Goal: Task Accomplishment & Management: Manage account settings

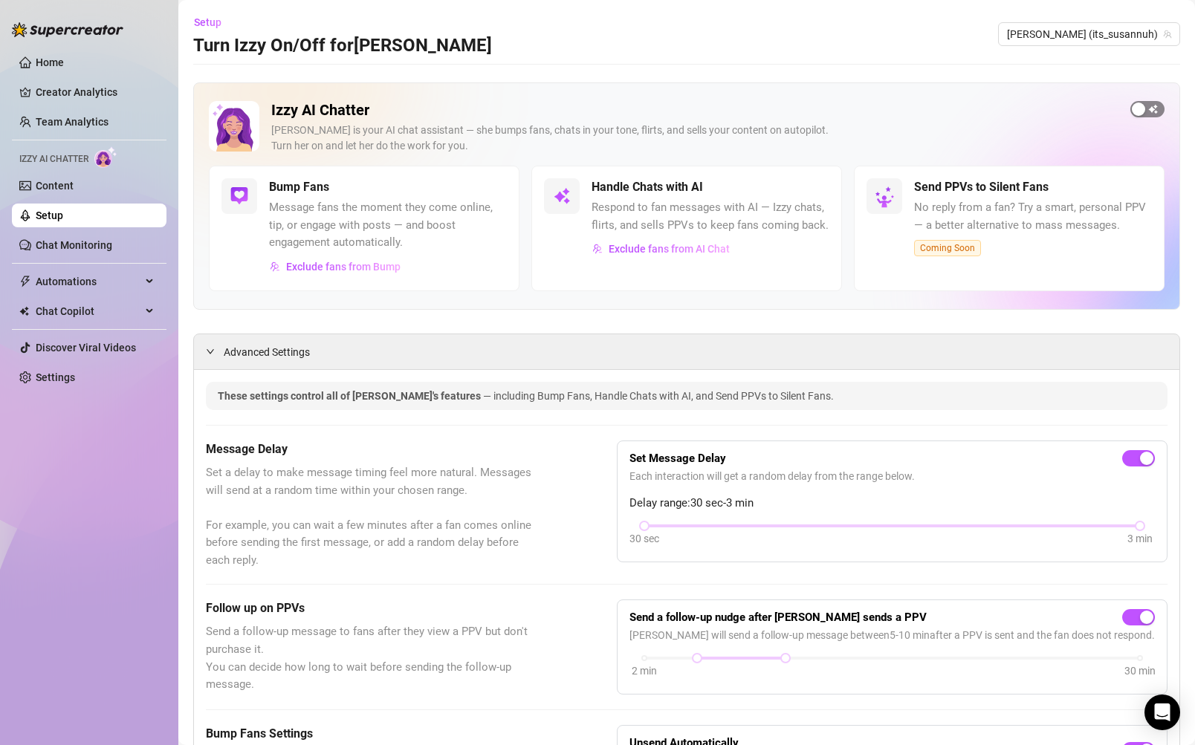
click at [1159, 106] on span "button" at bounding box center [1147, 109] width 34 height 16
click at [94, 117] on link "Team Analytics" at bounding box center [72, 122] width 73 height 12
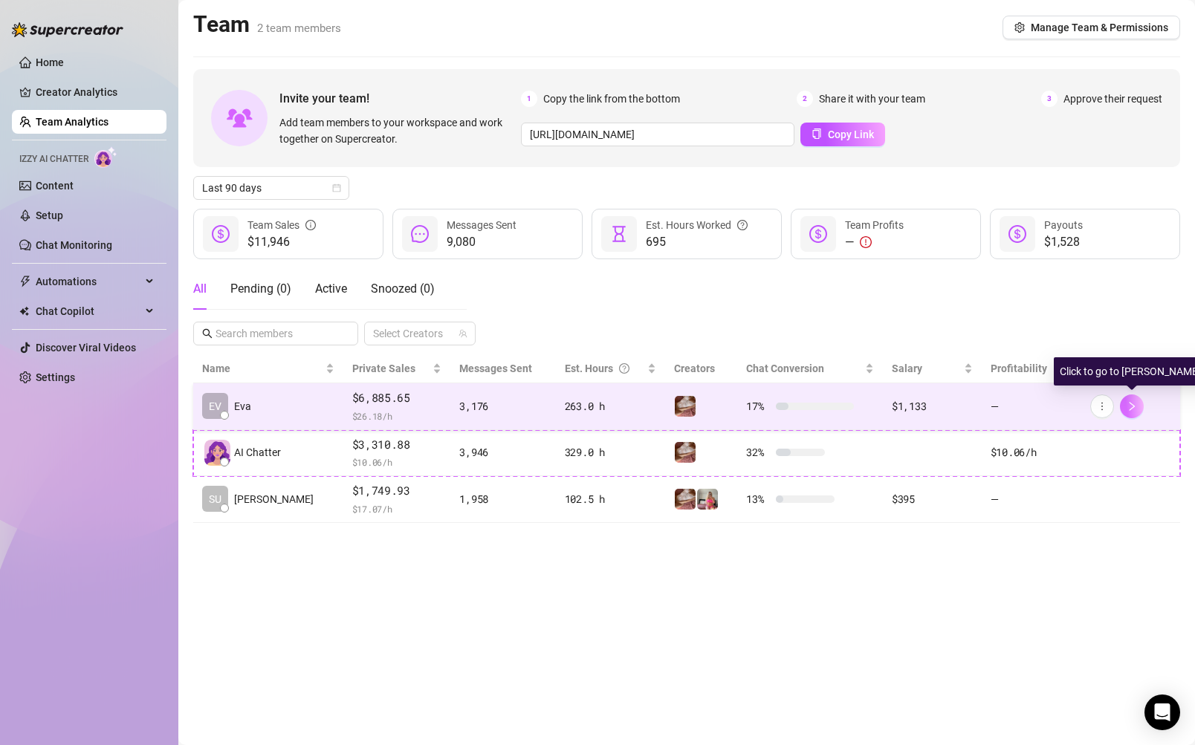
click at [1136, 409] on icon "right" at bounding box center [1132, 406] width 10 height 10
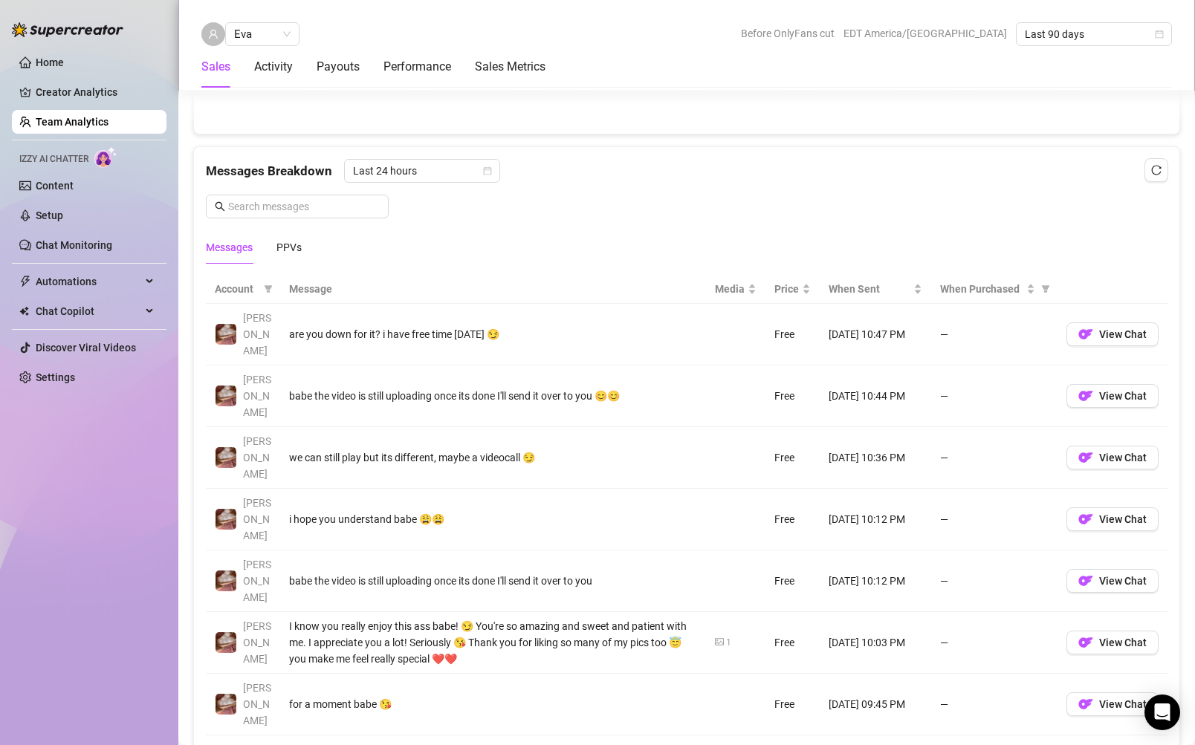
scroll to position [914, 0]
click at [63, 215] on link "Setup" at bounding box center [49, 216] width 27 height 12
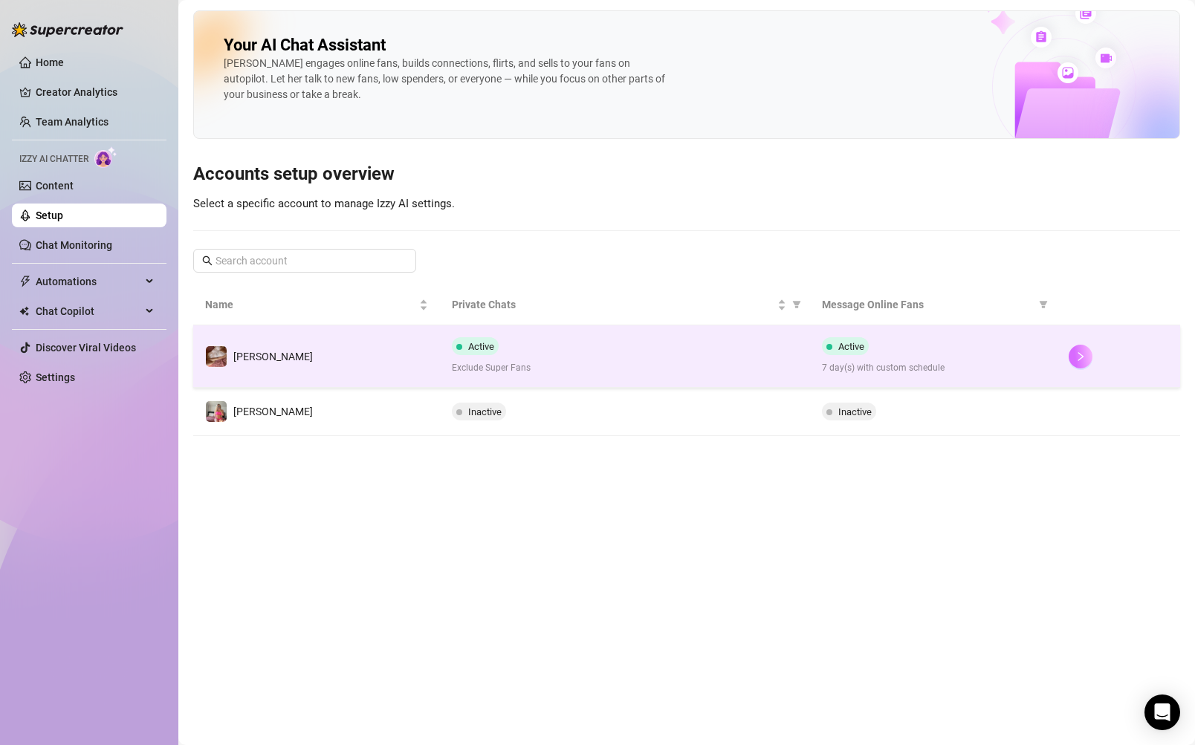
click at [1078, 357] on icon "right" at bounding box center [1080, 357] width 10 height 10
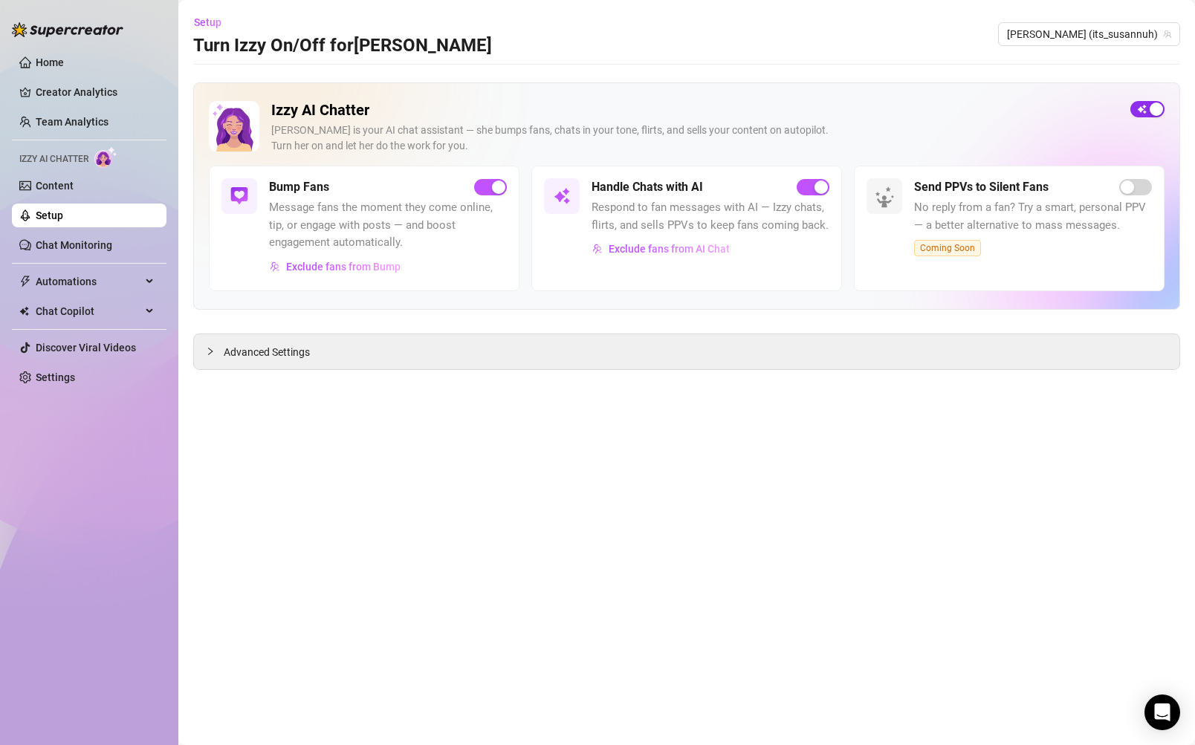
click at [1141, 110] on span "button" at bounding box center [1147, 109] width 34 height 16
click at [114, 108] on ul "Home Creator Analytics Team Analytics Izzy AI Chatter Content Setup Chat Monito…" at bounding box center [89, 220] width 155 height 351
click at [108, 116] on link "Team Analytics" at bounding box center [72, 122] width 73 height 12
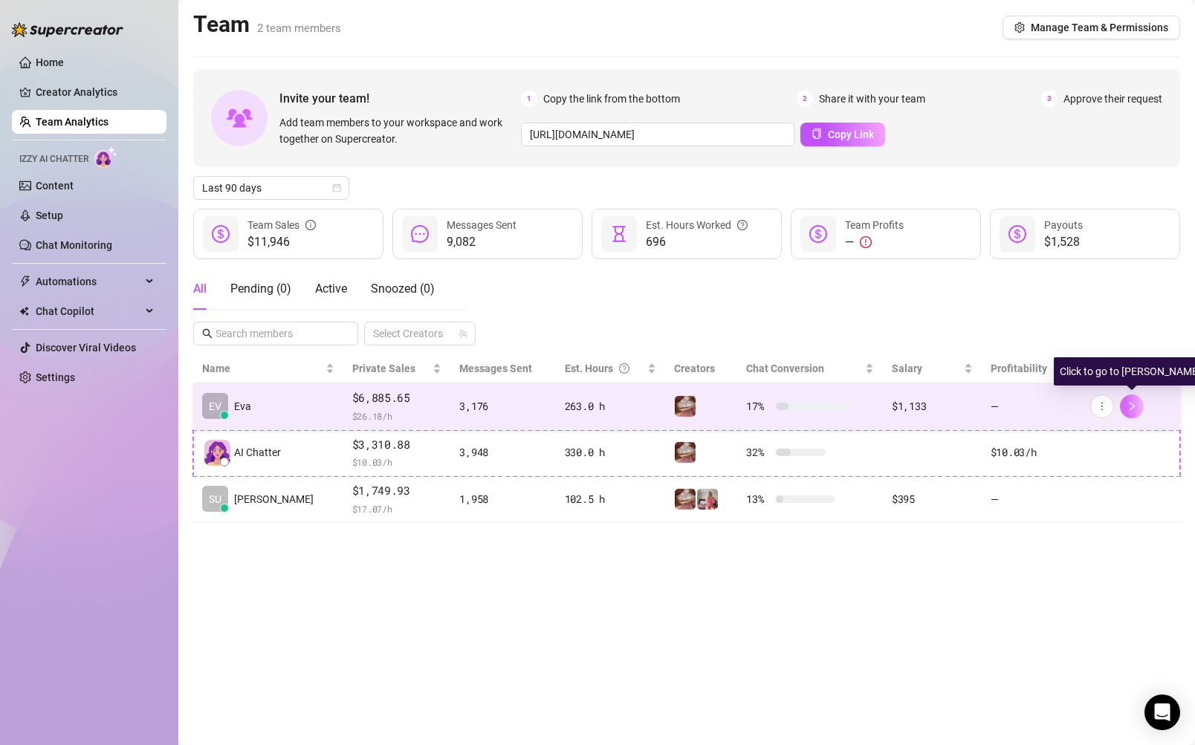
click at [1136, 407] on icon "right" at bounding box center [1132, 406] width 10 height 10
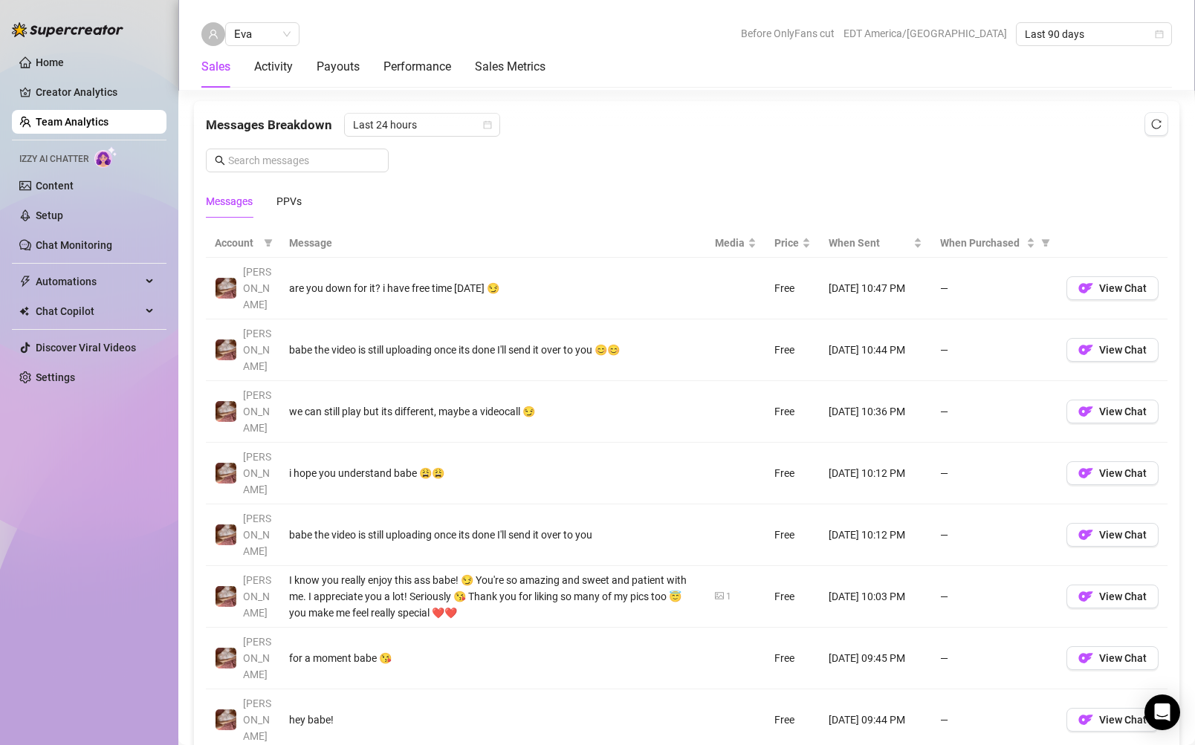
scroll to position [979, 0]
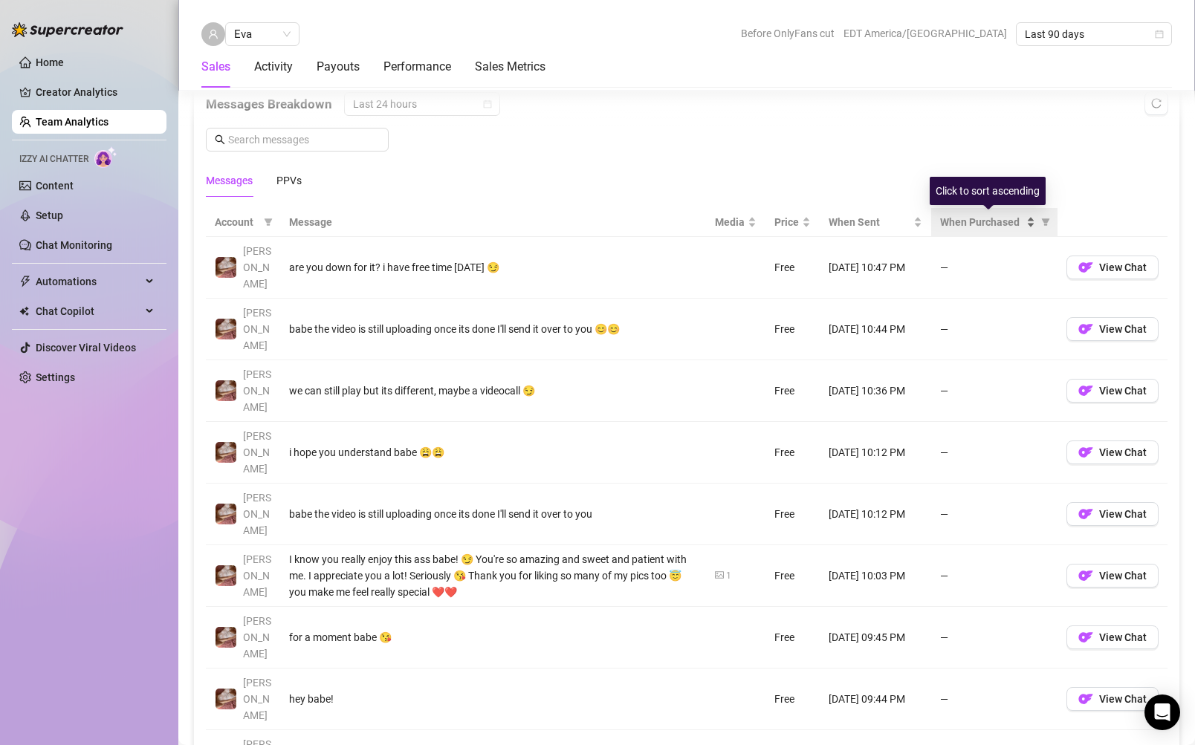
click at [981, 227] on span "When Purchased" at bounding box center [981, 222] width 83 height 16
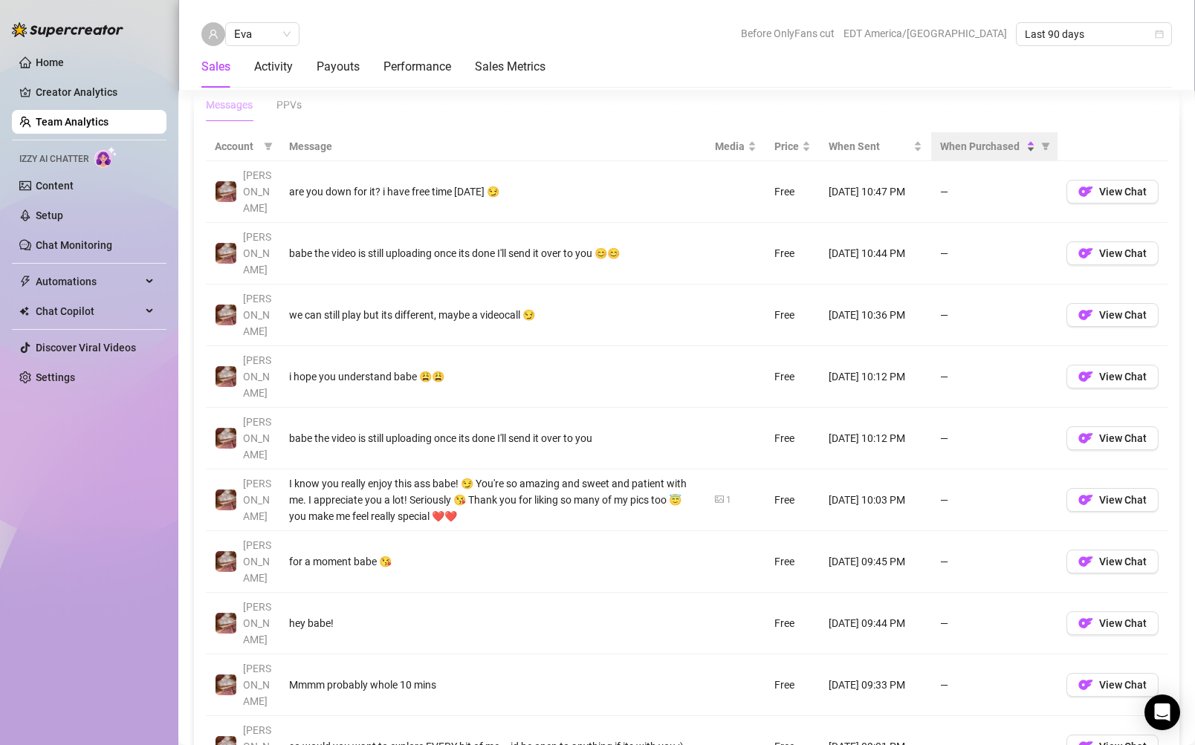
scroll to position [1063, 0]
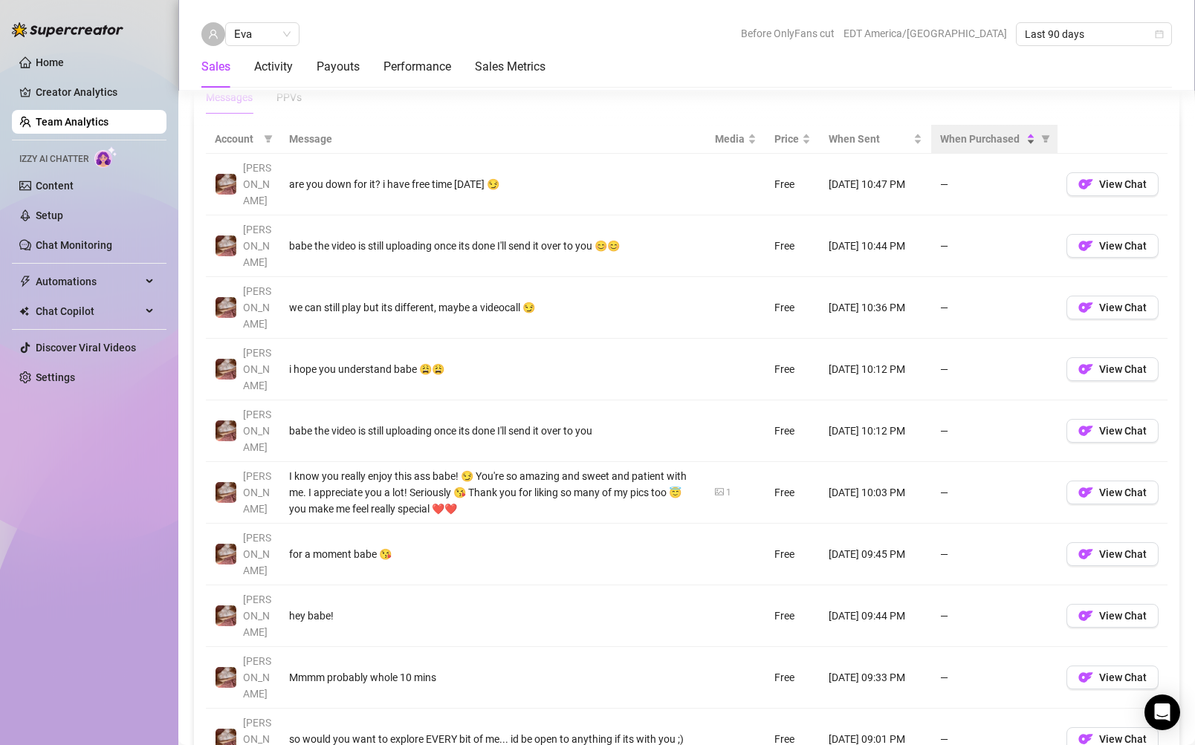
click at [1012, 146] on span "When Purchased" at bounding box center [981, 139] width 83 height 16
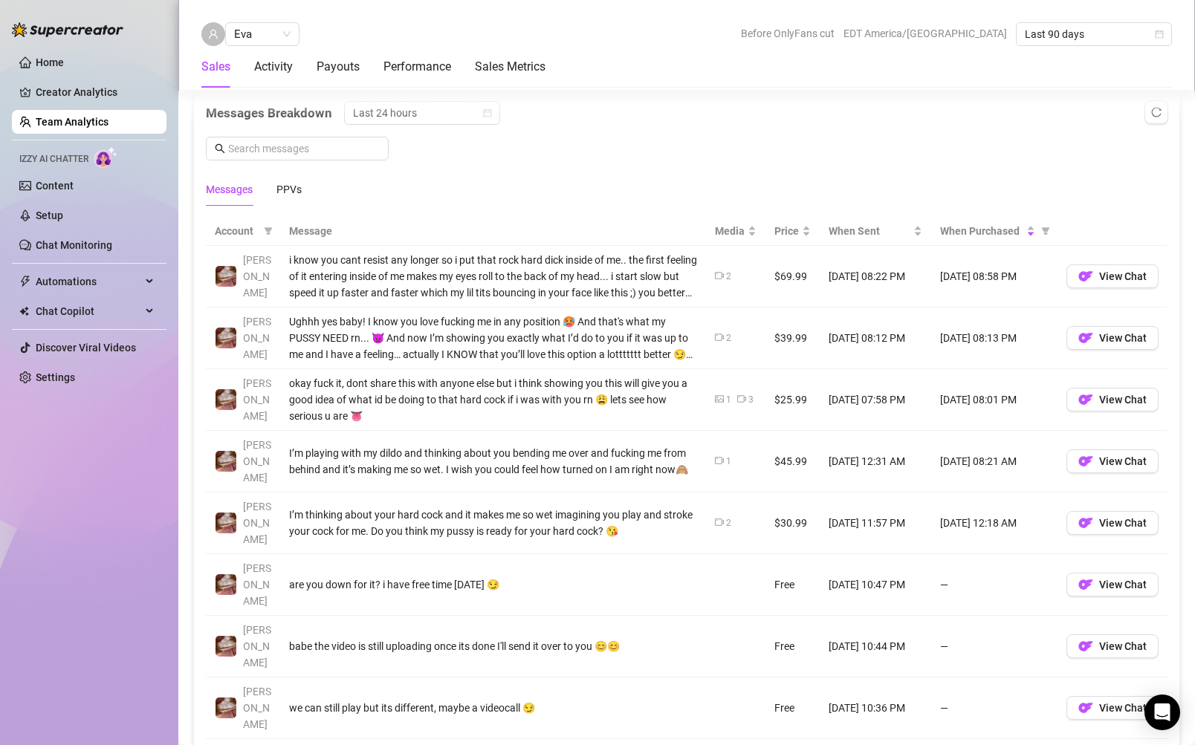
scroll to position [922, 0]
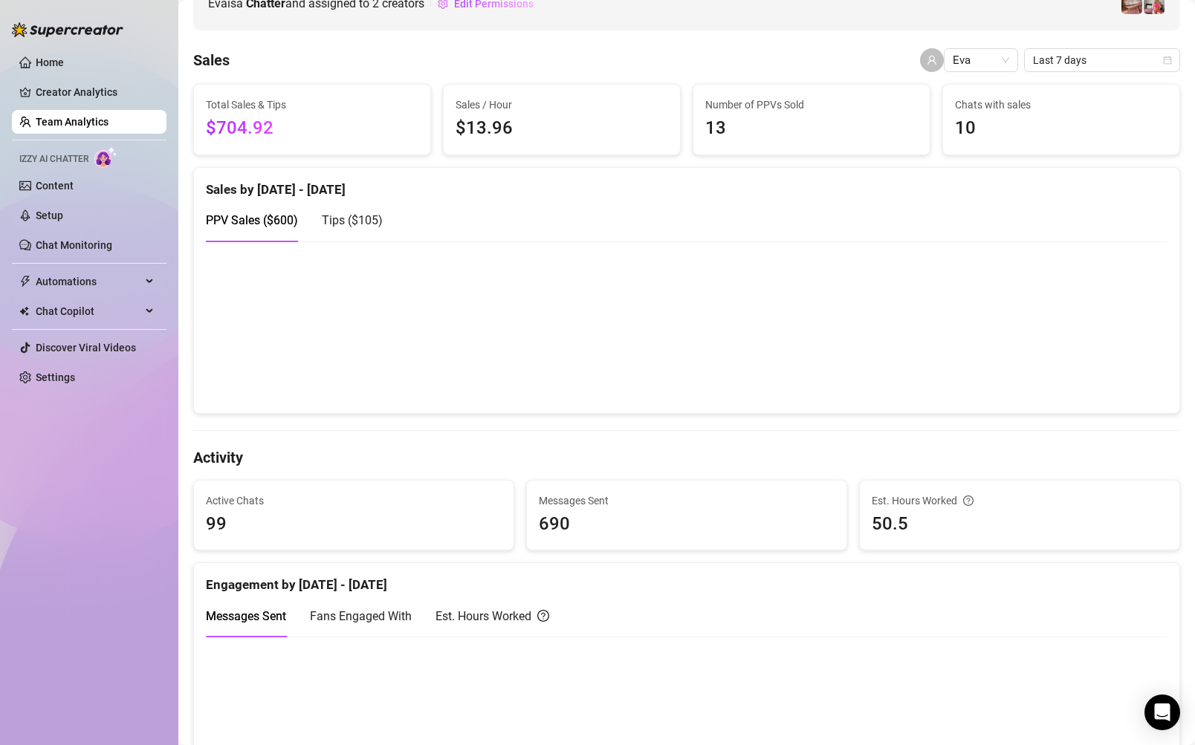
scroll to position [171, 0]
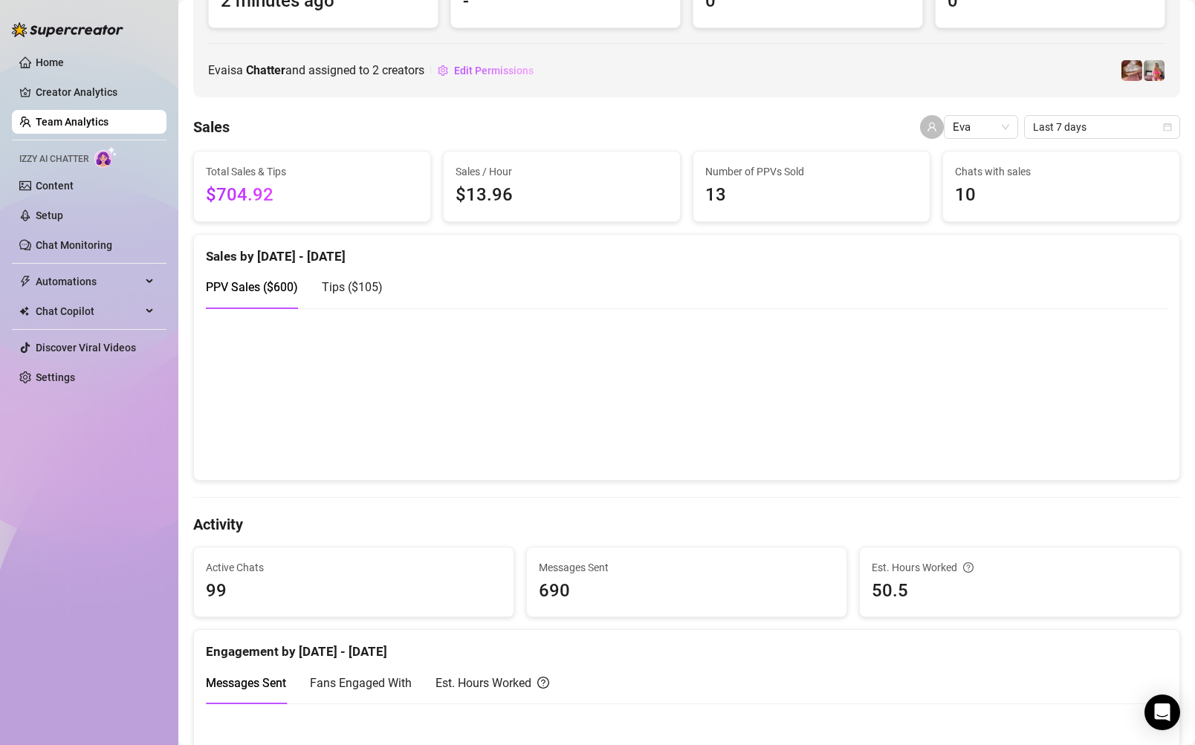
click at [103, 116] on link "Team Analytics" at bounding box center [72, 122] width 73 height 12
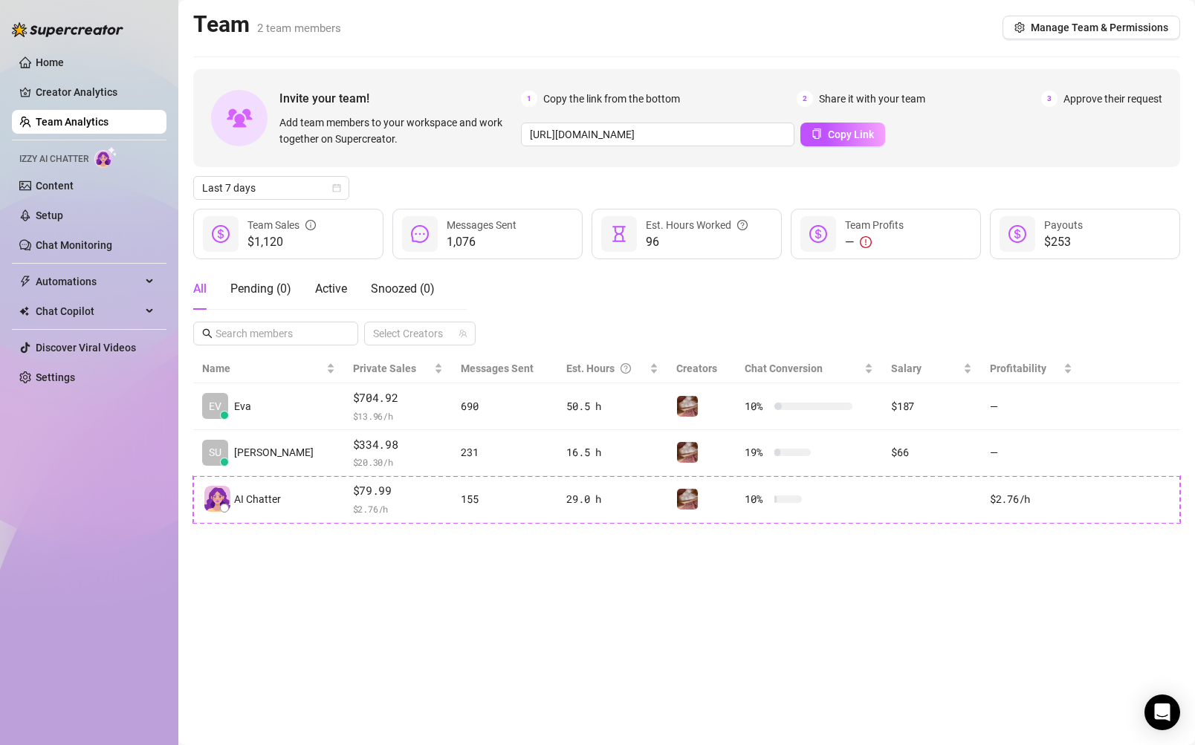
click at [521, 592] on main "Team 2 team members Manage Team & Permissions Invite your team! Add team member…" at bounding box center [686, 372] width 1017 height 745
click at [325, 181] on span "Last 7 days" at bounding box center [271, 188] width 138 height 22
click at [282, 291] on div "Last 90 days" at bounding box center [271, 289] width 132 height 16
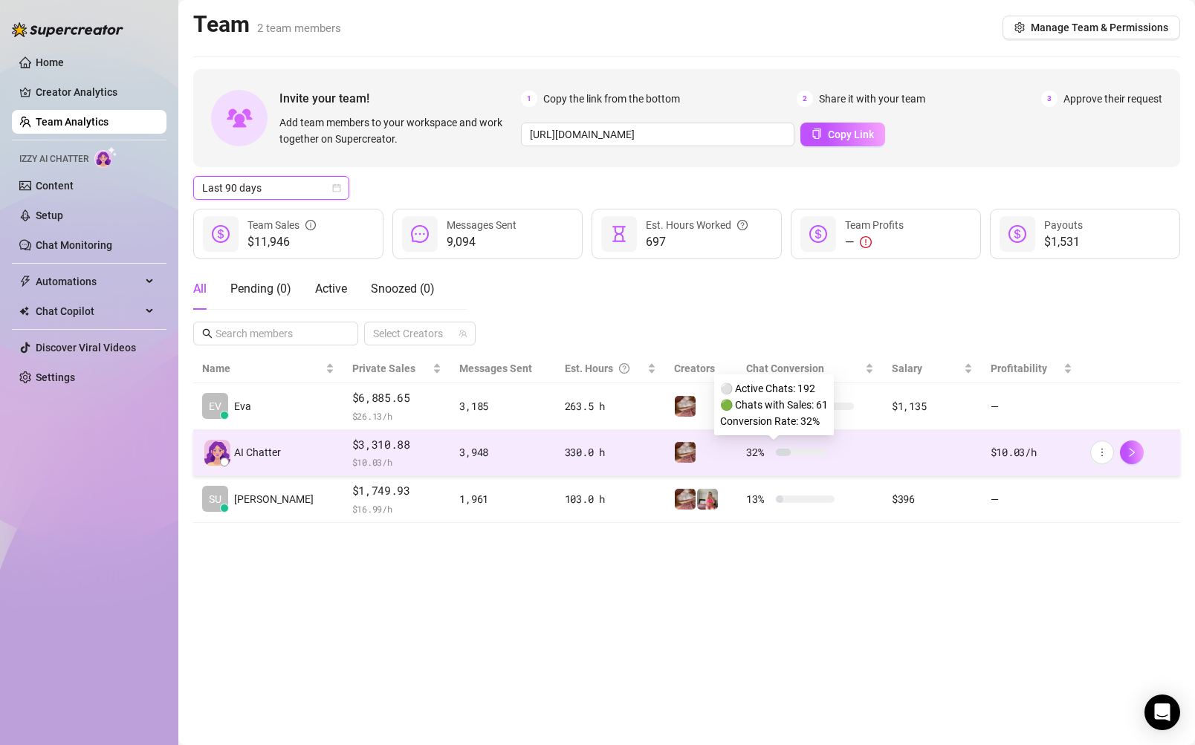
click at [788, 454] on div at bounding box center [800, 452] width 49 height 7
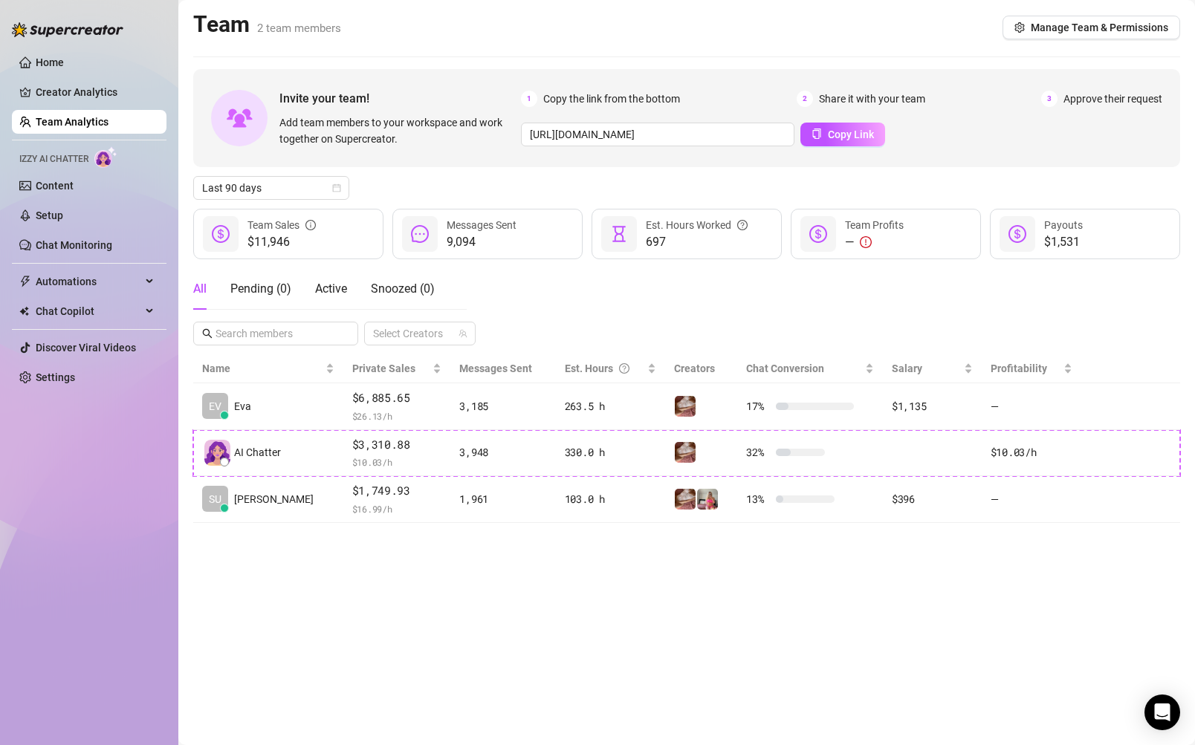
click at [828, 657] on main "Team 2 team members Manage Team & Permissions Invite your team! Add team member…" at bounding box center [686, 372] width 1017 height 745
click at [325, 187] on span "Last 90 days" at bounding box center [271, 188] width 138 height 22
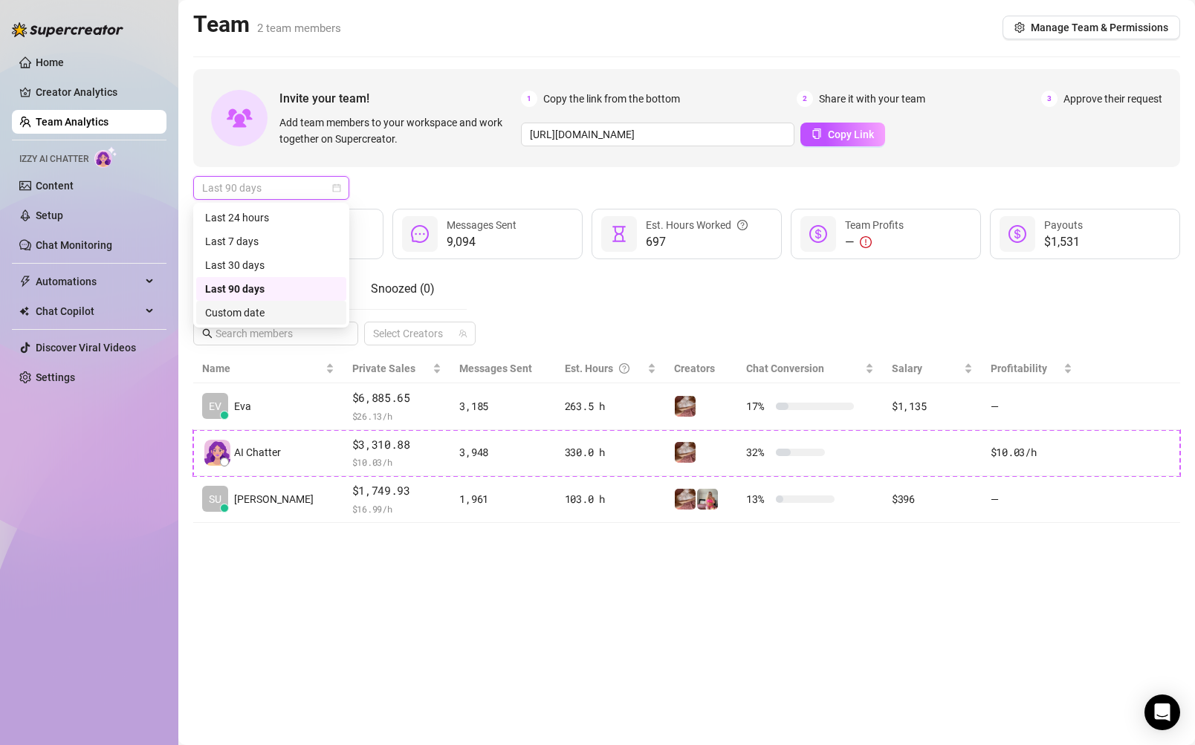
click at [287, 317] on div "Custom date" at bounding box center [271, 313] width 132 height 16
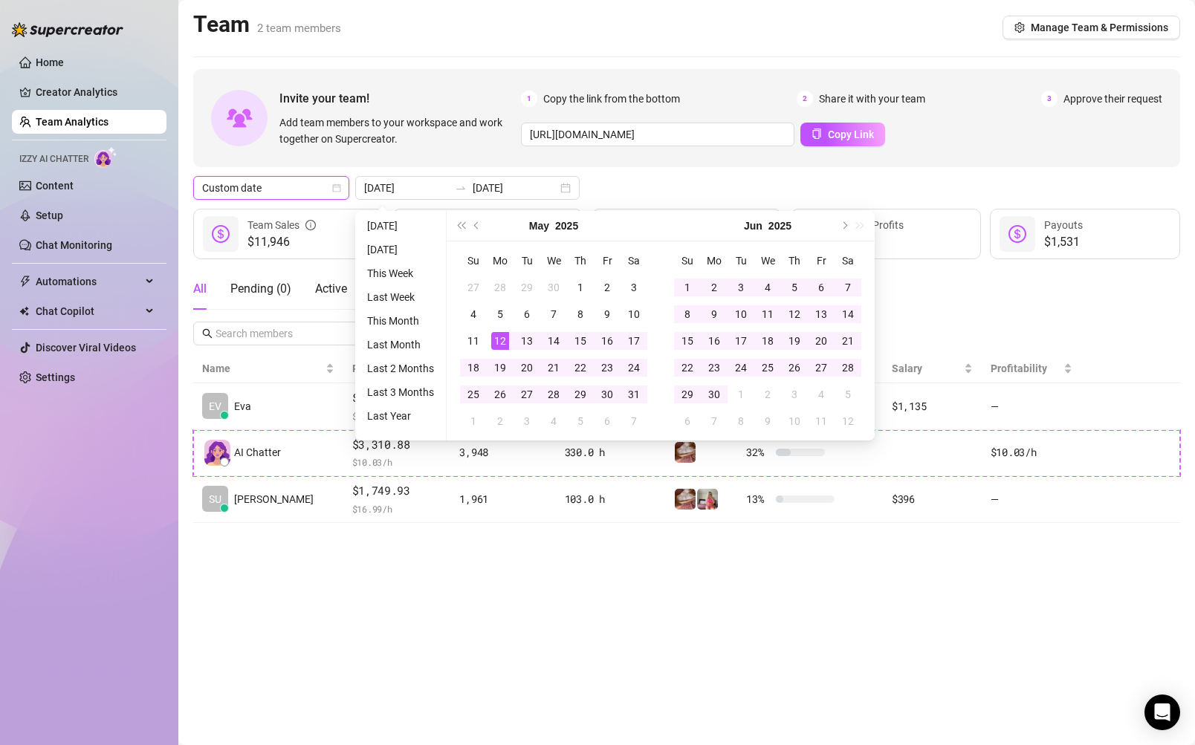
type input "[DATE]"
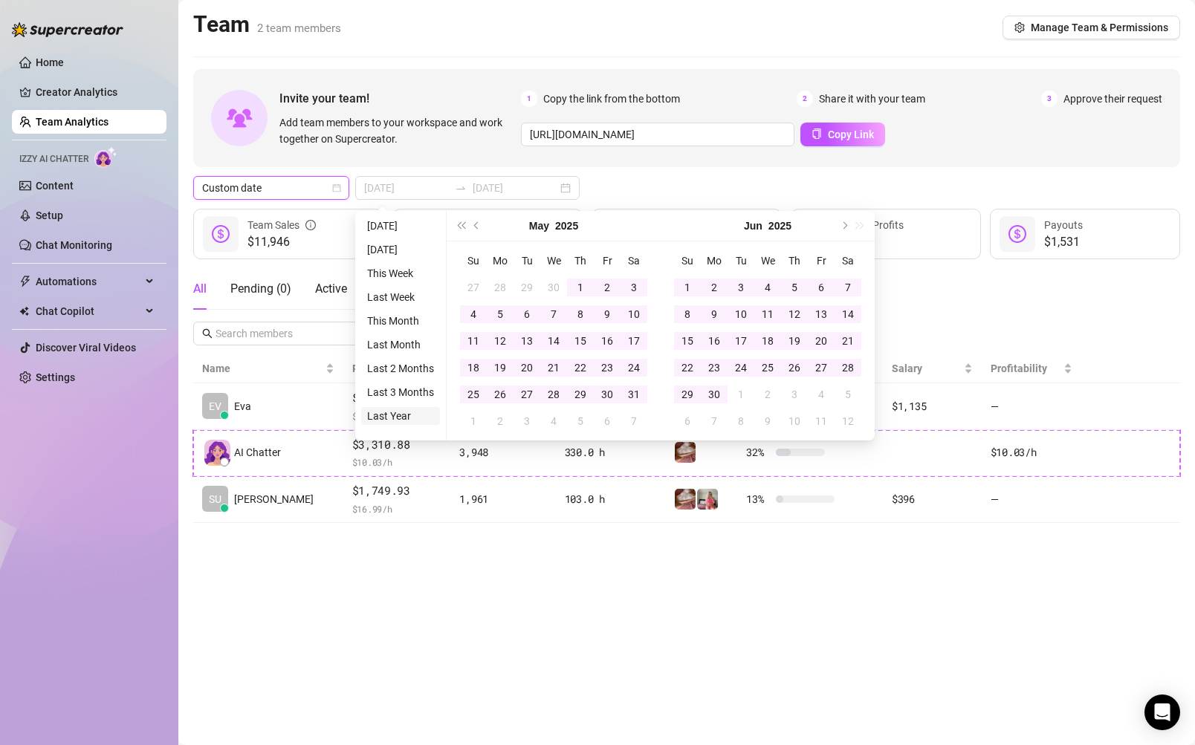
click at [403, 414] on li "Last Year" at bounding box center [400, 416] width 79 height 18
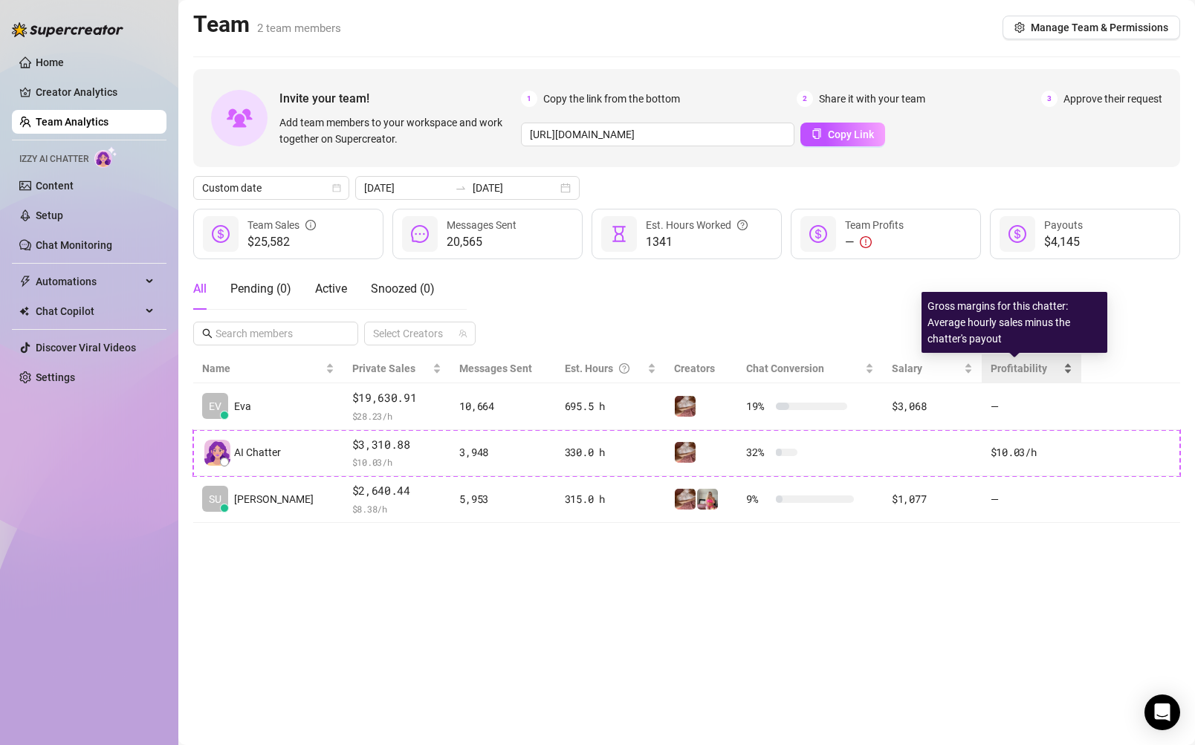
click at [1023, 370] on span "Profitability" at bounding box center [1019, 369] width 56 height 12
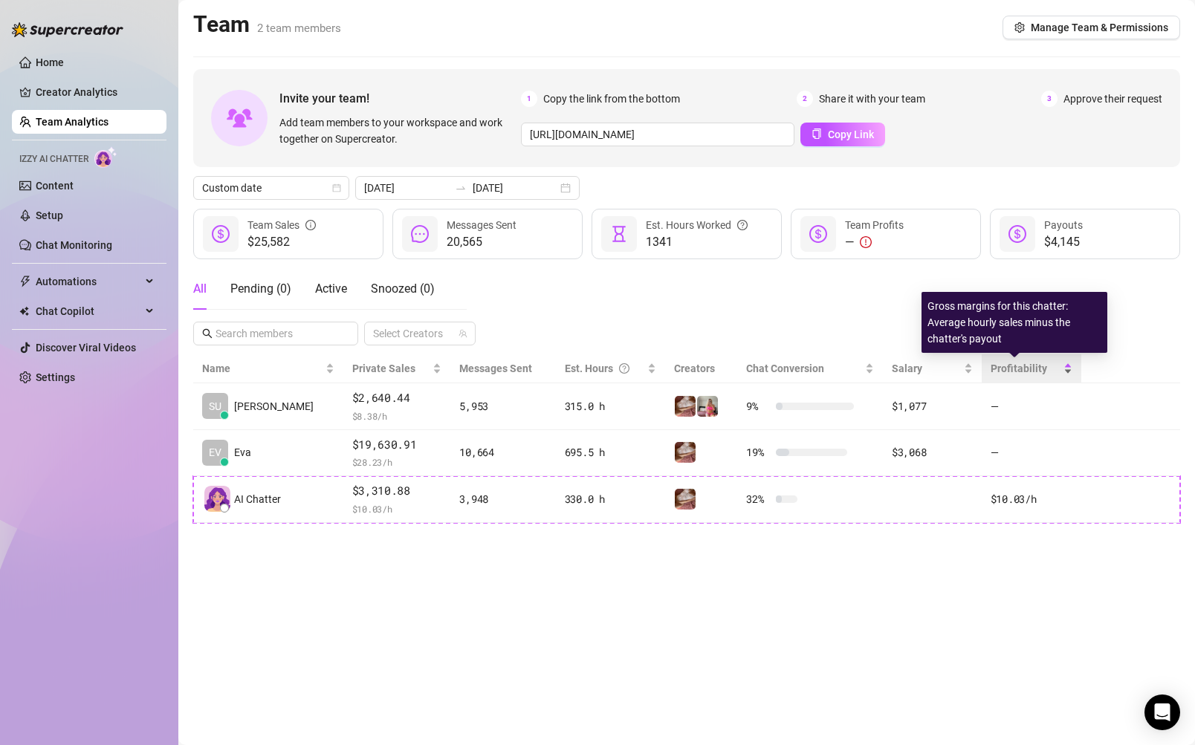
click at [1023, 370] on span "Profitability" at bounding box center [1019, 369] width 56 height 12
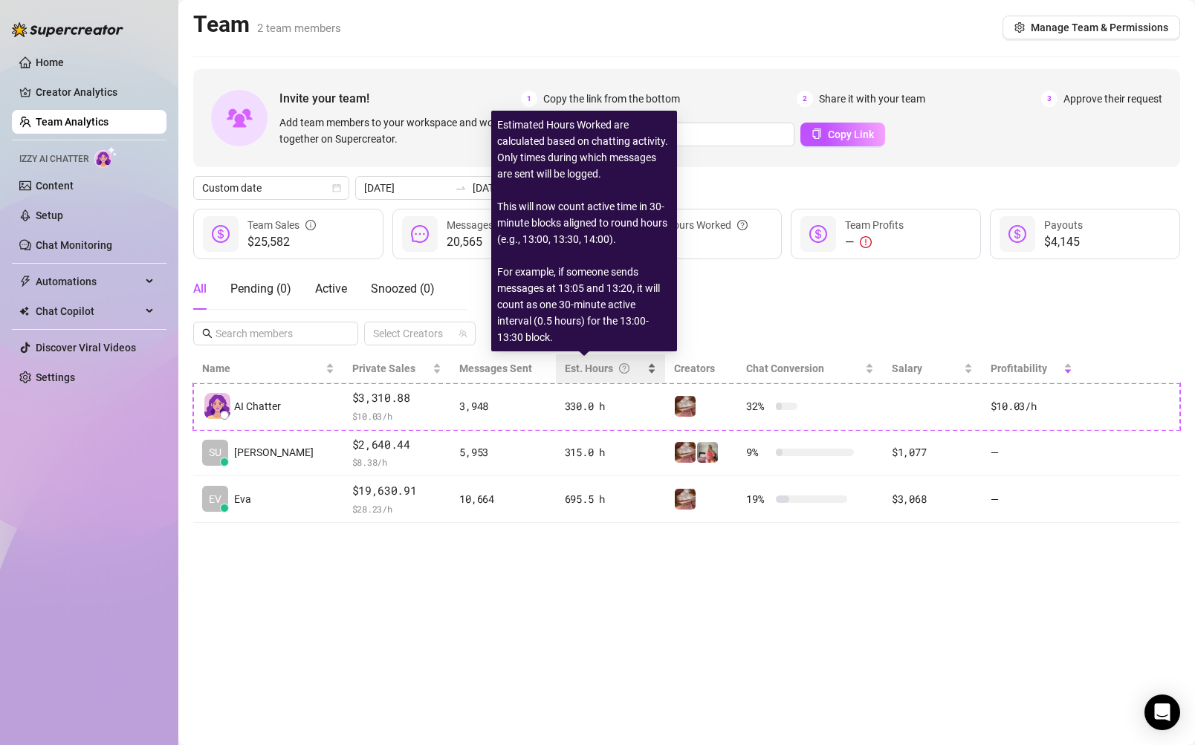
click at [565, 372] on div "Est. Hours" at bounding box center [605, 368] width 80 height 16
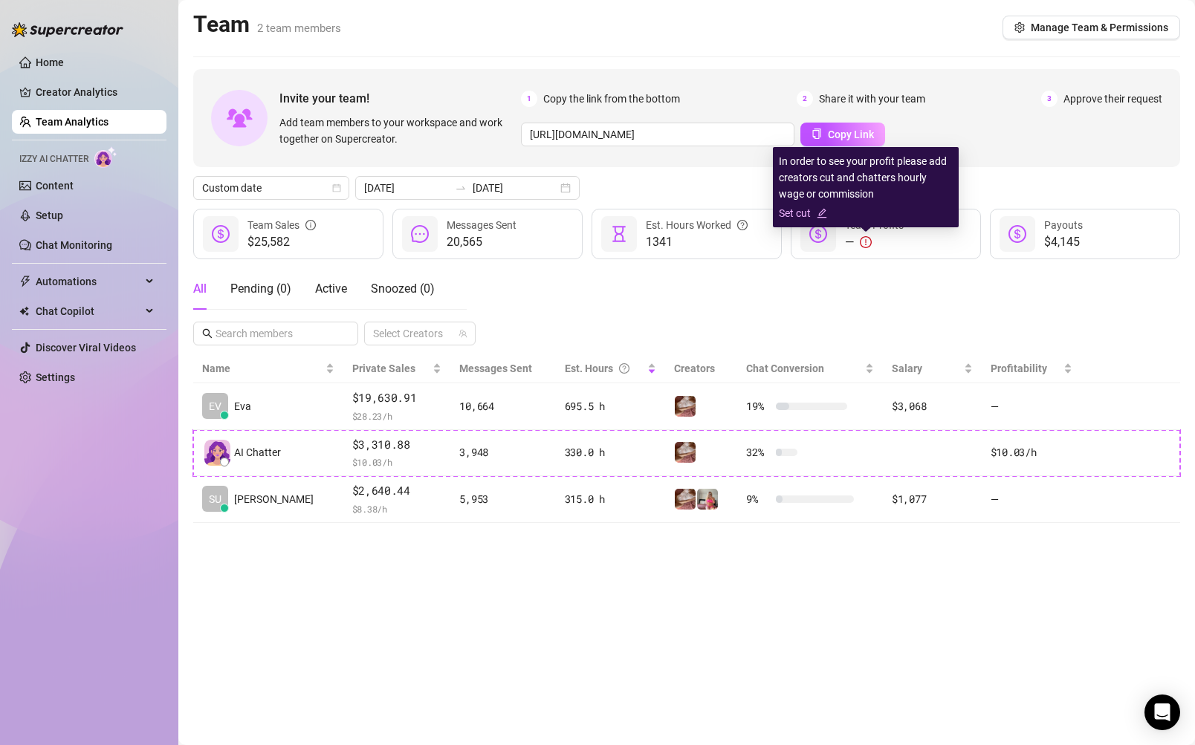
click at [809, 213] on link "Set cut" at bounding box center [866, 213] width 174 height 16
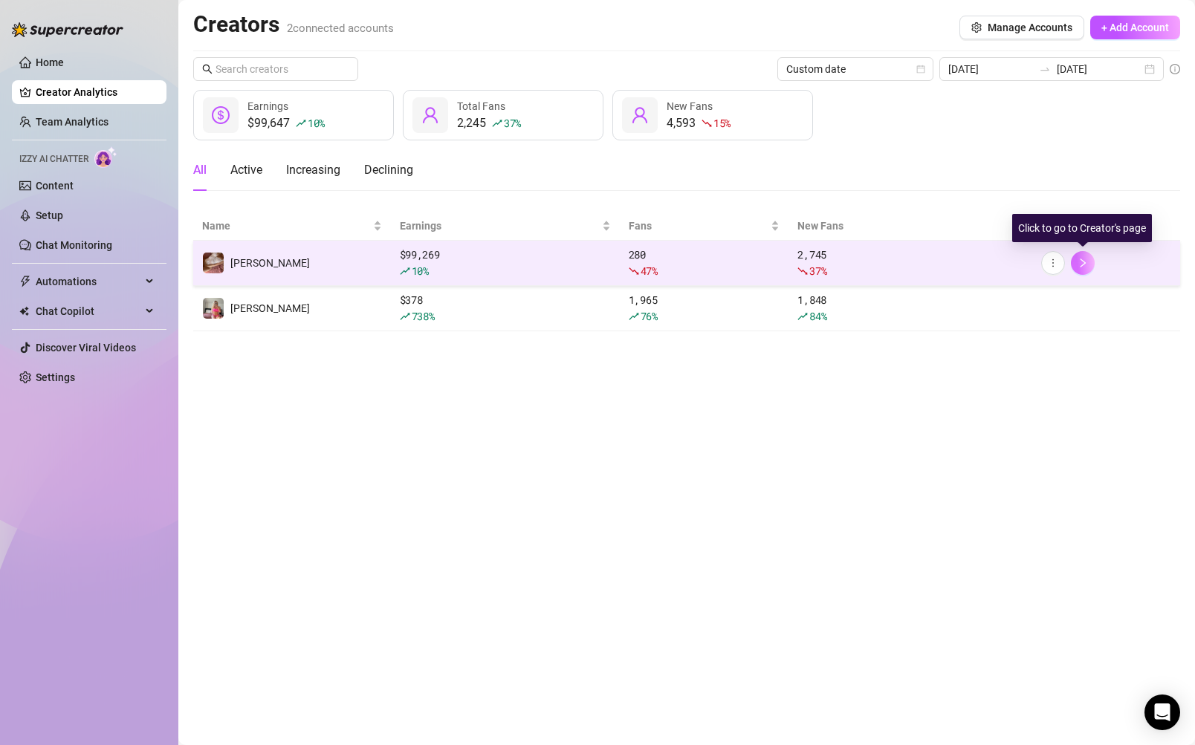
click at [1089, 265] on button "button" at bounding box center [1083, 263] width 24 height 24
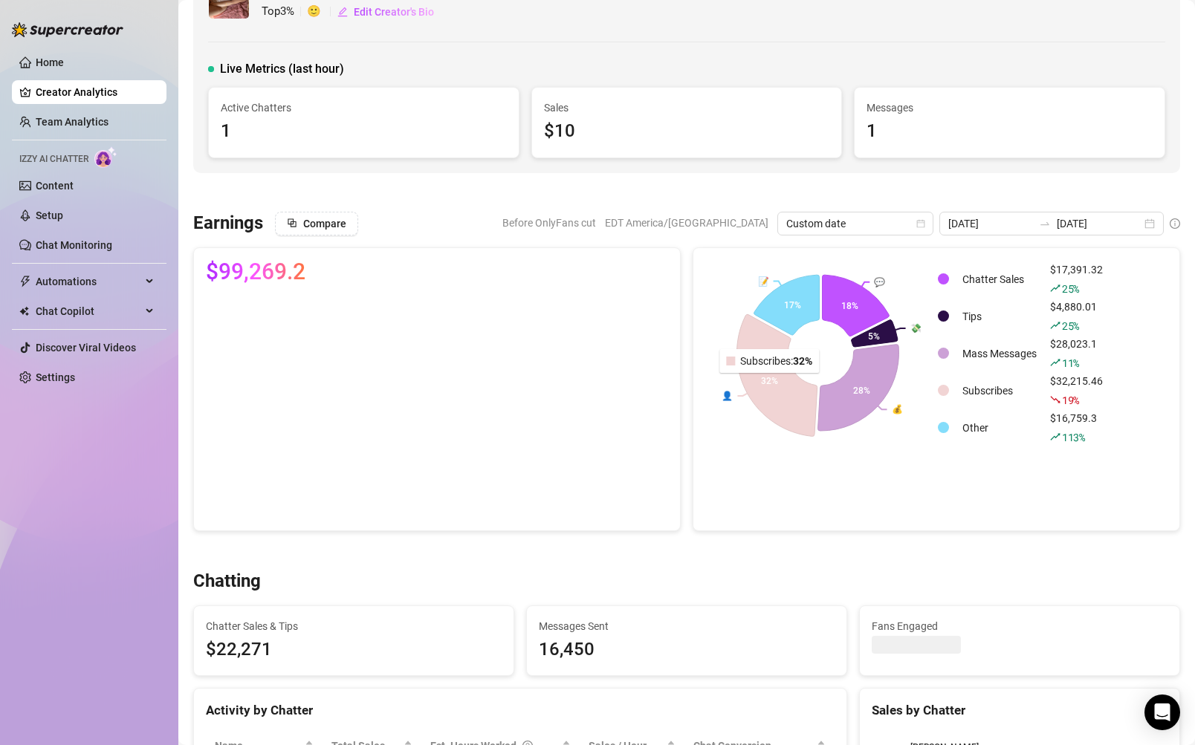
scroll to position [50, 0]
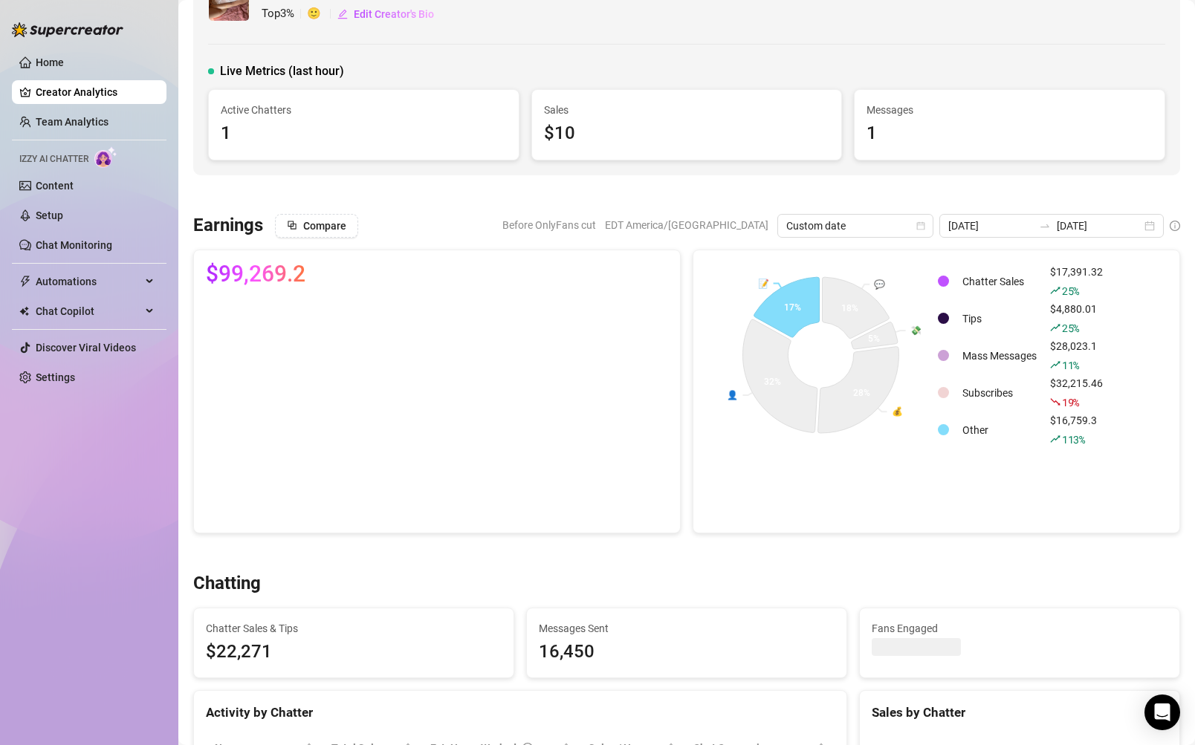
click at [943, 433] on div at bounding box center [943, 429] width 11 height 11
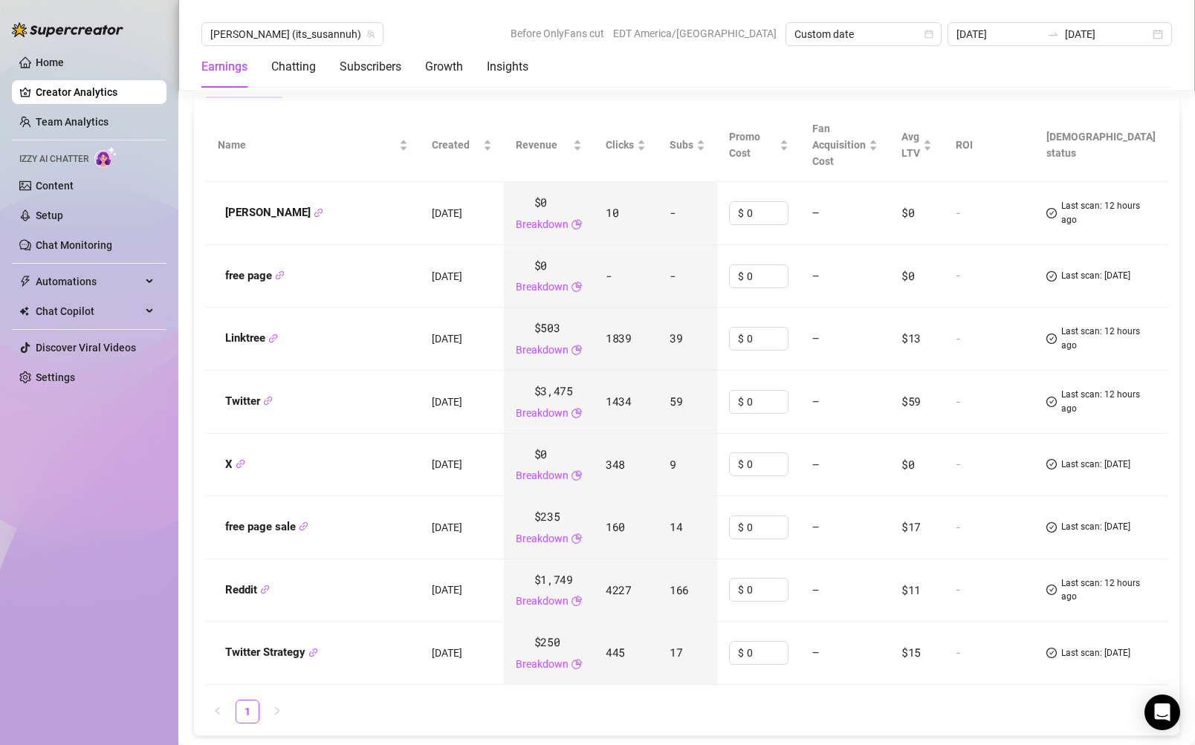
scroll to position [1791, 0]
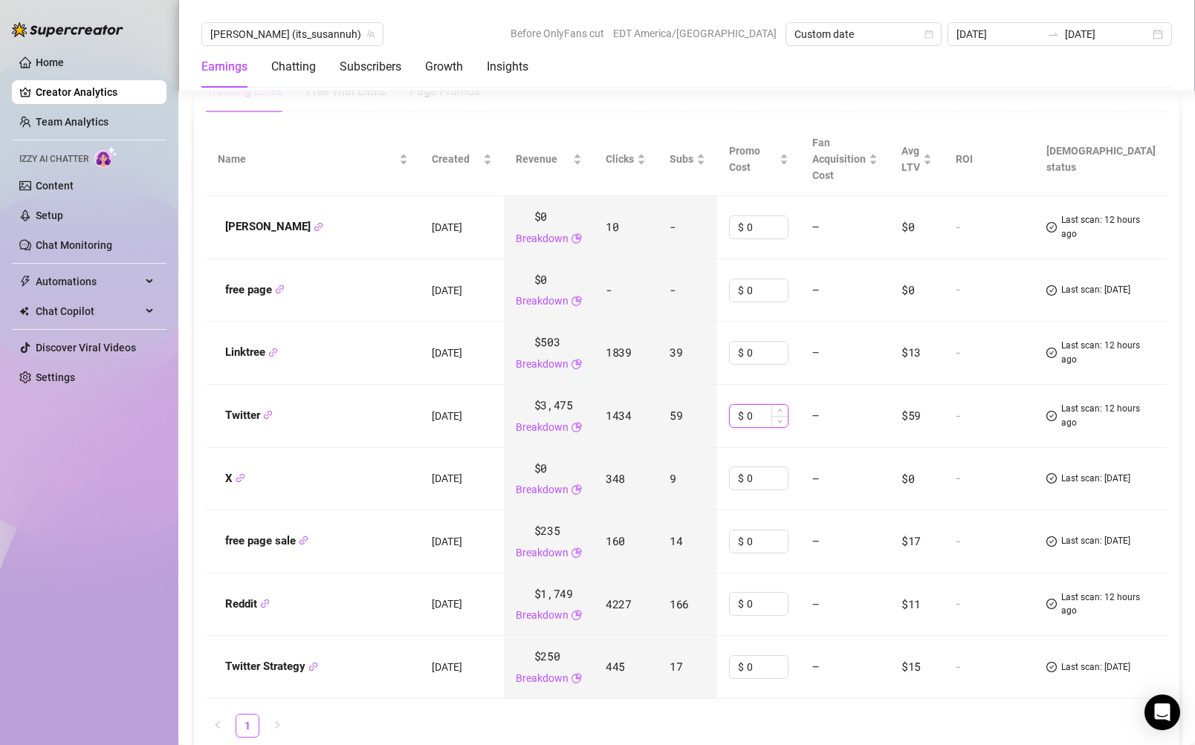
click at [788, 405] on input "0" at bounding box center [767, 416] width 41 height 22
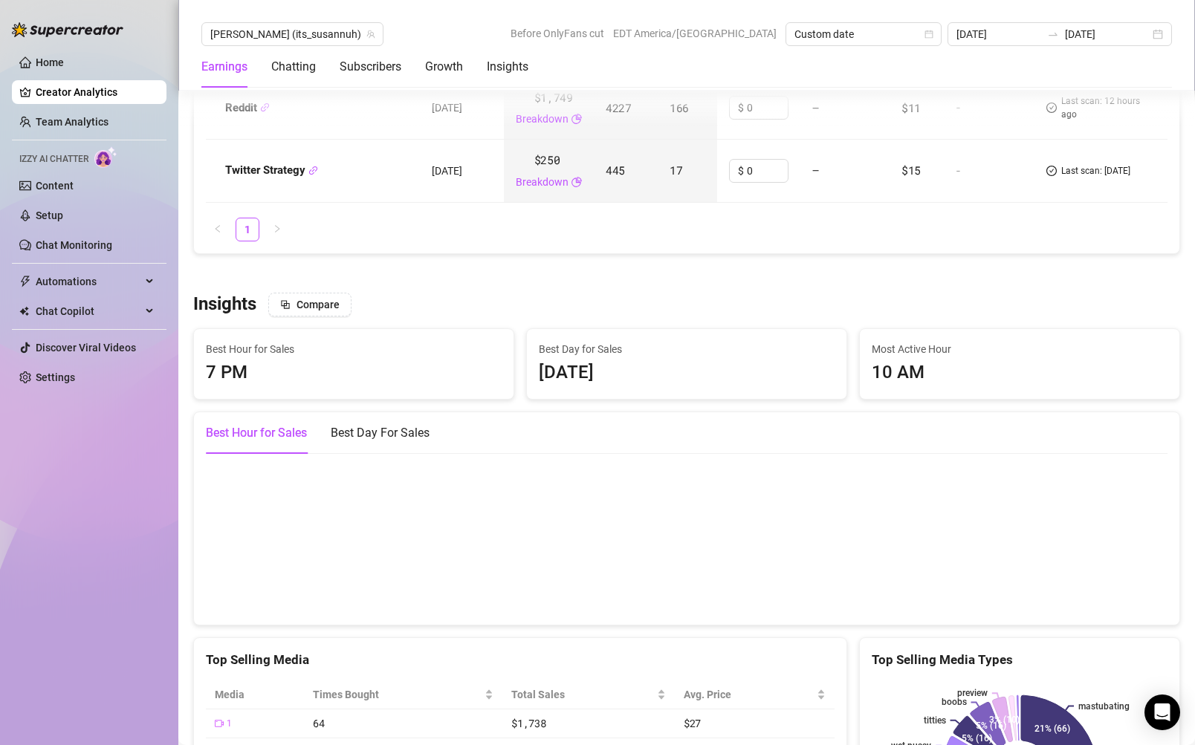
scroll to position [2290, 0]
click at [734, 291] on div "Insights Compare" at bounding box center [686, 303] width 987 height 24
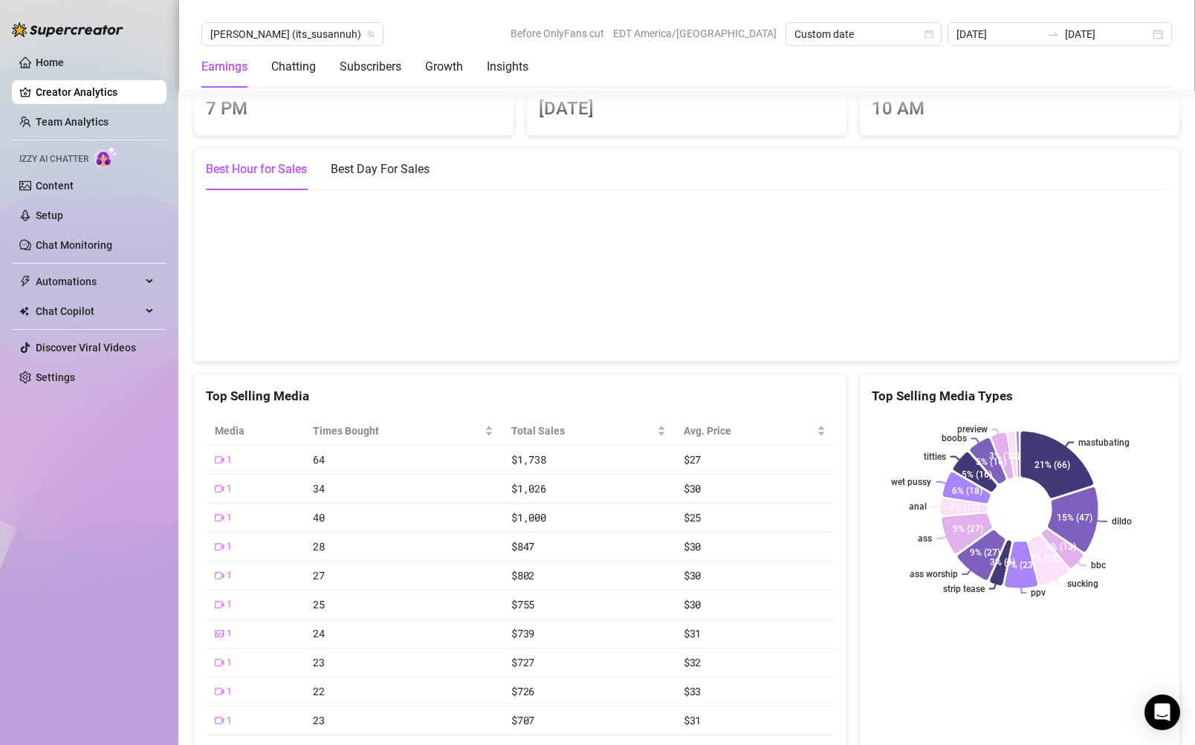
scroll to position [2373, 0]
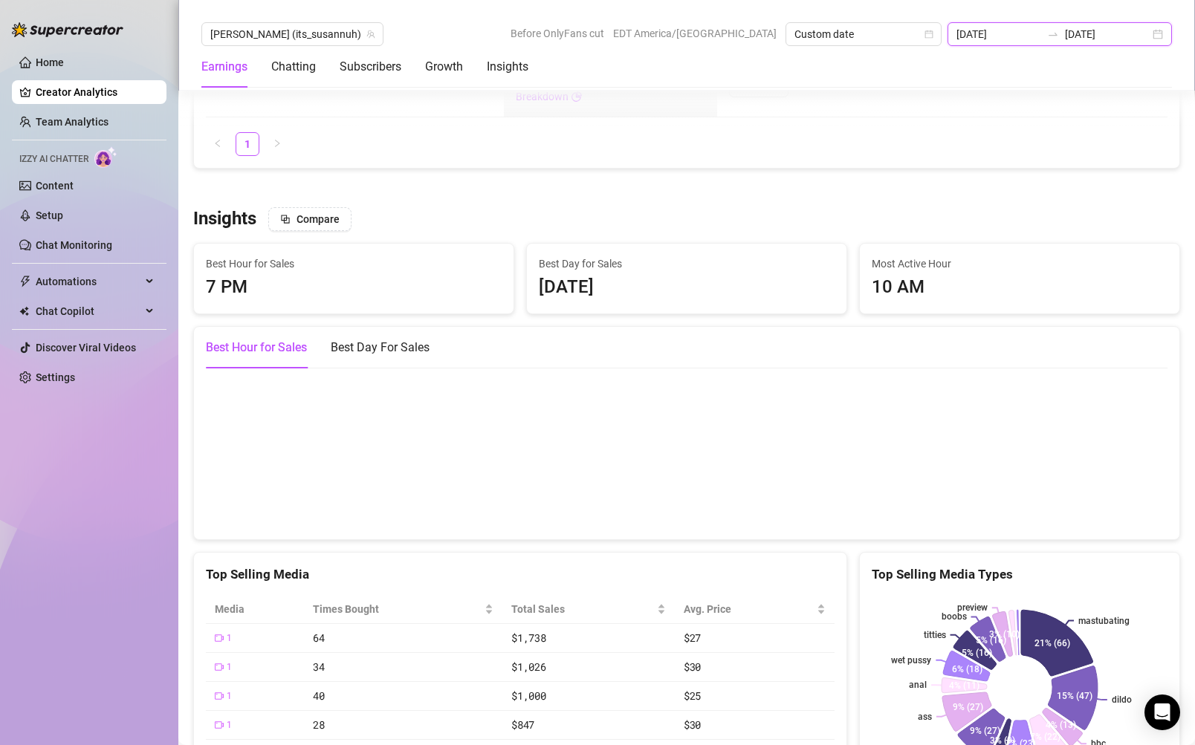
click at [1030, 32] on input "[DATE]" at bounding box center [998, 34] width 85 height 16
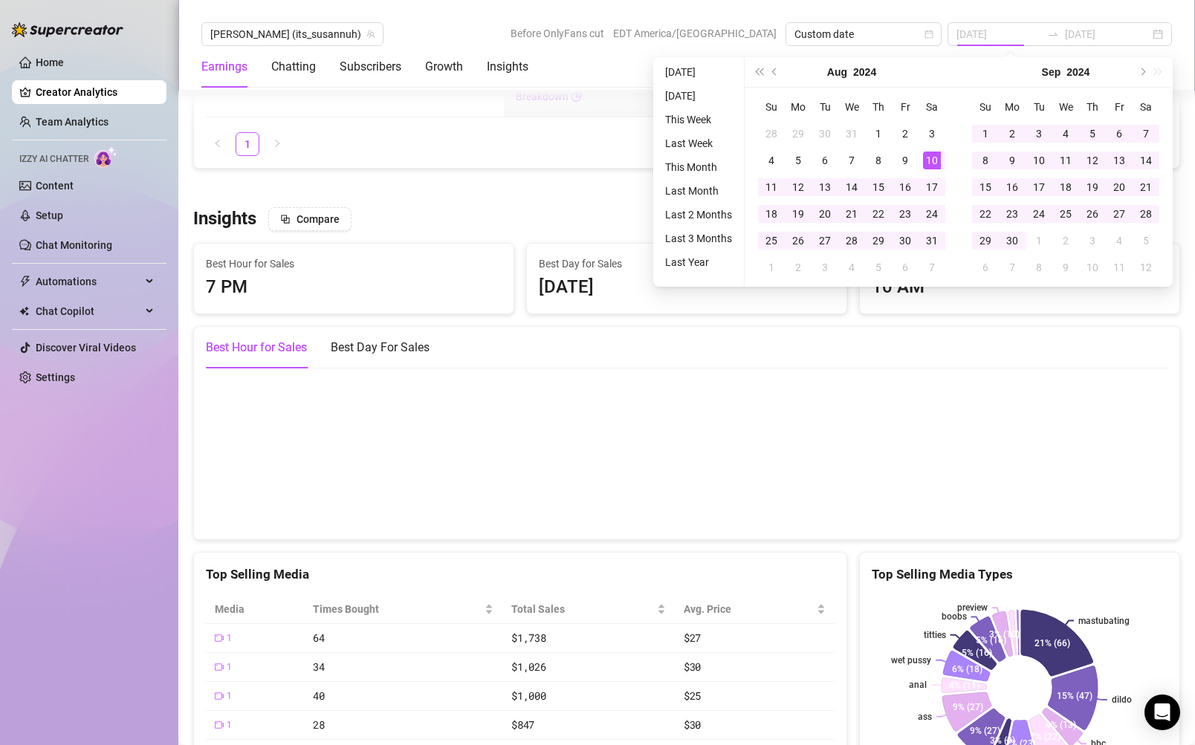
click at [693, 262] on li "Last Year" at bounding box center [698, 262] width 79 height 18
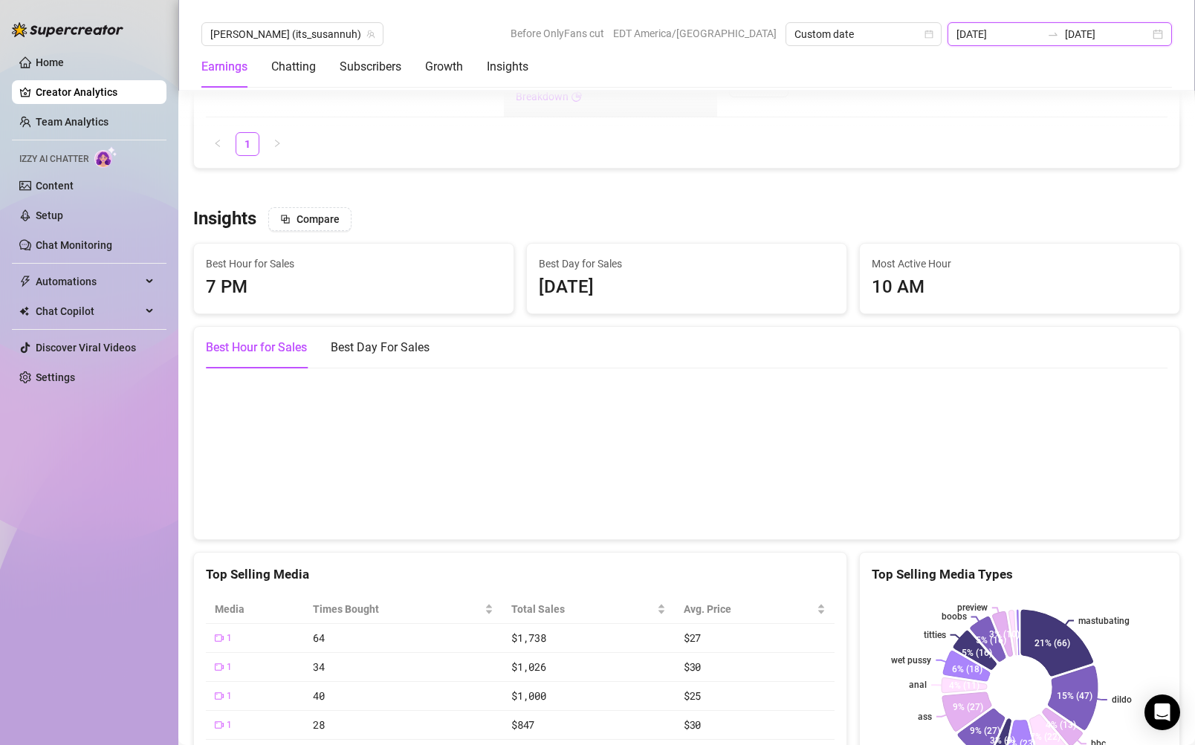
click at [1004, 34] on input "[DATE]" at bounding box center [998, 34] width 85 height 16
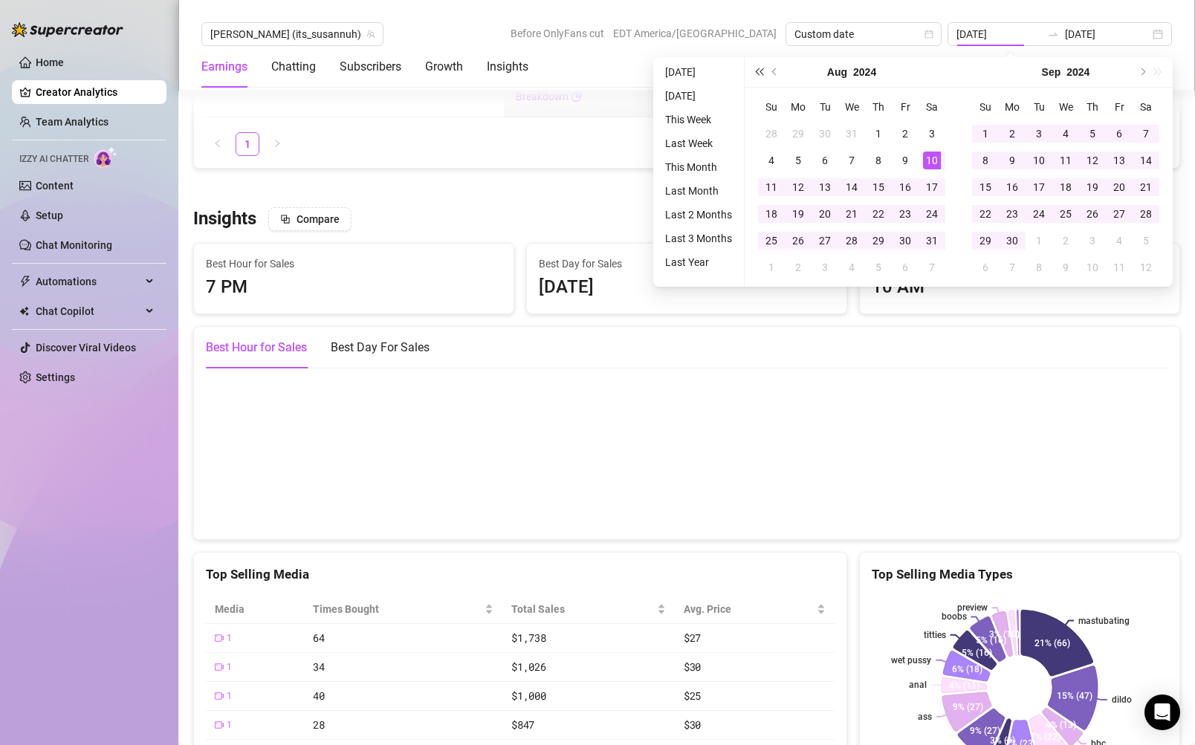
click at [764, 74] on button "Last year (Control + left)" at bounding box center [759, 72] width 16 height 30
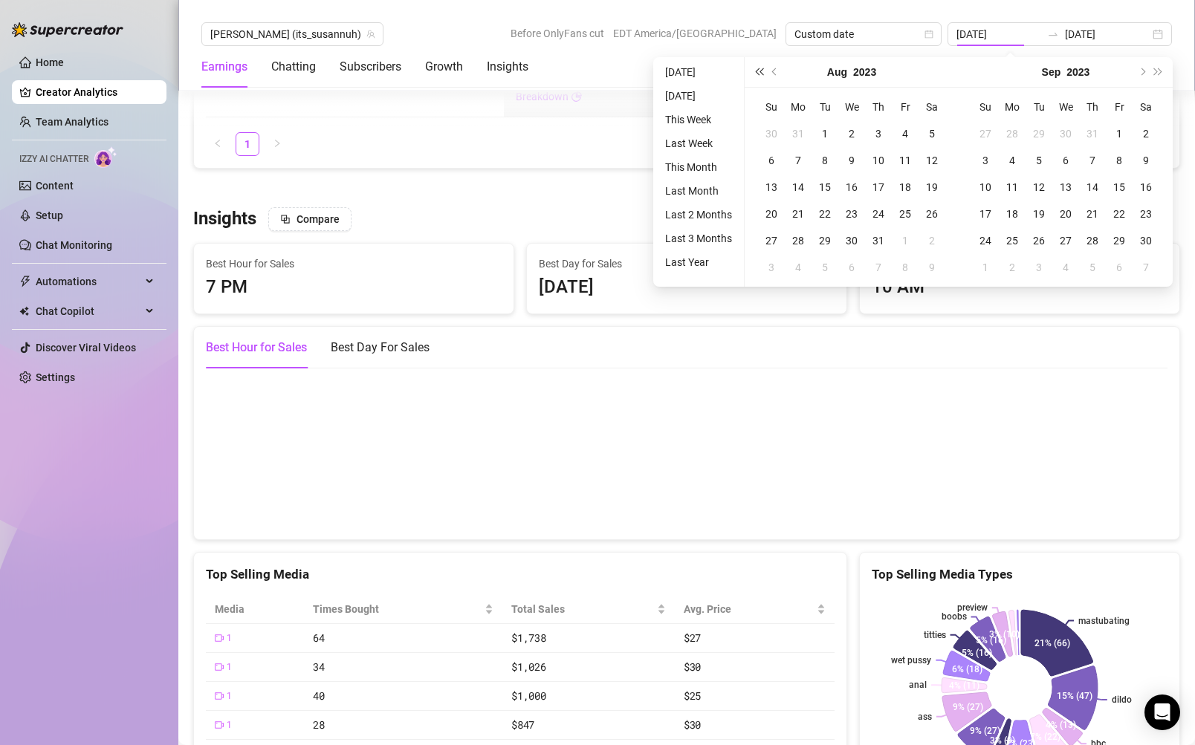
click at [764, 74] on button "Last year (Control + left)" at bounding box center [759, 72] width 16 height 30
click at [1160, 75] on button "Next year (Control + right)" at bounding box center [1158, 72] width 16 height 30
click at [1160, 74] on button "Next year (Control + right)" at bounding box center [1158, 72] width 16 height 30
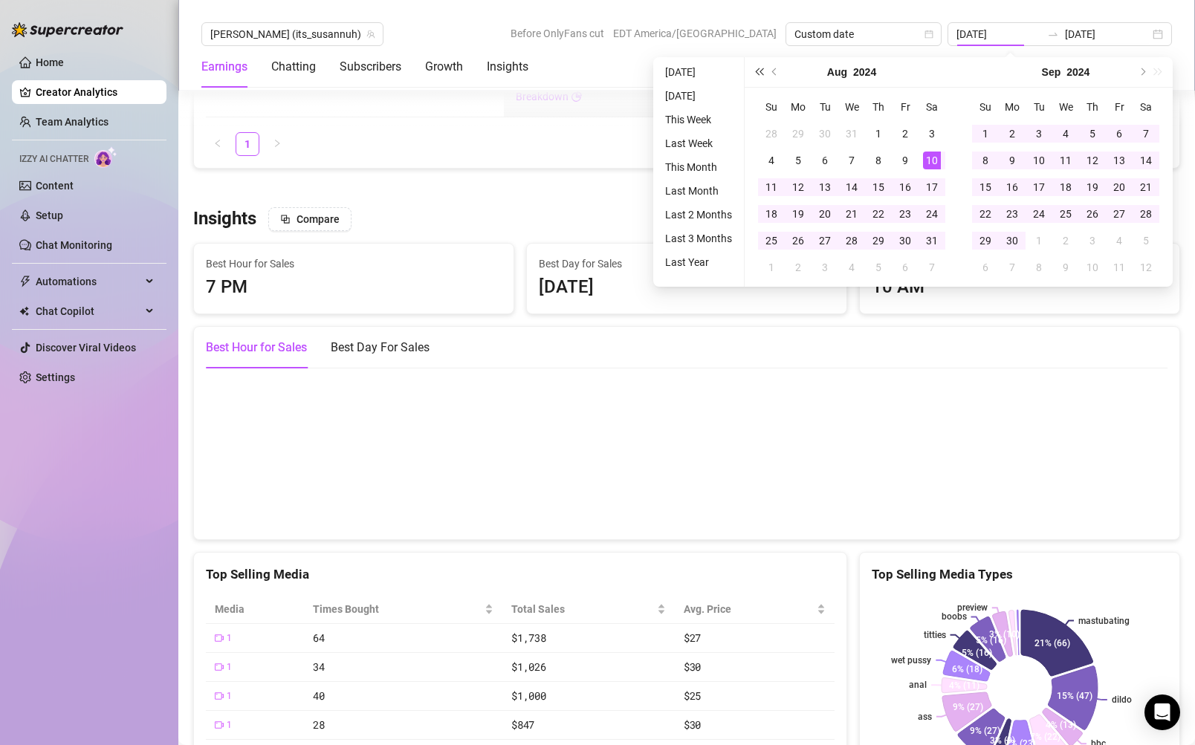
click at [757, 73] on span "Last year (Control + left)" at bounding box center [758, 71] width 7 height 7
type input "[DATE]"
click at [935, 137] on div "5" at bounding box center [932, 134] width 18 height 18
click at [1144, 74] on button "Next month (PageDown)" at bounding box center [1141, 72] width 16 height 30
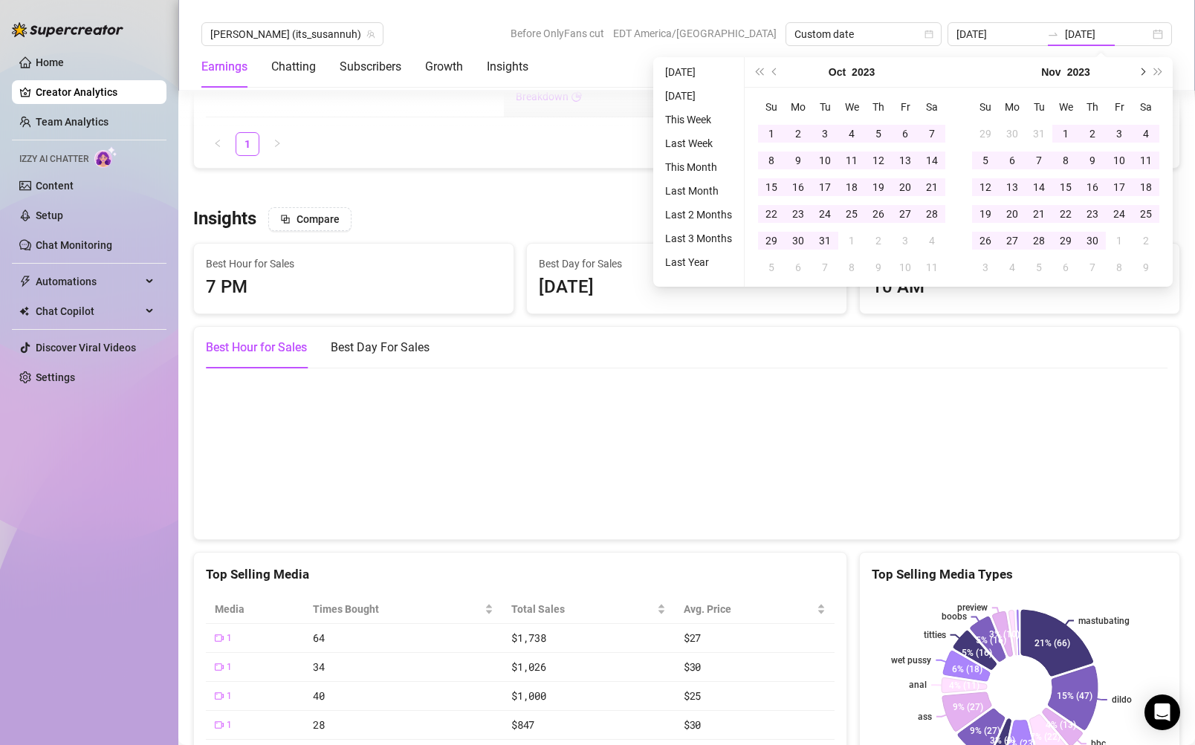
click at [1144, 74] on button "Next month (PageDown)" at bounding box center [1141, 72] width 16 height 30
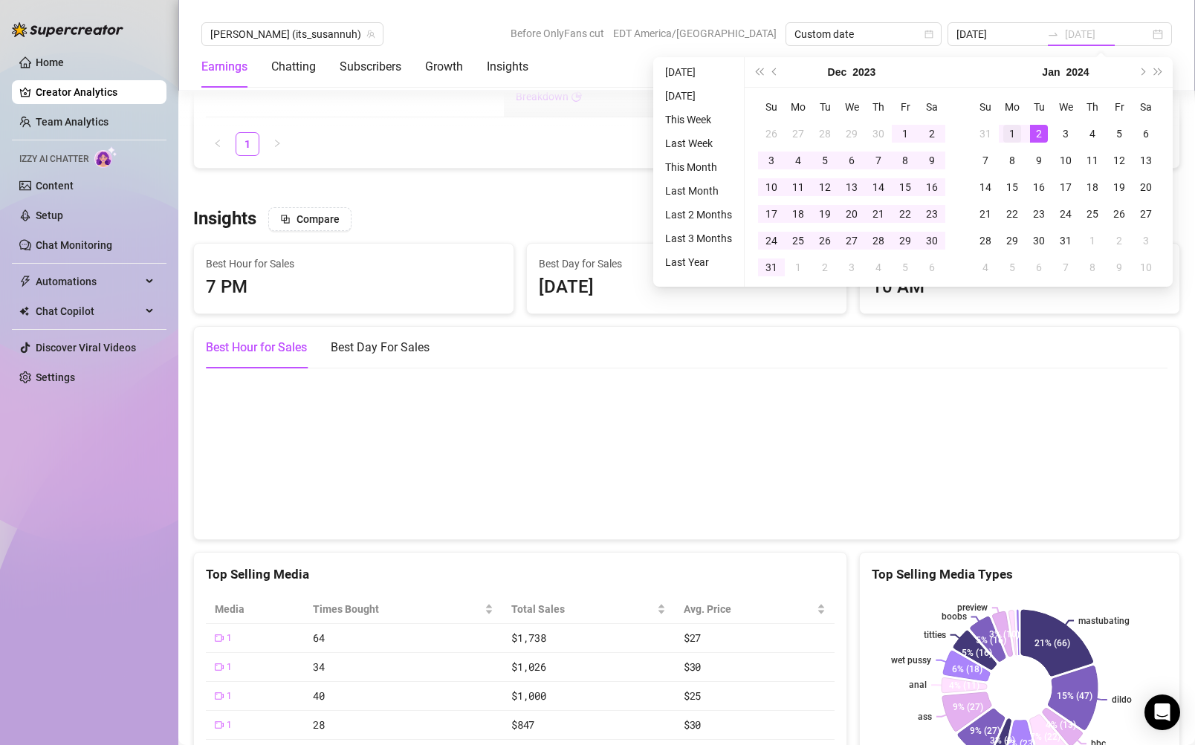
type input "[DATE]"
click at [1014, 131] on div "1" at bounding box center [1012, 134] width 18 height 18
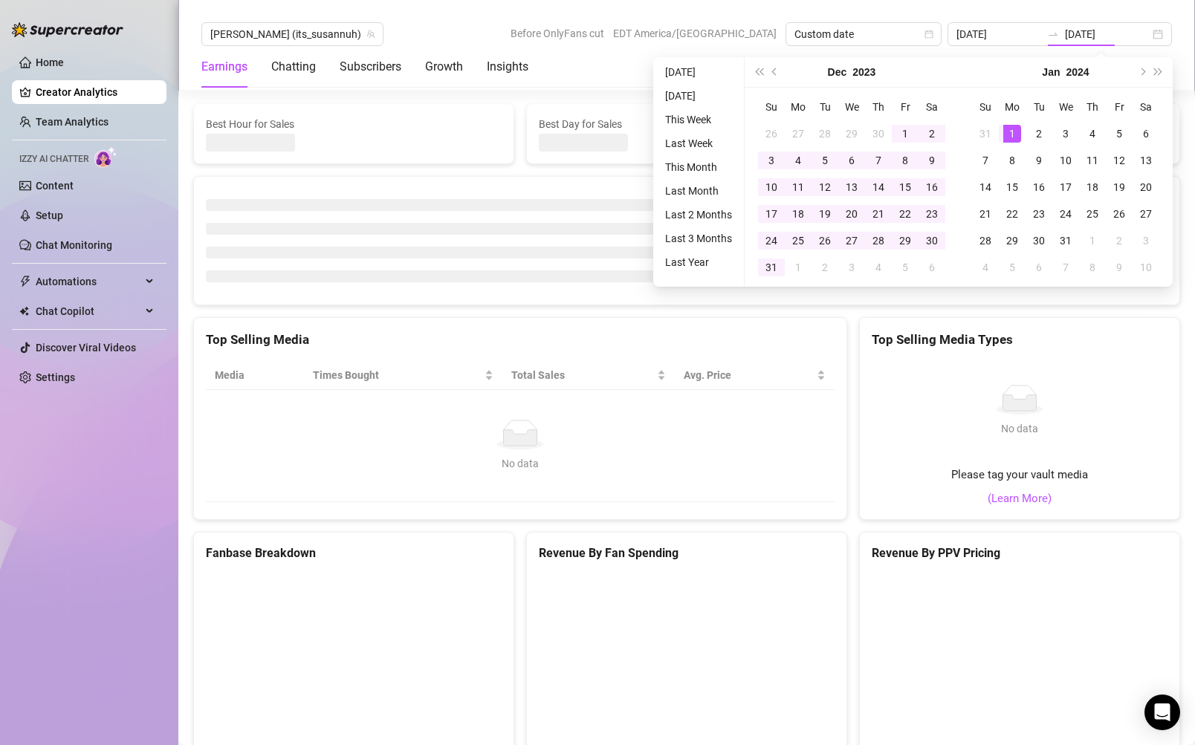
type input "[DATE]"
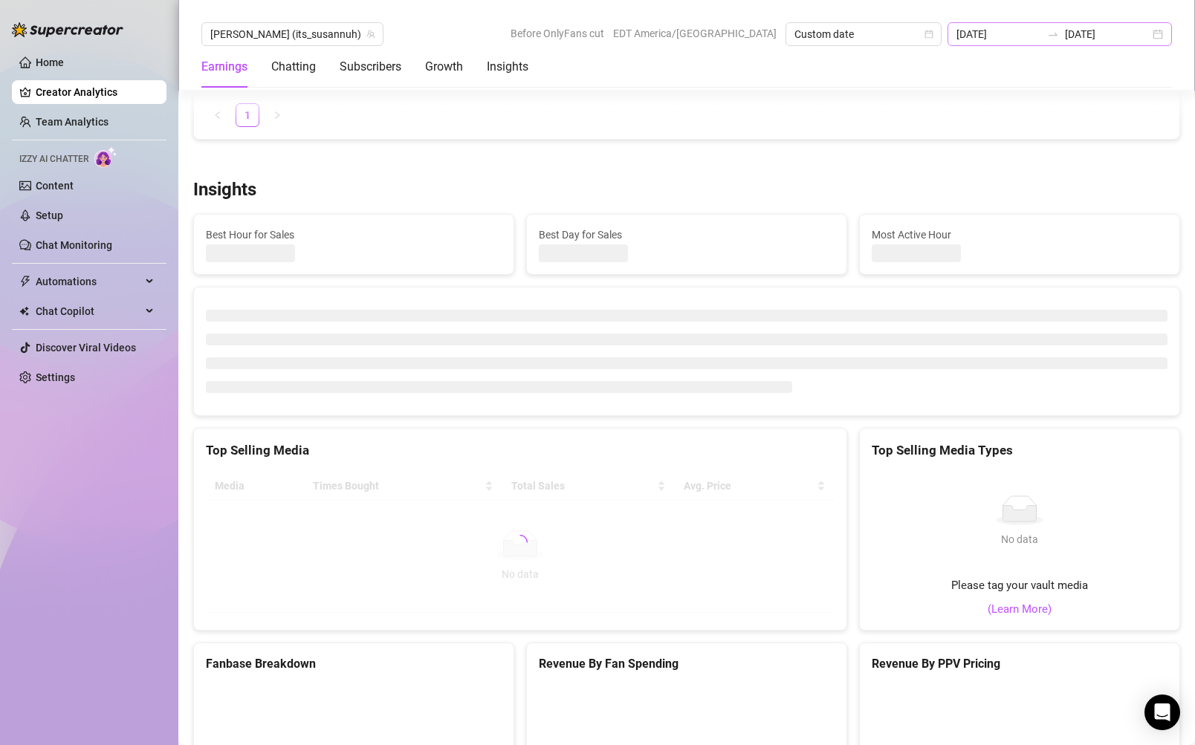
click at [1157, 34] on div "[DATE] [DATE]" at bounding box center [1060, 34] width 224 height 24
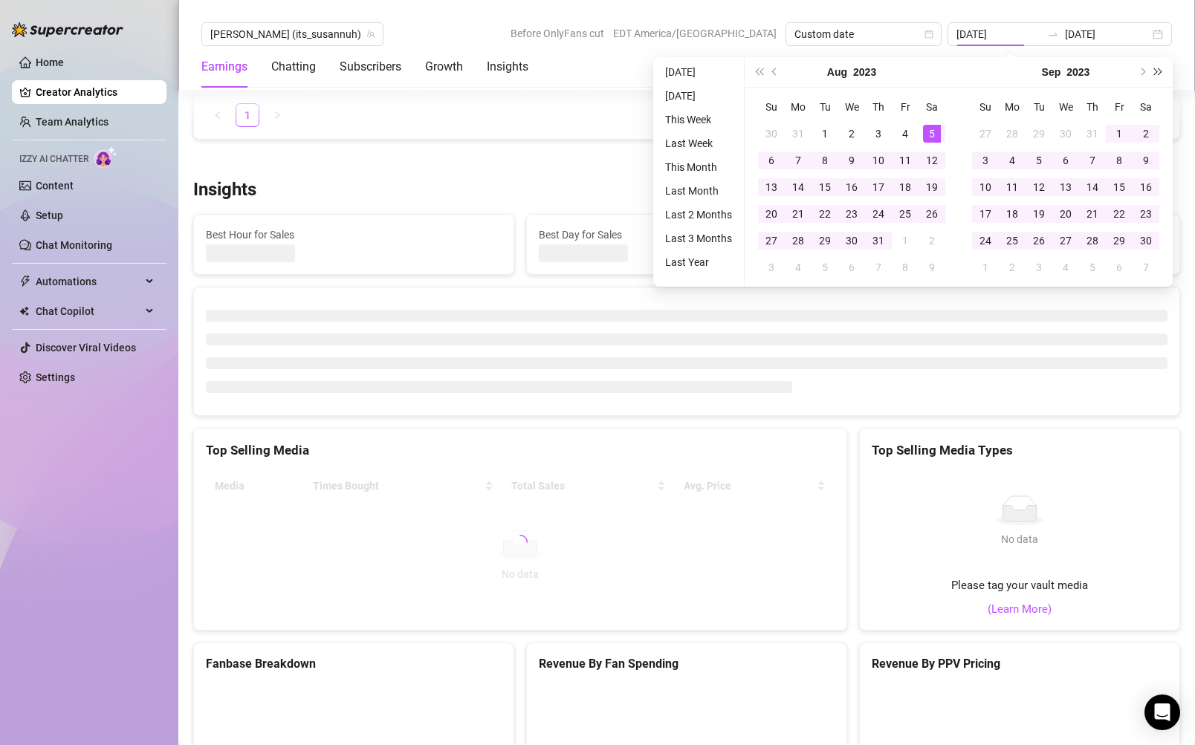
click at [1156, 76] on button "Next year (Control + right)" at bounding box center [1158, 72] width 16 height 30
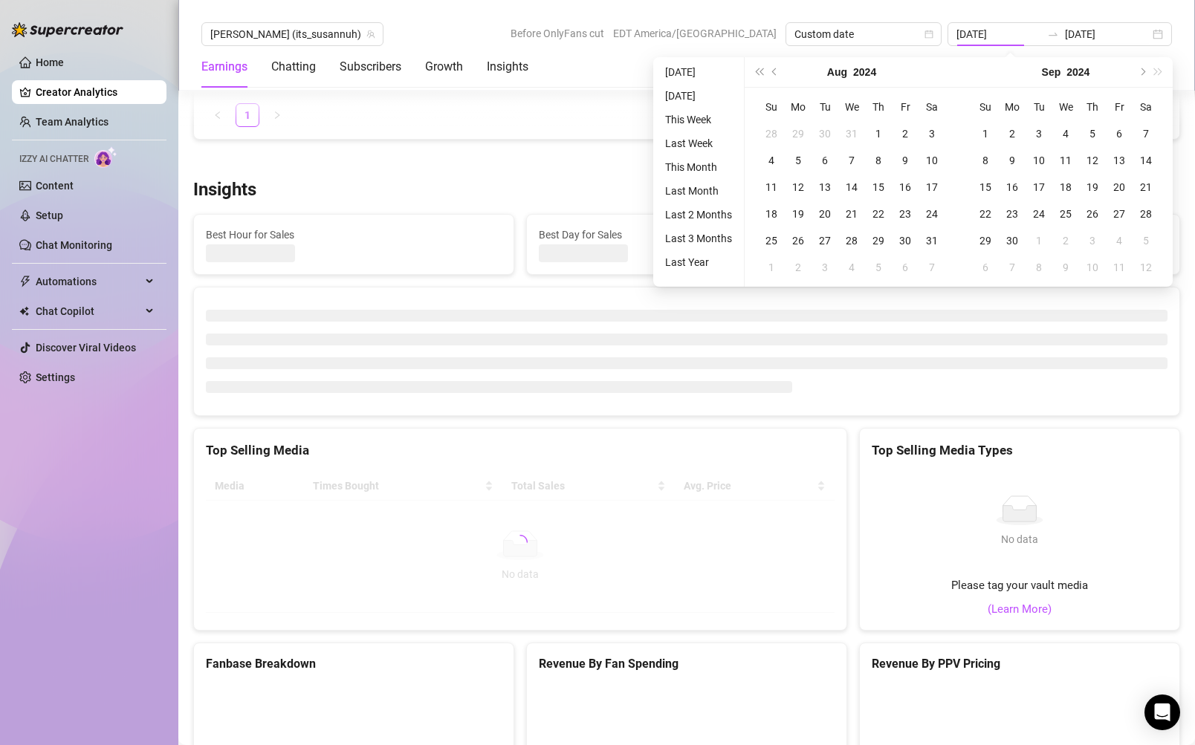
click at [1156, 76] on div "[DATE]" at bounding box center [1066, 72] width 214 height 30
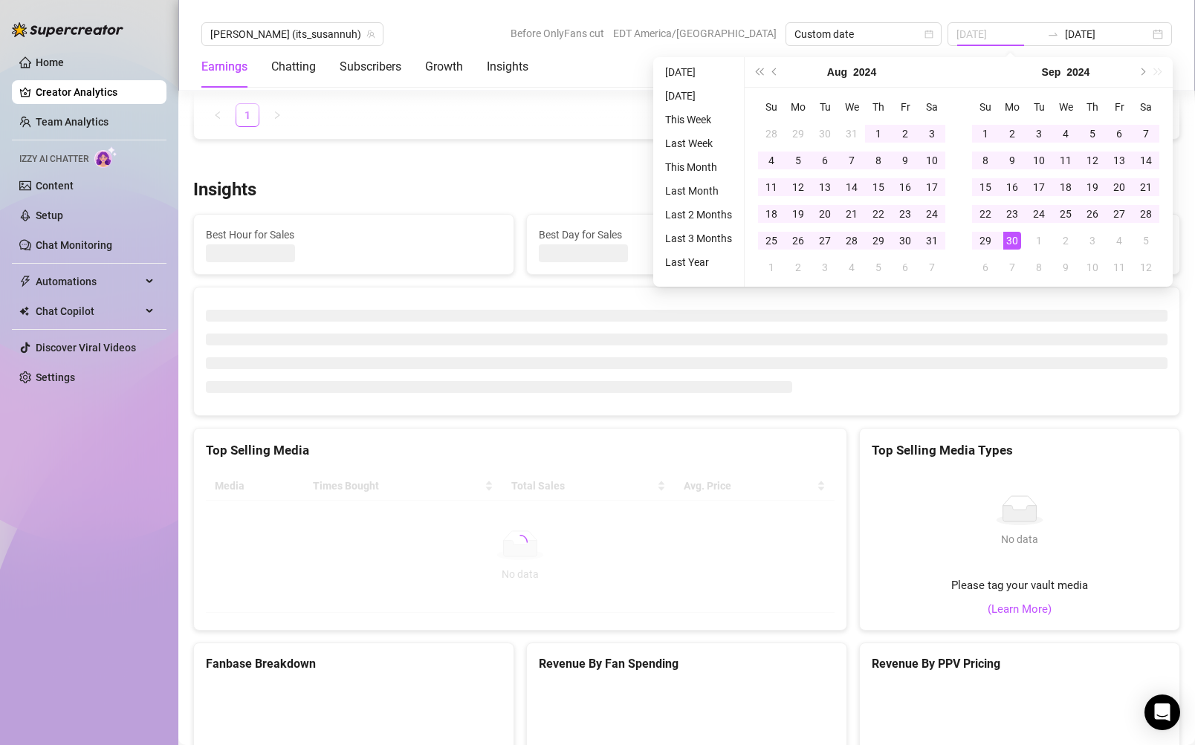
click at [1016, 242] on div "30" at bounding box center [1012, 241] width 18 height 18
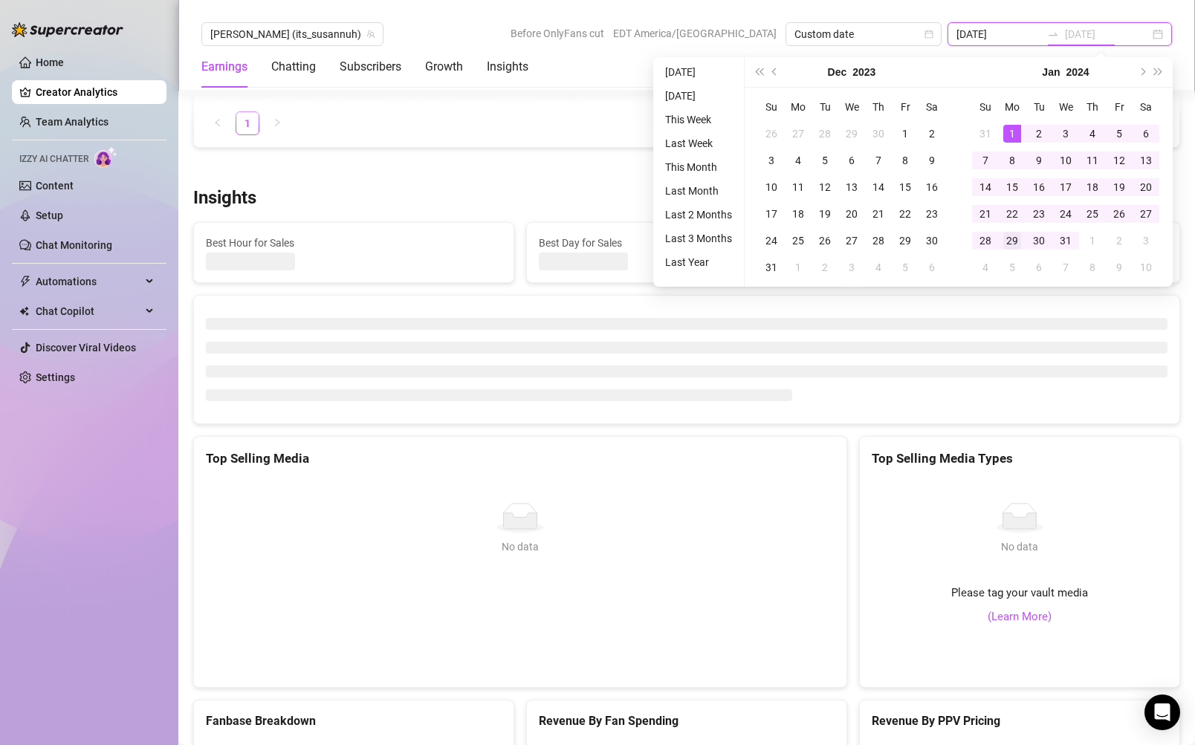
scroll to position [2290, 0]
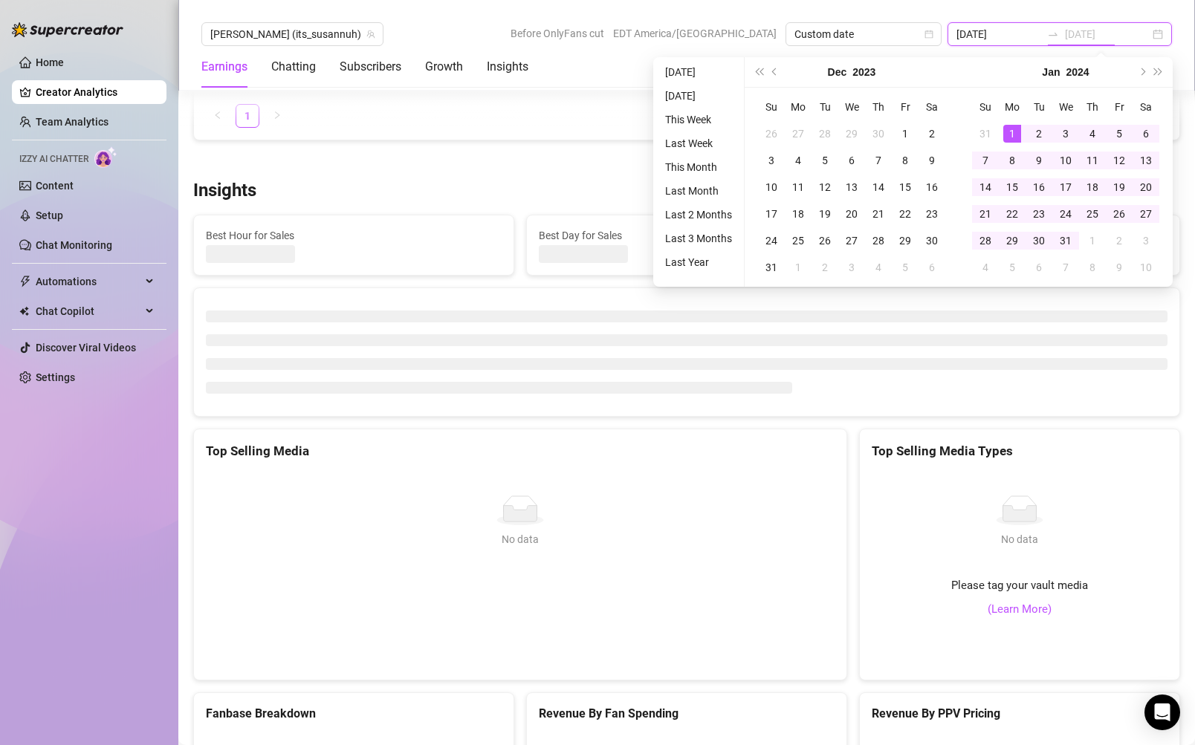
type input "[DATE]"
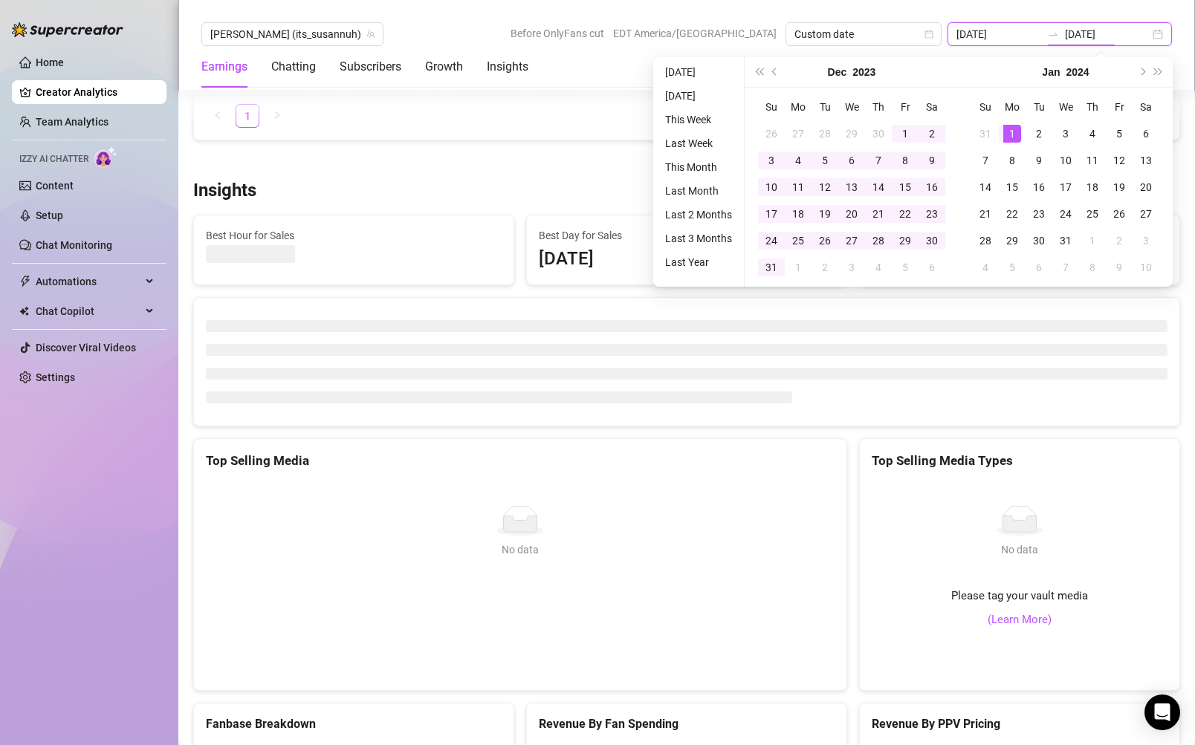
type input "[DATE]"
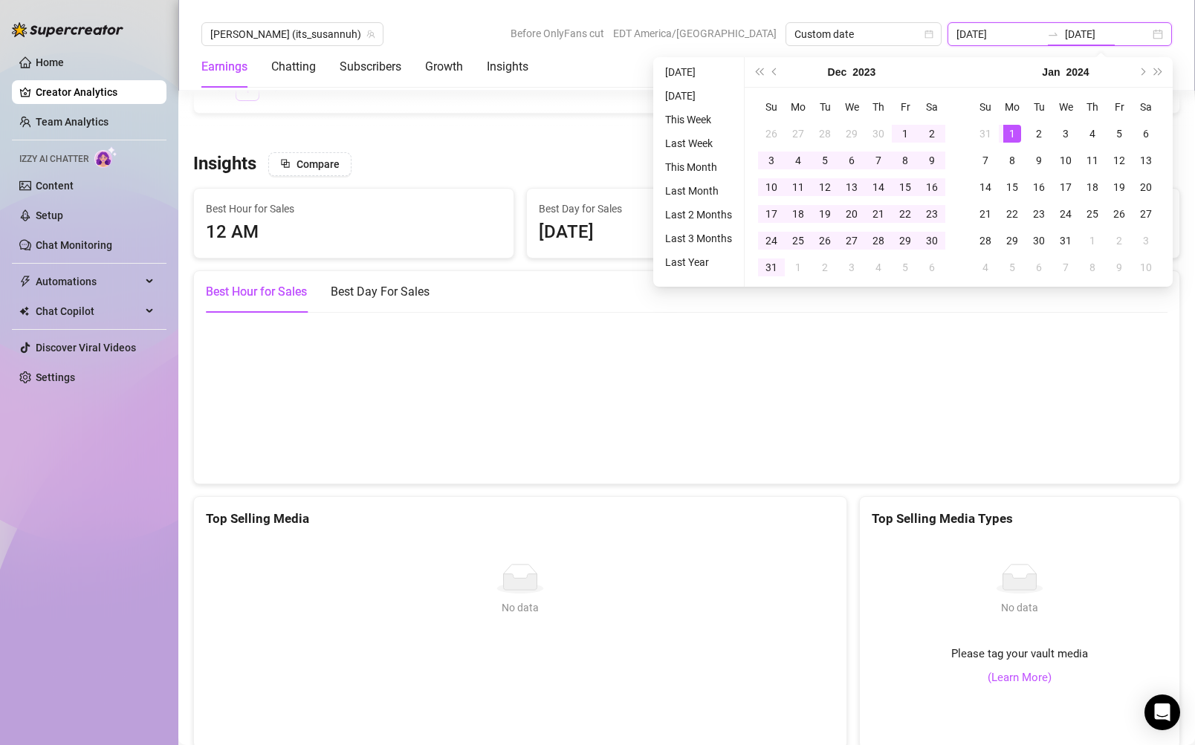
scroll to position [2263, 0]
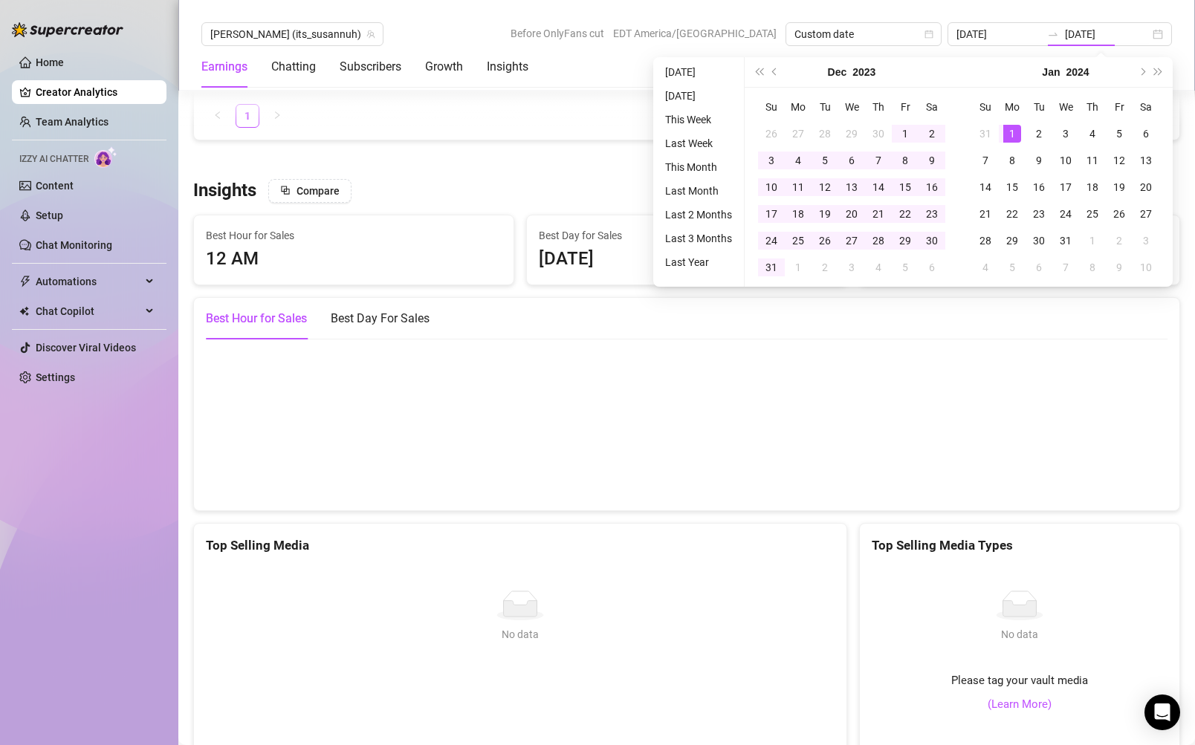
click at [1062, 525] on div "Top Selling Media Types" at bounding box center [1020, 540] width 320 height 32
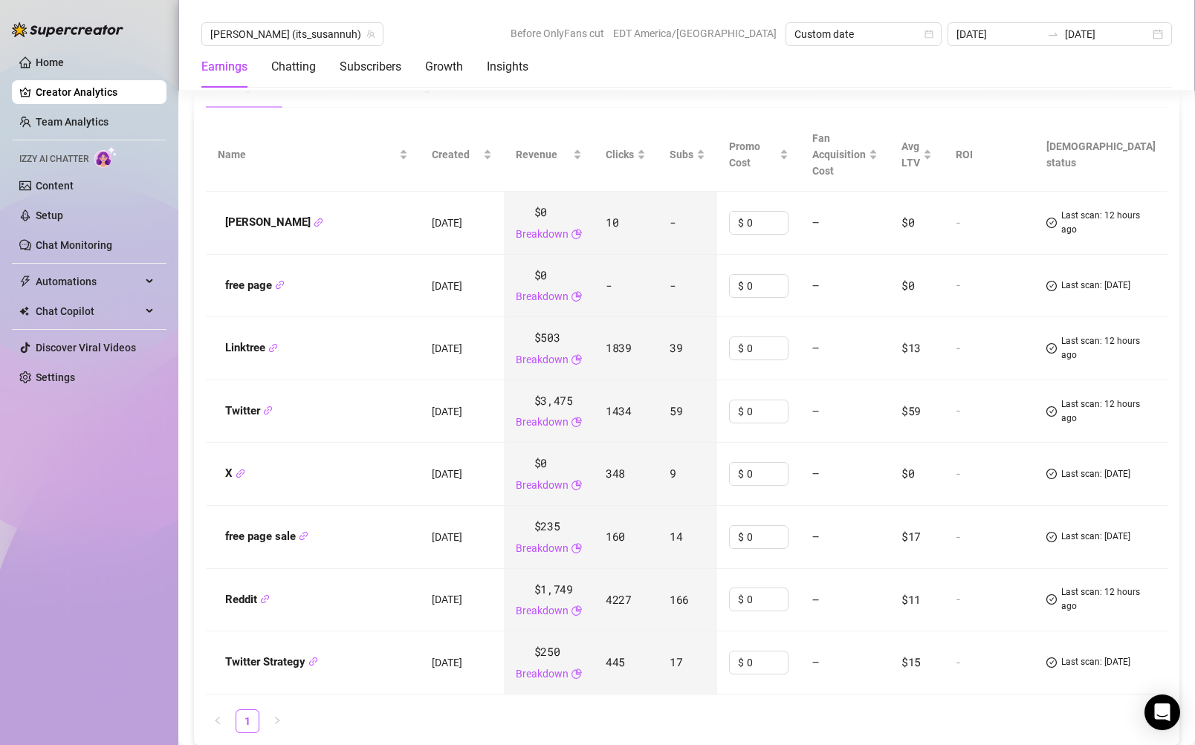
scroll to position [1629, 0]
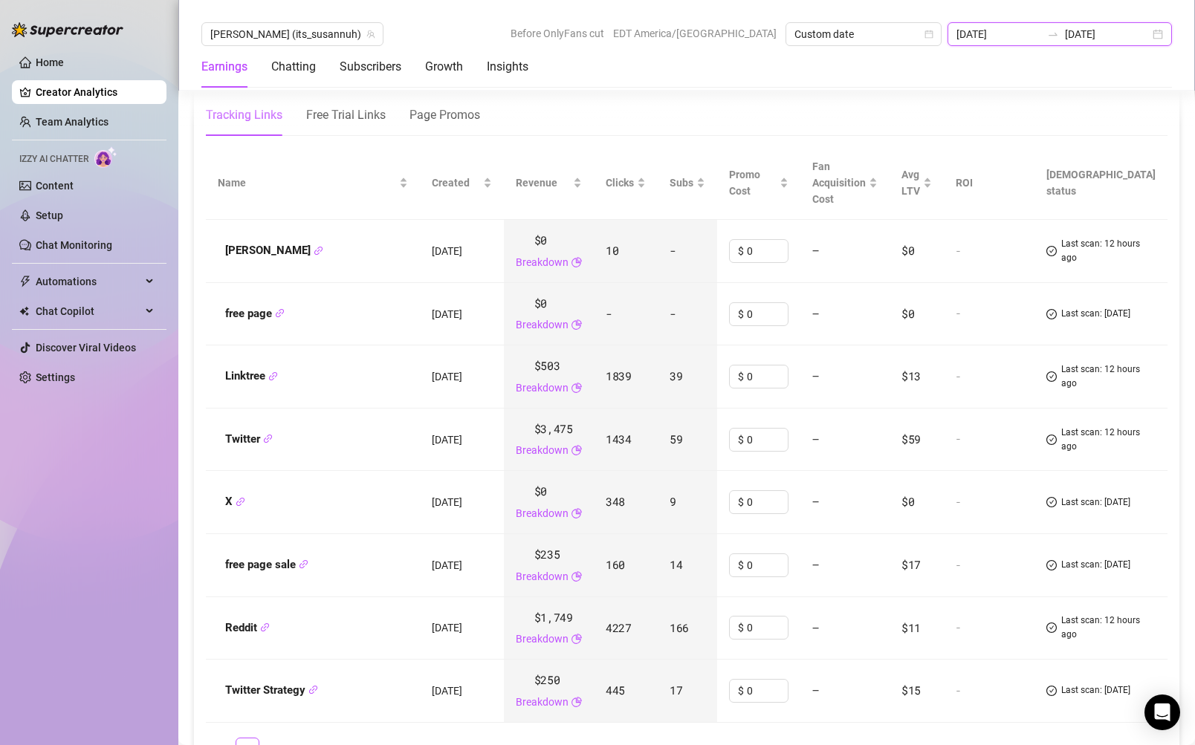
click at [1016, 39] on input "[DATE]" at bounding box center [998, 34] width 85 height 16
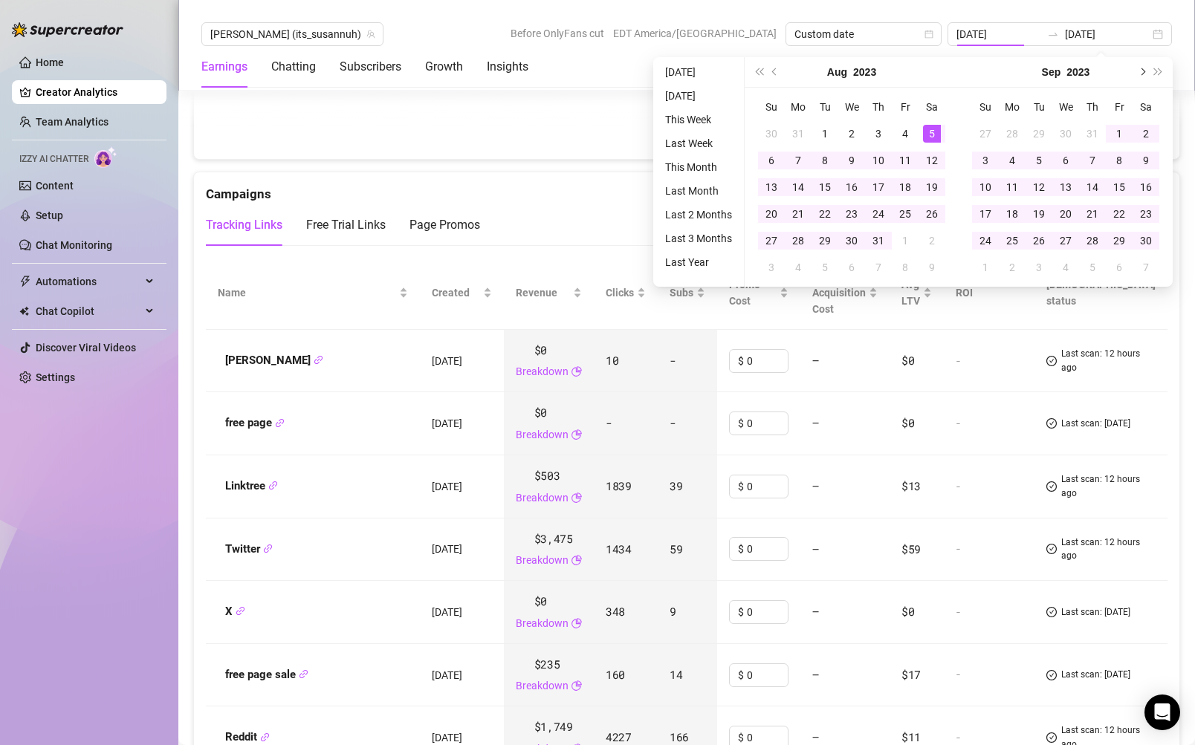
click at [1141, 71] on span "Next month (PageDown)" at bounding box center [1141, 71] width 7 height 7
click at [1026, 36] on input "[DATE]" at bounding box center [998, 34] width 85 height 16
click at [1028, 31] on input "[DATE]" at bounding box center [998, 34] width 85 height 16
click at [1013, 35] on input "[DATE]" at bounding box center [998, 34] width 85 height 16
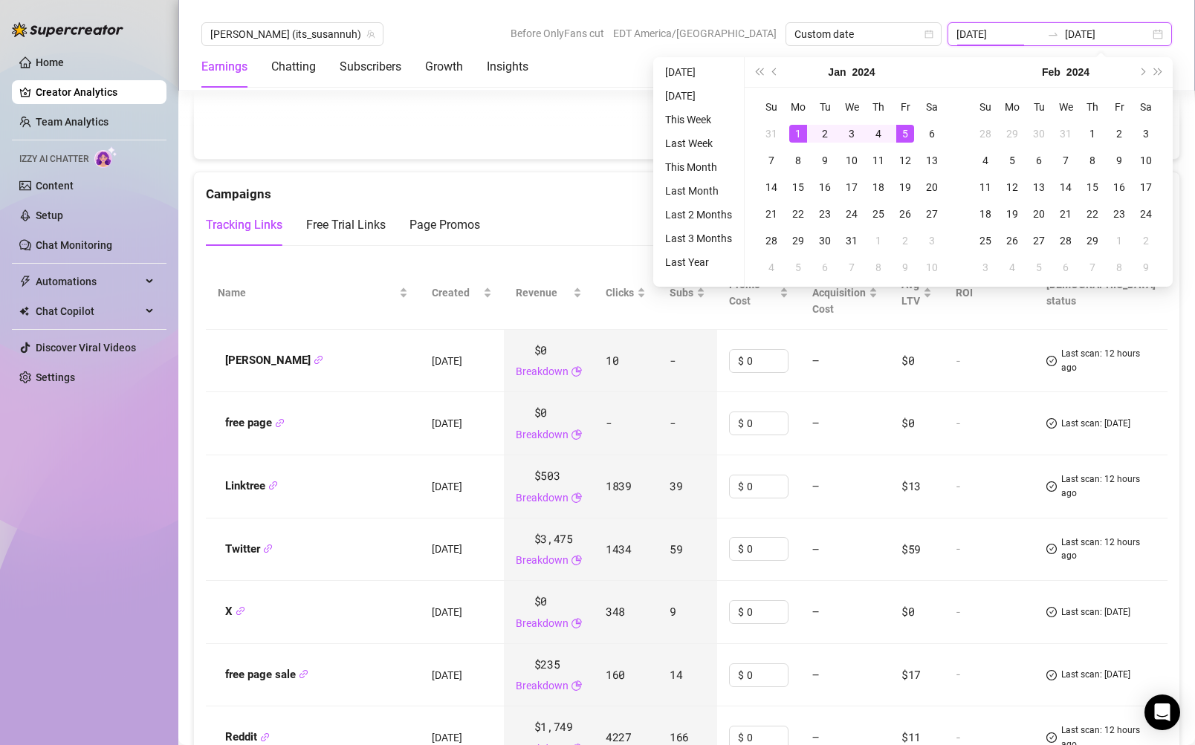
click at [1041, 34] on input "[DATE]" at bounding box center [998, 34] width 85 height 16
type input "[DATE]"
click at [1134, 29] on input "[DATE]" at bounding box center [1107, 34] width 85 height 16
click at [1106, 34] on input "[DATE]" at bounding box center [1107, 34] width 85 height 16
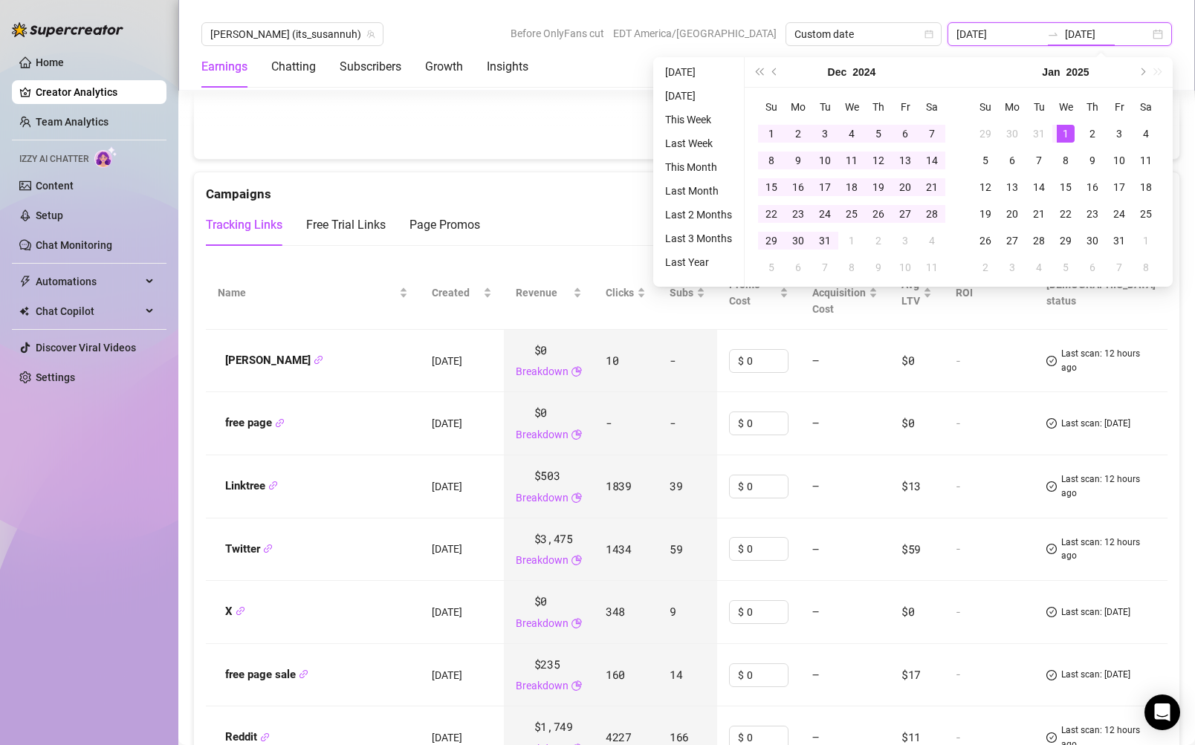
click at [1118, 33] on input "[DATE]" at bounding box center [1107, 34] width 85 height 16
click at [1136, 33] on input "[DATE]" at bounding box center [1107, 34] width 85 height 16
type input "[DATE]"
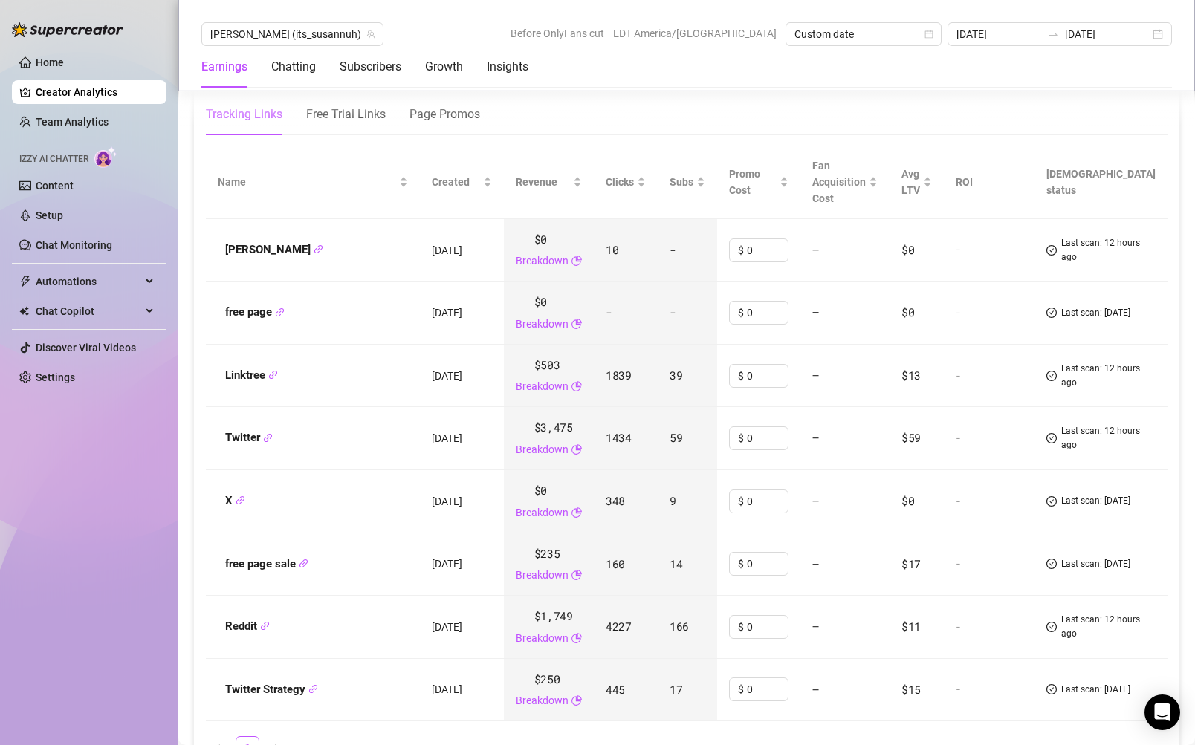
click at [1081, 7] on div "[PERSON_NAME] (its_susannuh) Before OnlyFans cut EDT America/[GEOGRAPHIC_DATA] …" at bounding box center [686, 45] width 1017 height 91
click at [1031, 117] on div "Tracking Links Free Trial Links Page Promos" at bounding box center [687, 115] width 962 height 42
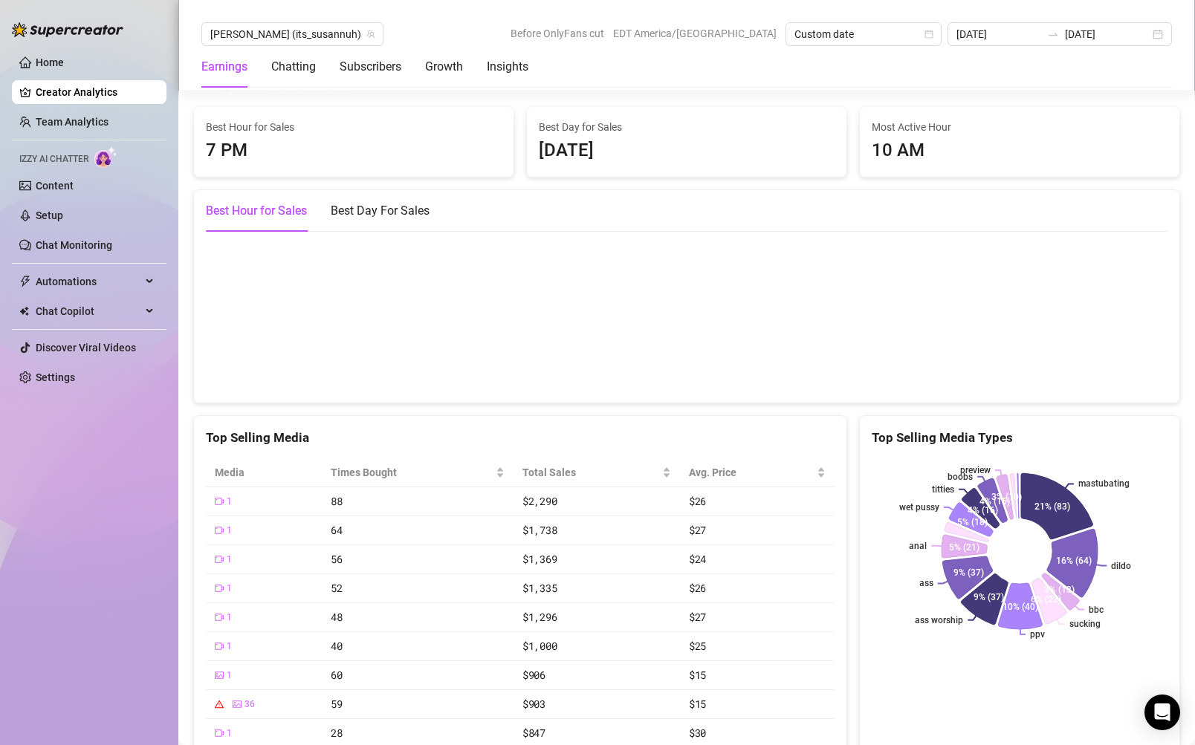
scroll to position [2461, 0]
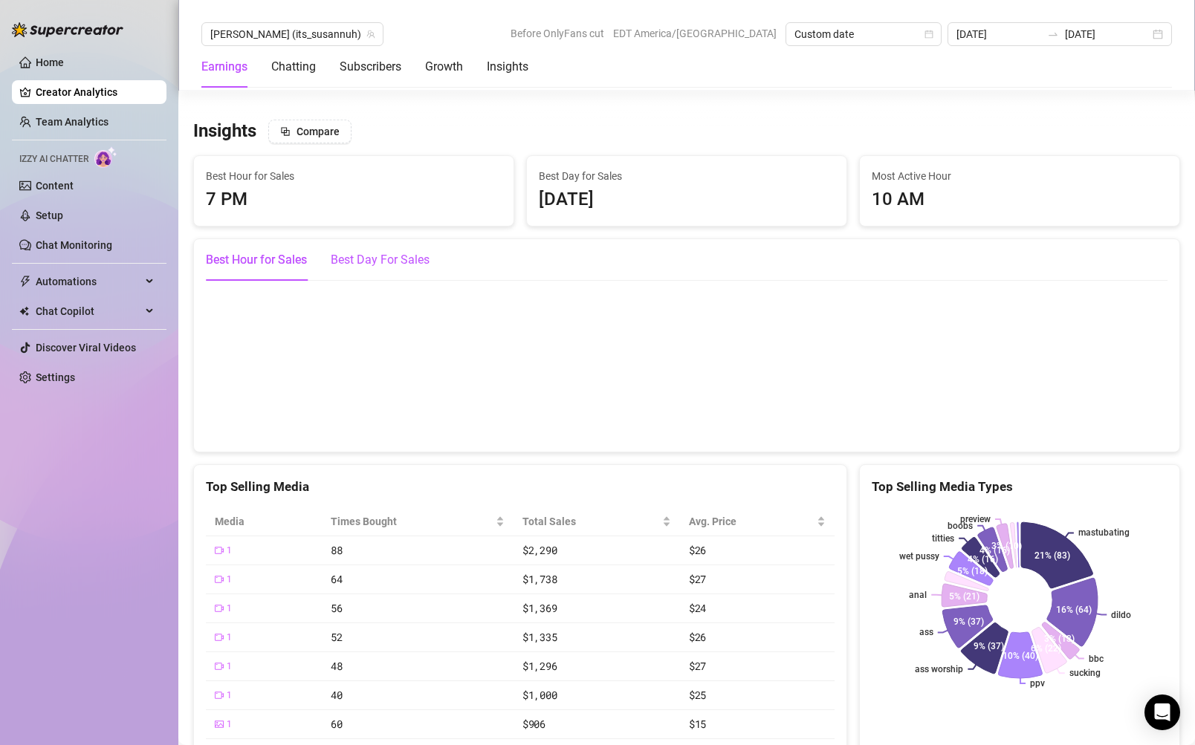
click at [397, 251] on div "Best Day For Sales" at bounding box center [380, 260] width 99 height 18
click at [269, 251] on div "Best Hour for Sales" at bounding box center [256, 260] width 101 height 18
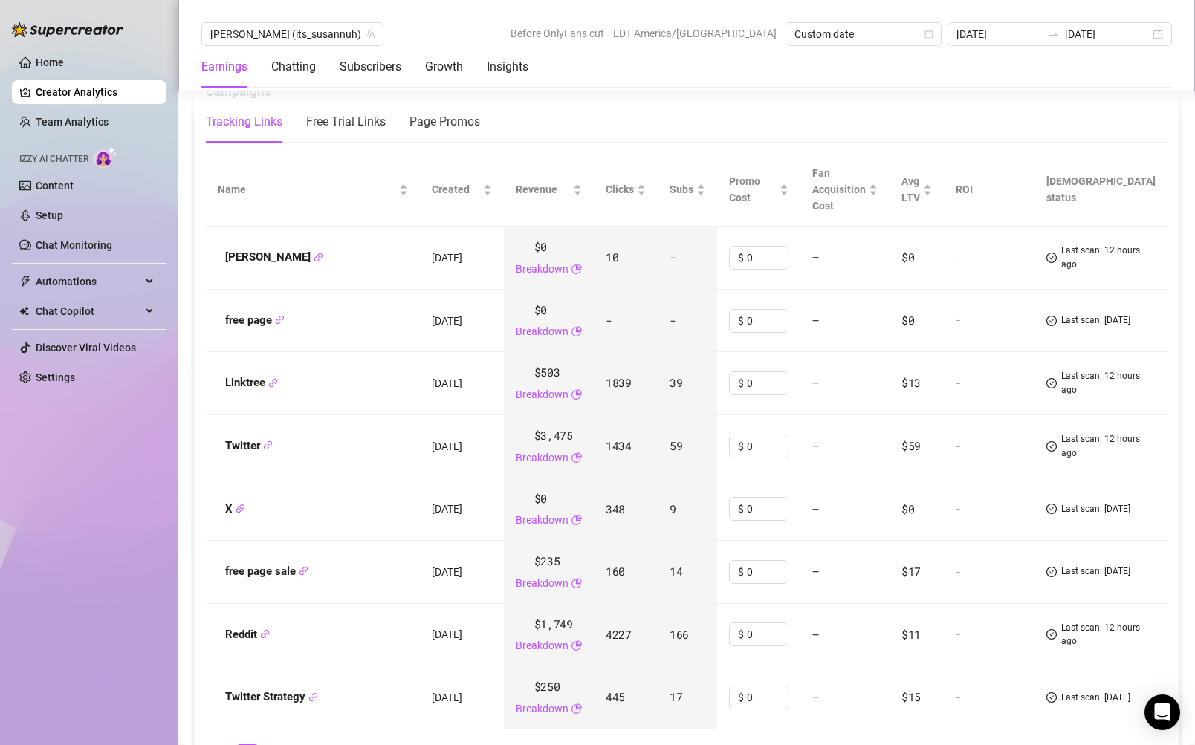
scroll to position [1763, 0]
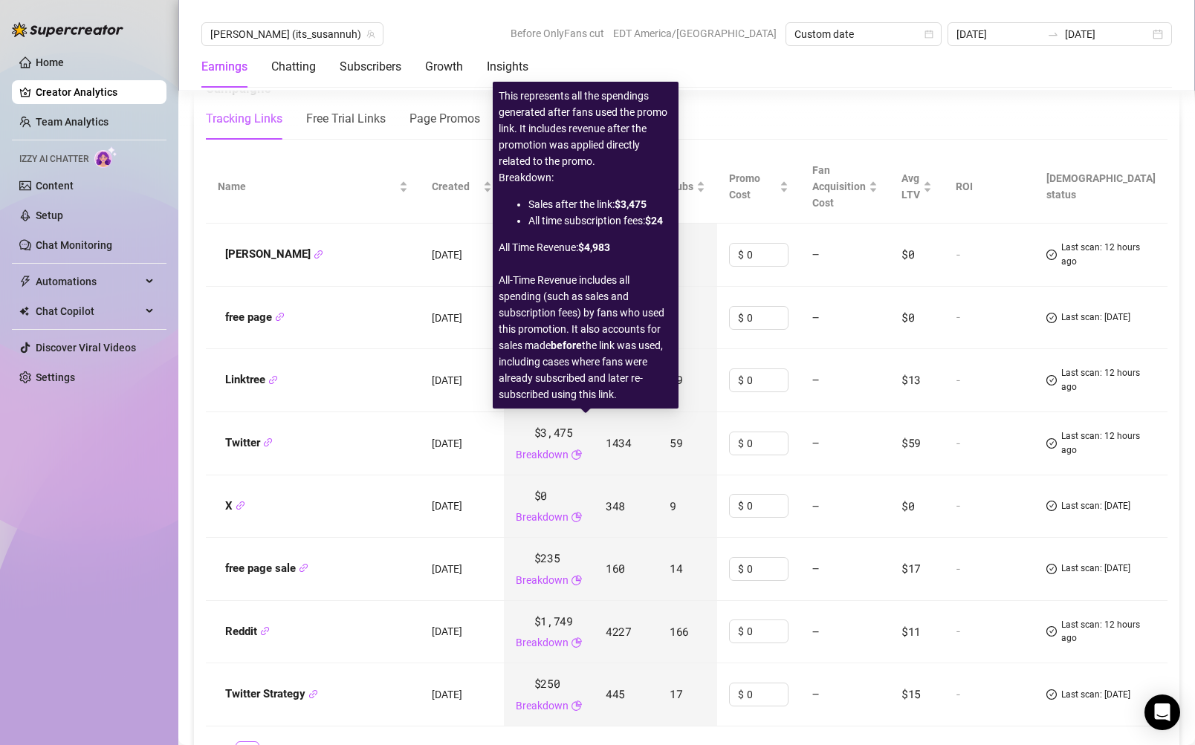
click at [582, 450] on icon "pie-chart" at bounding box center [576, 455] width 10 height 10
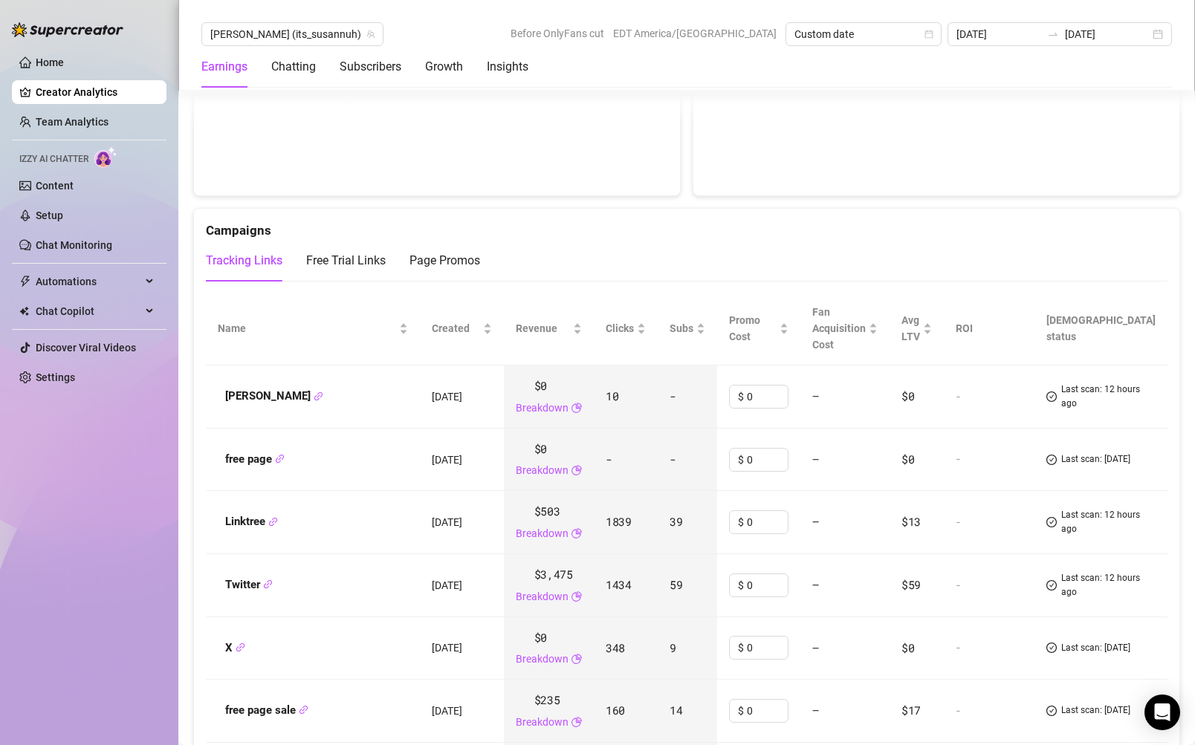
scroll to position [1578, 0]
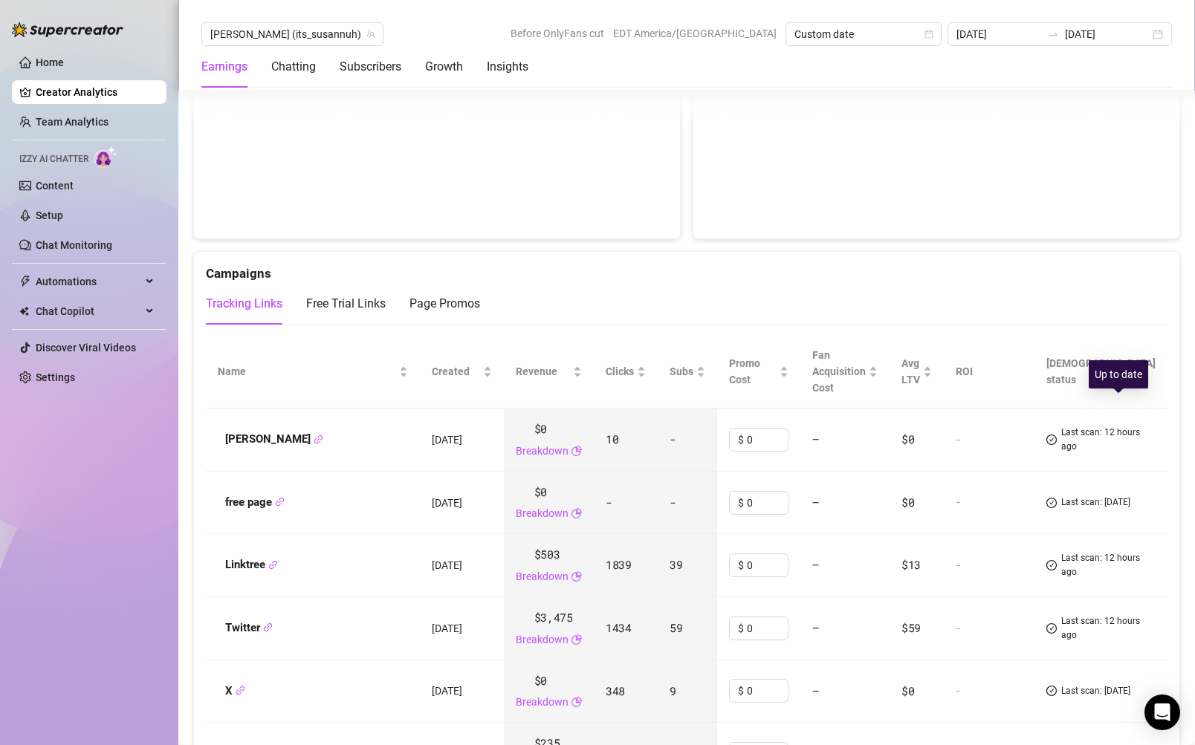
click at [1121, 426] on span "Last scan: 12 hours ago" at bounding box center [1108, 440] width 94 height 28
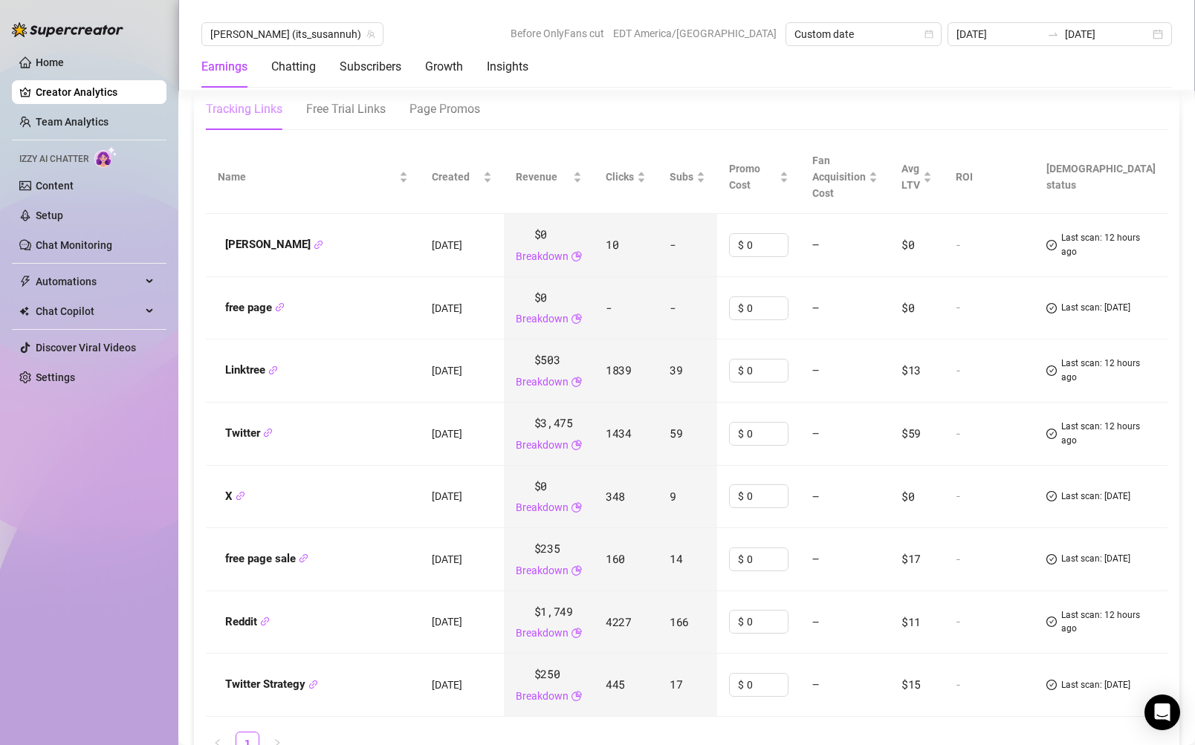
scroll to position [1772, 0]
click at [489, 170] on div "Created" at bounding box center [462, 178] width 60 height 16
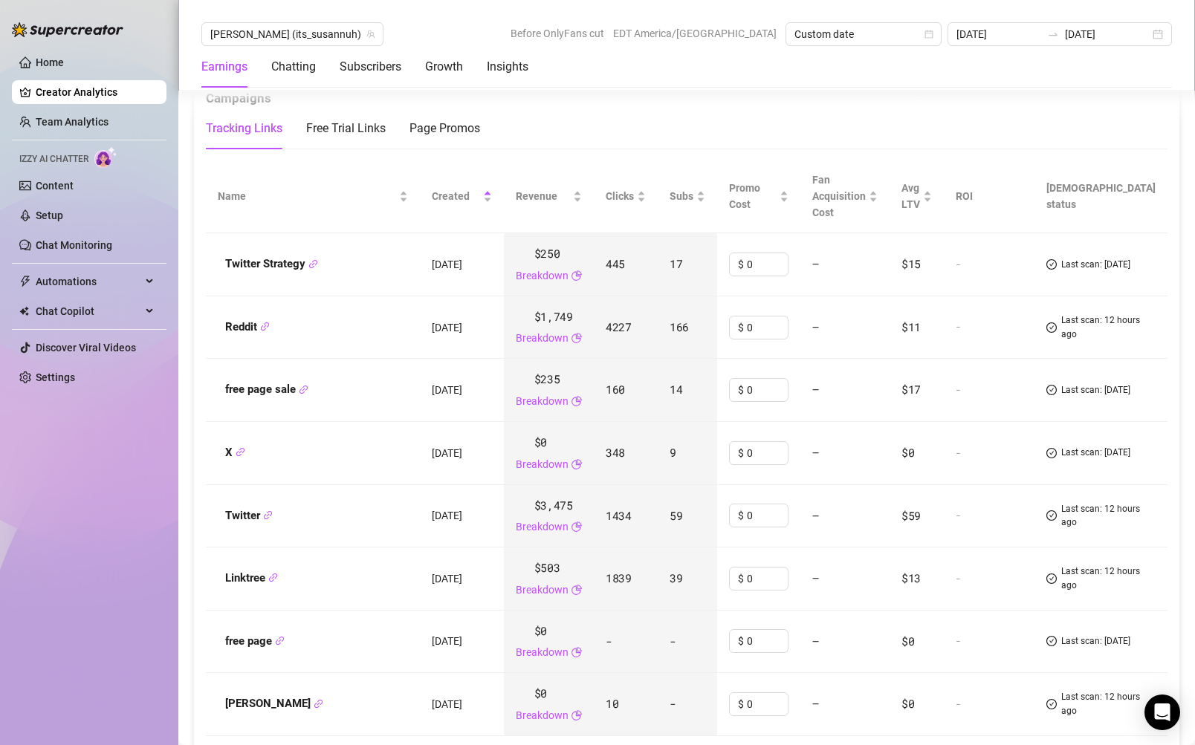
scroll to position [1752, 0]
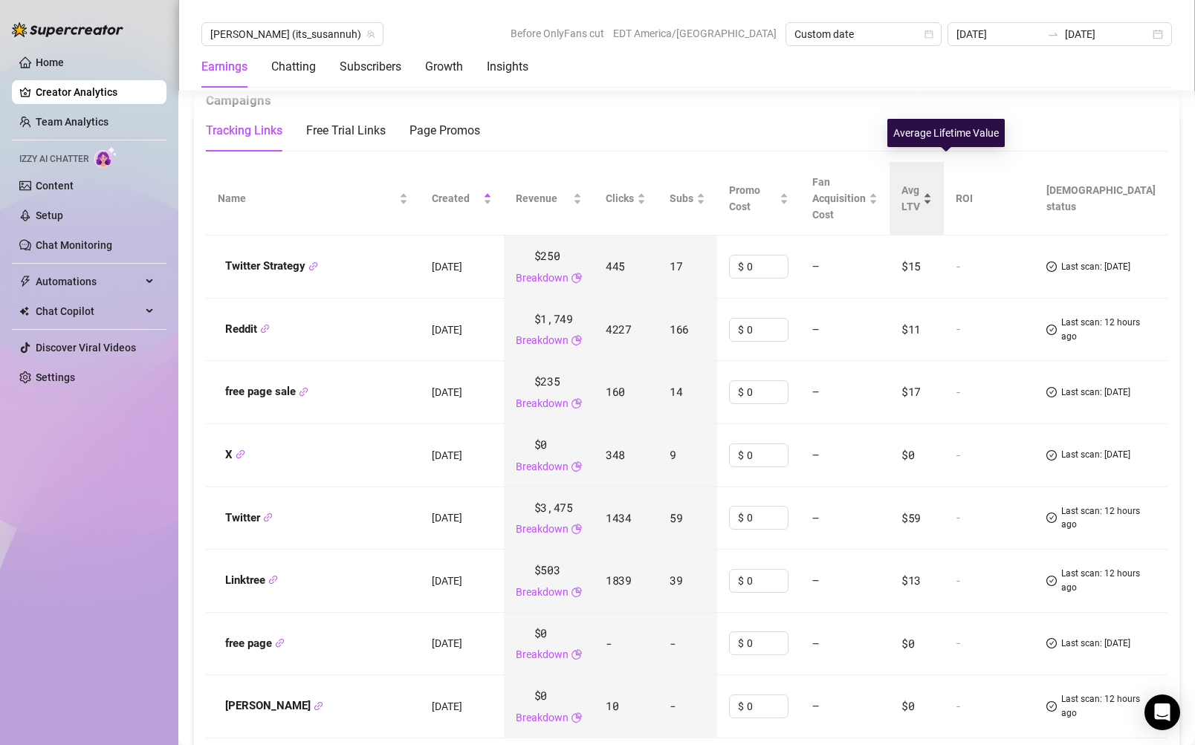
click at [920, 184] on span "Avg LTV" at bounding box center [910, 198] width 19 height 28
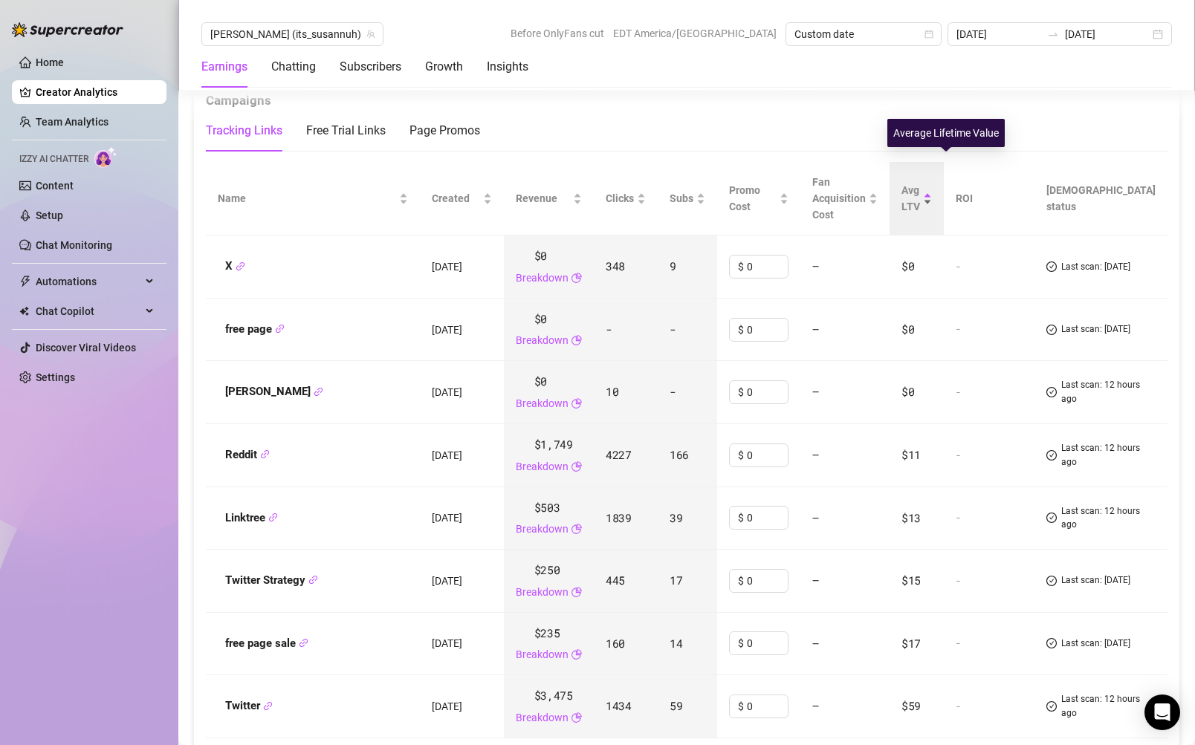
click at [920, 184] on span "Avg LTV" at bounding box center [910, 198] width 19 height 28
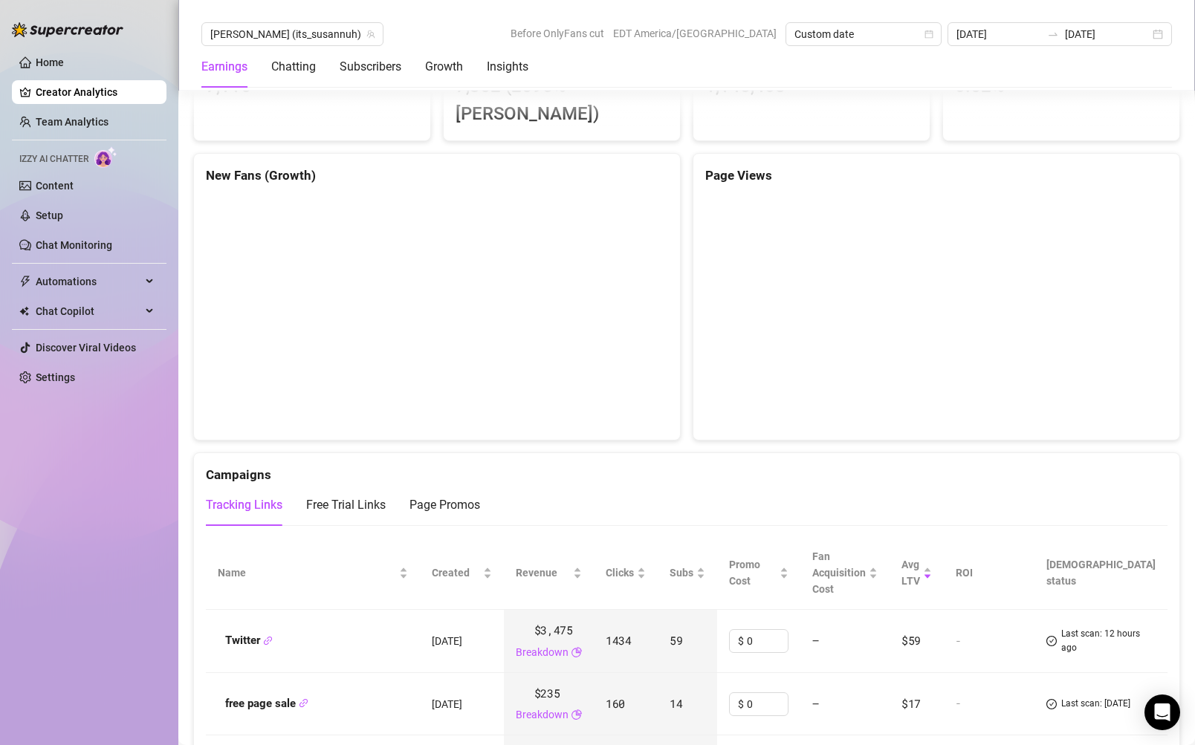
scroll to position [1388, 0]
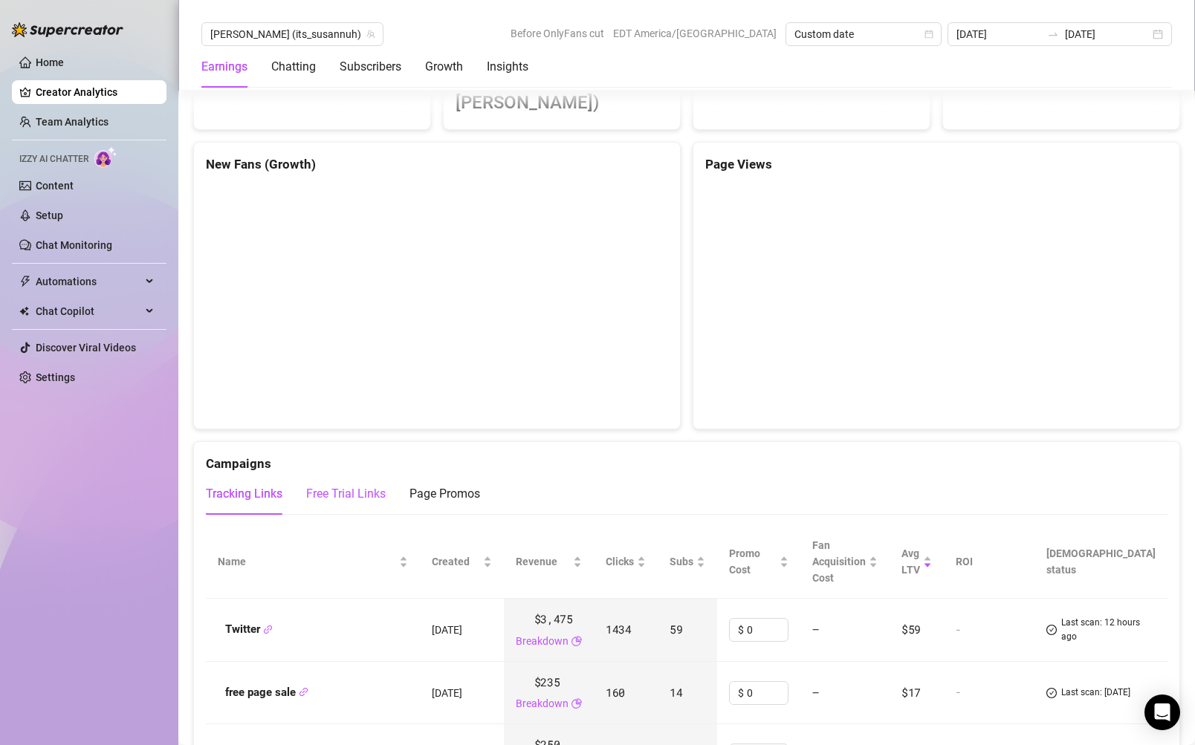
click at [350, 485] on div "Free Trial Links" at bounding box center [346, 494] width 80 height 18
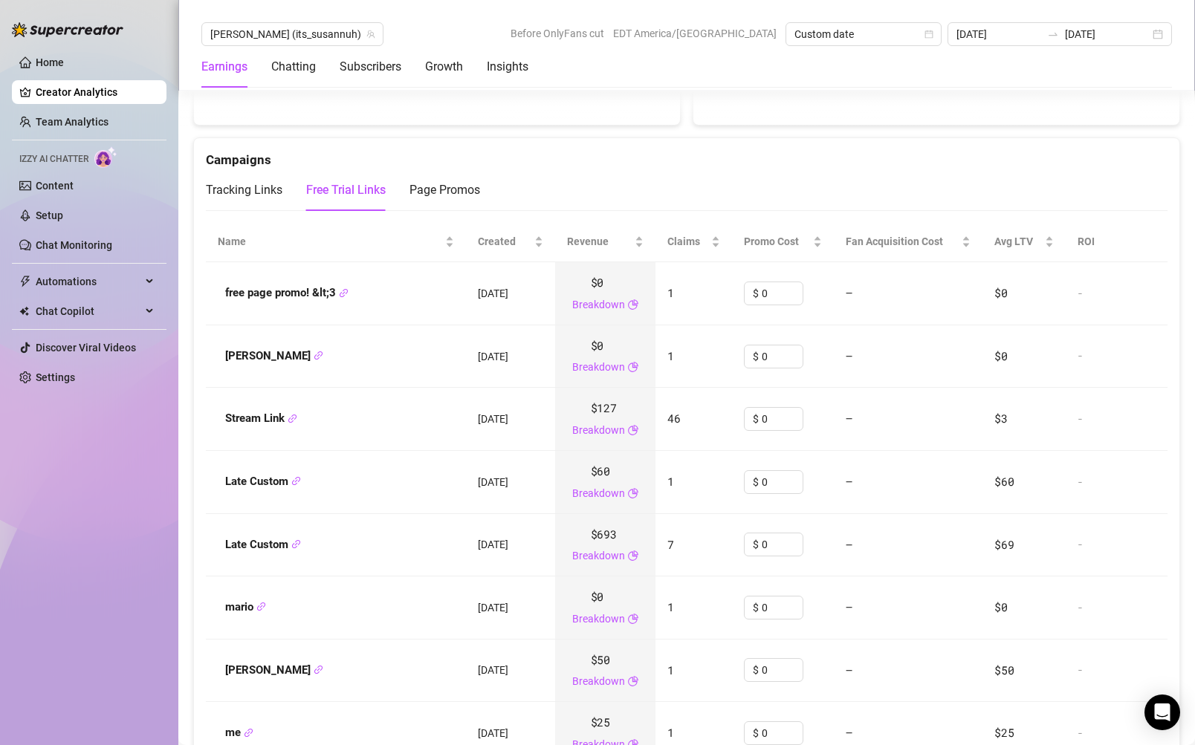
scroll to position [1593, 0]
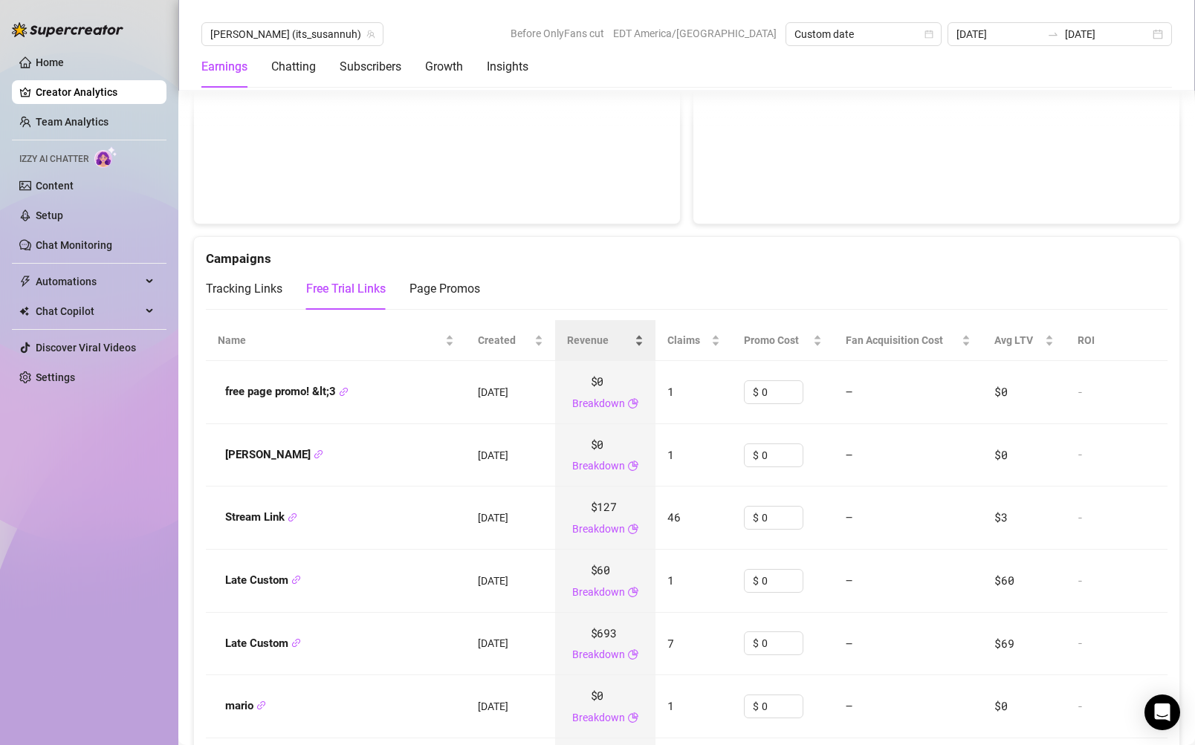
click at [612, 332] on div "Revenue" at bounding box center [605, 340] width 77 height 16
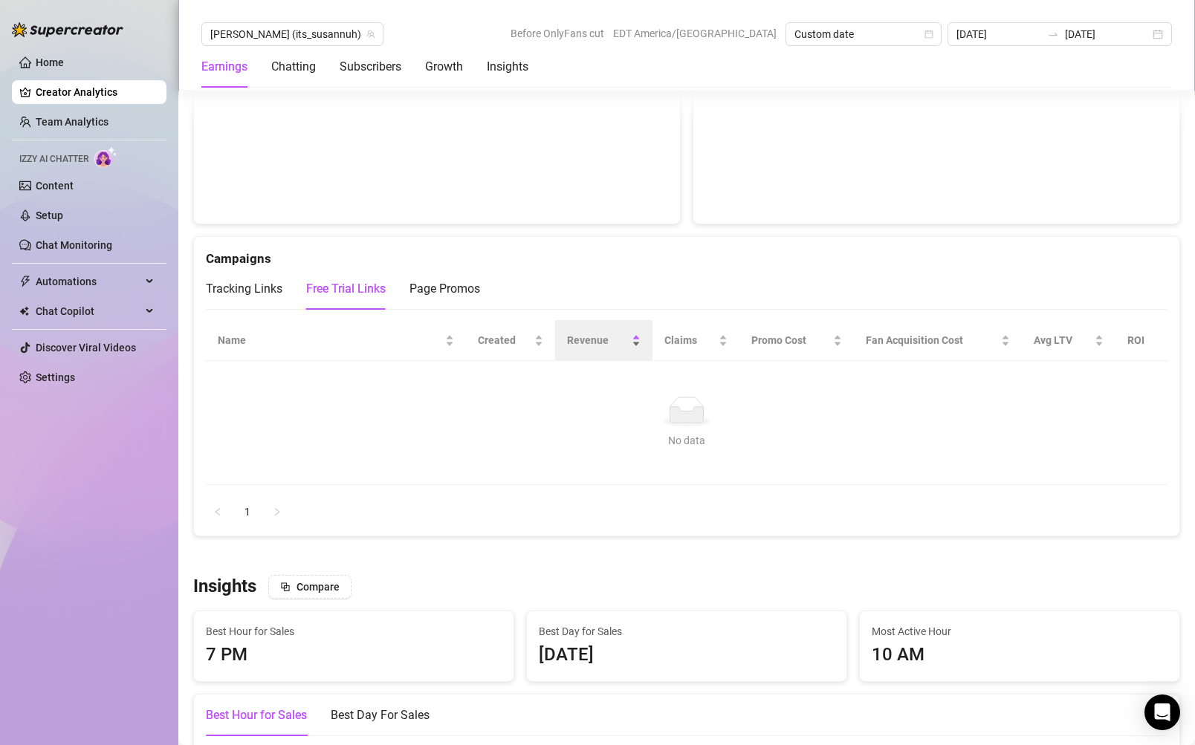
click at [618, 332] on span "Revenue" at bounding box center [598, 340] width 62 height 16
click at [252, 280] on div "Tracking Links" at bounding box center [244, 289] width 77 height 18
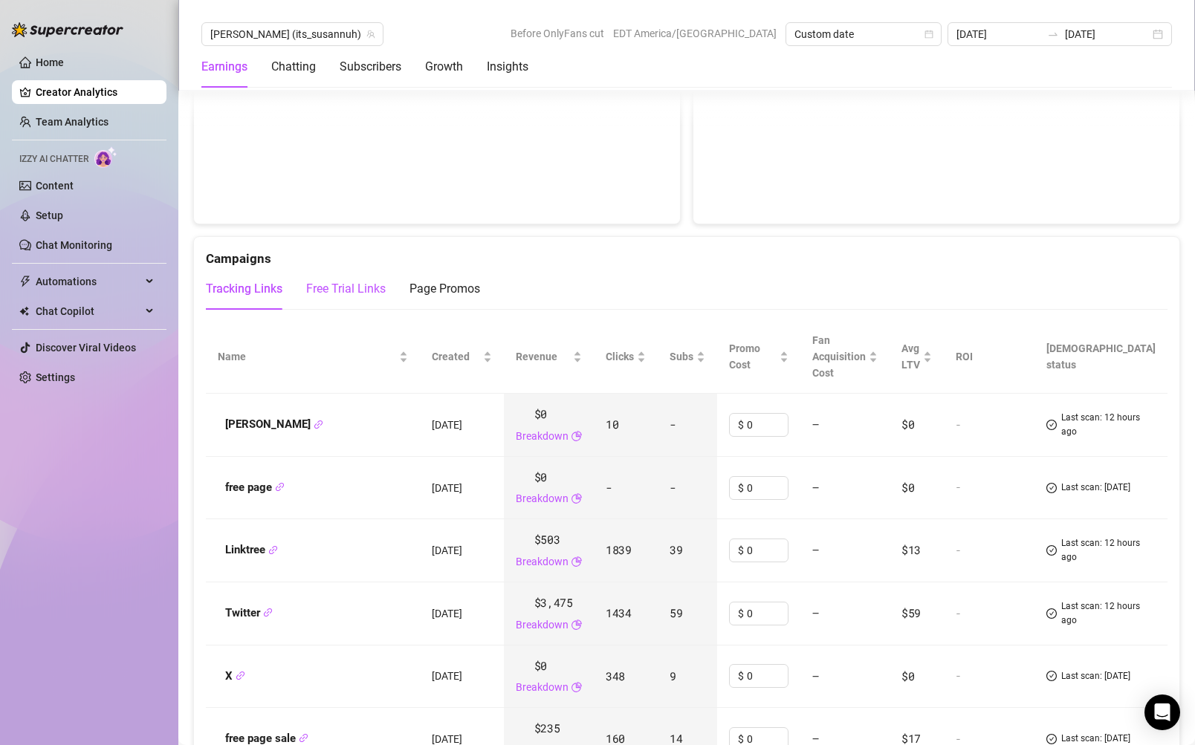
click at [337, 280] on div "Free Trial Links" at bounding box center [346, 289] width 80 height 18
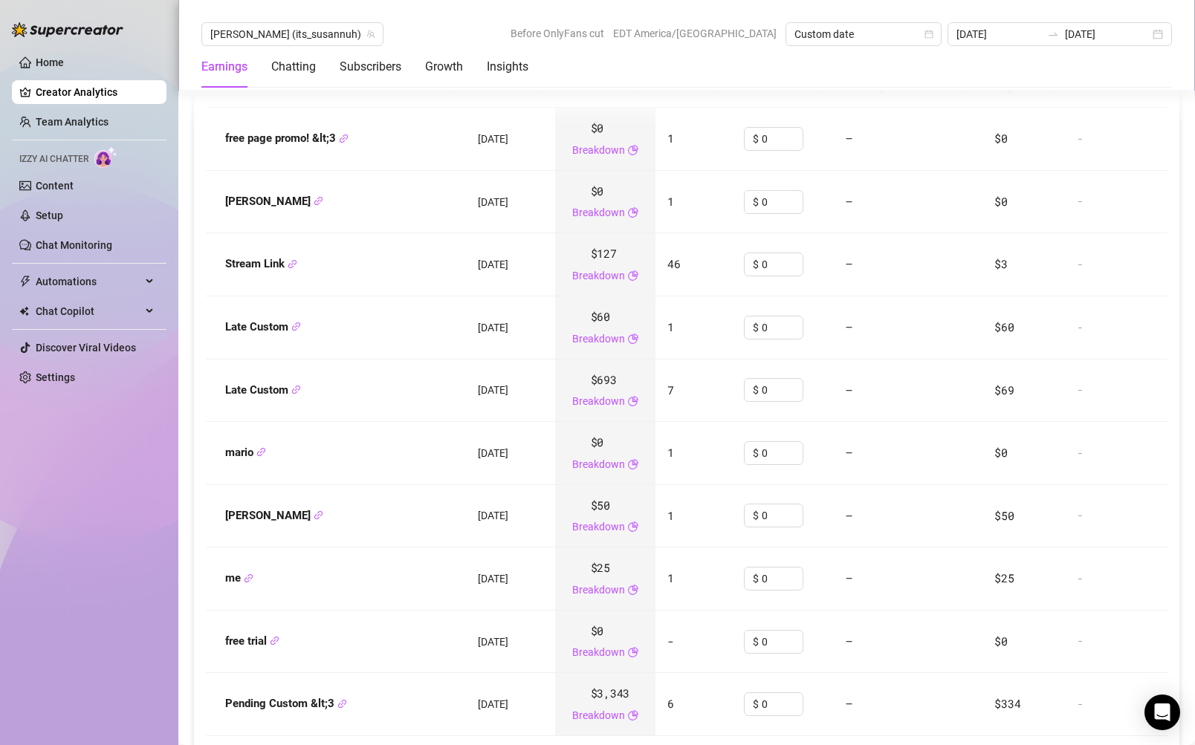
scroll to position [1897, 0]
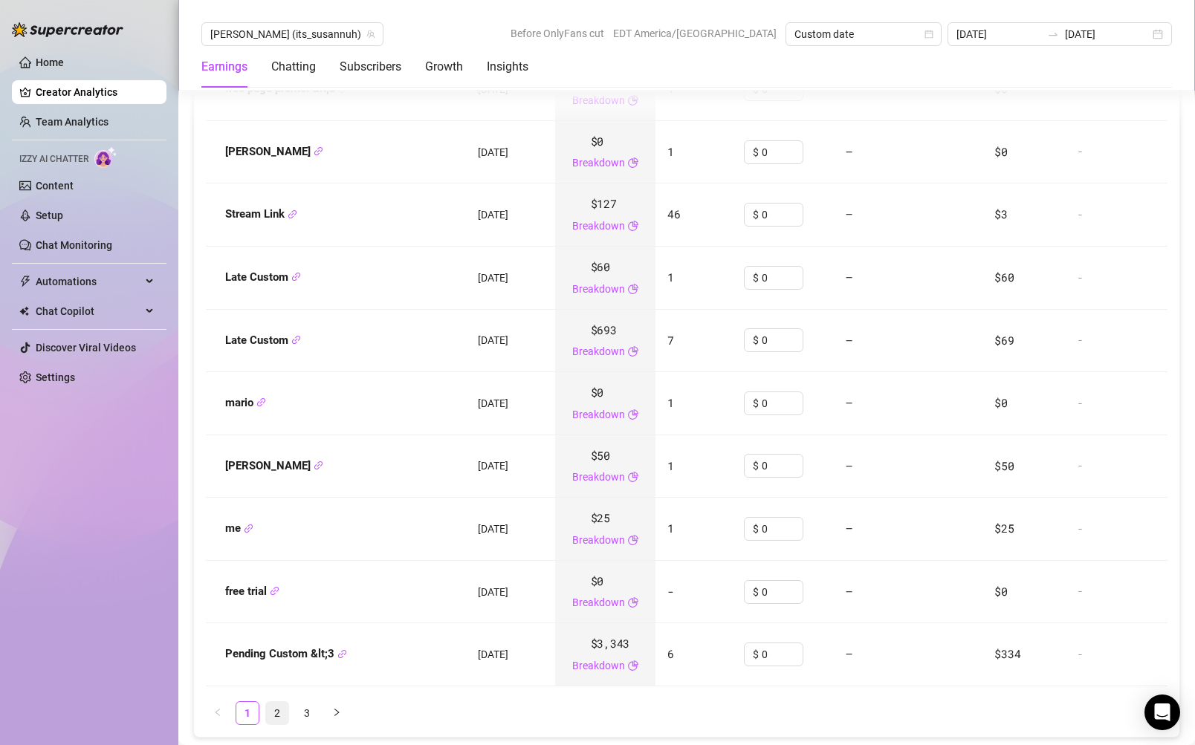
click at [268, 702] on link "2" at bounding box center [277, 713] width 22 height 22
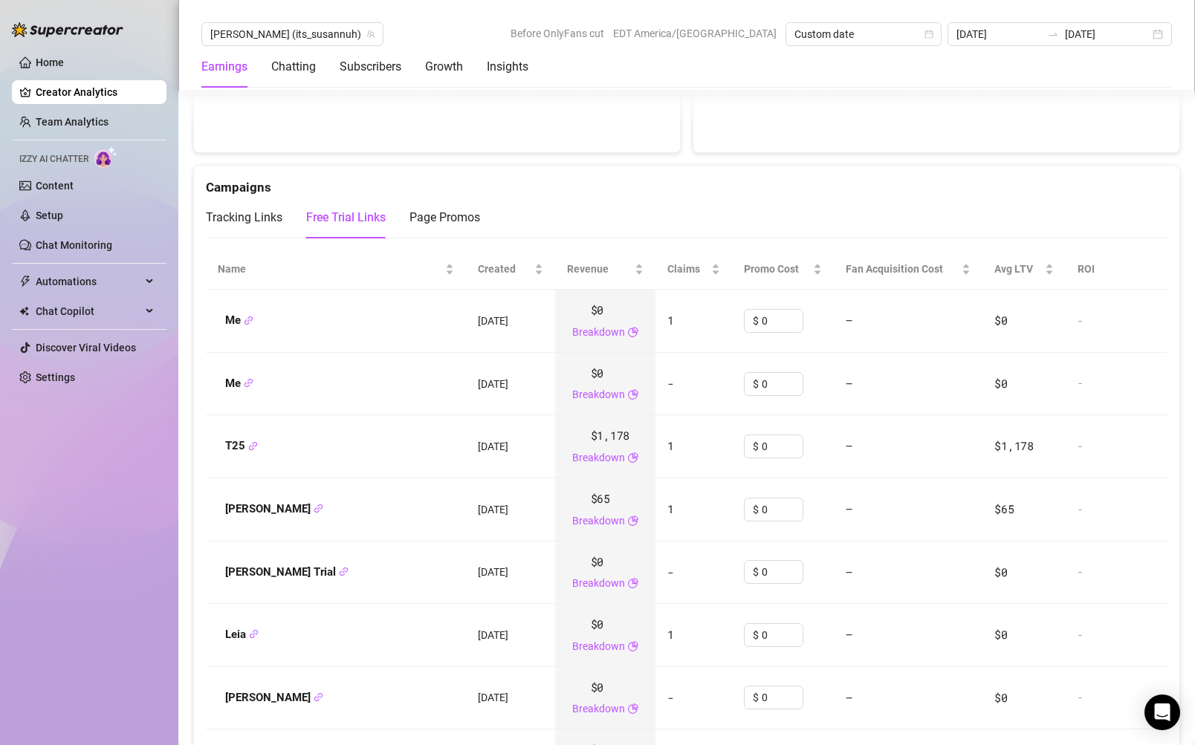
scroll to position [1658, 0]
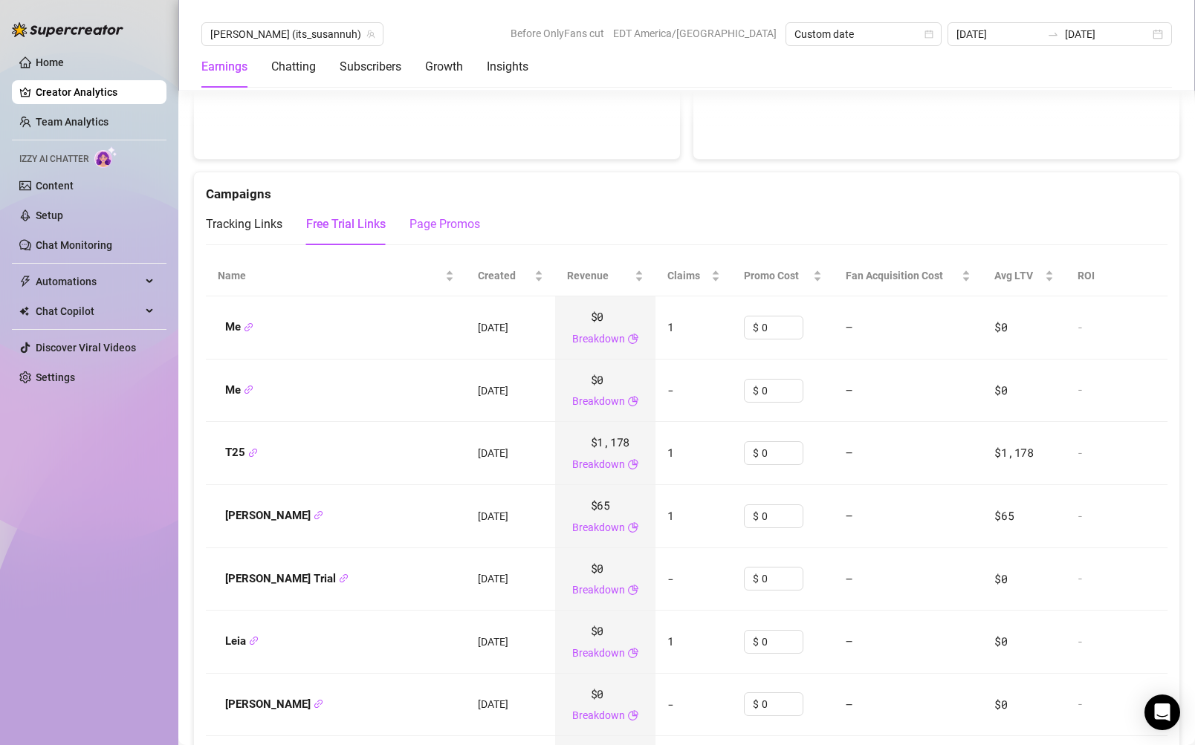
click at [453, 216] on div "Page Promos" at bounding box center [444, 225] width 71 height 18
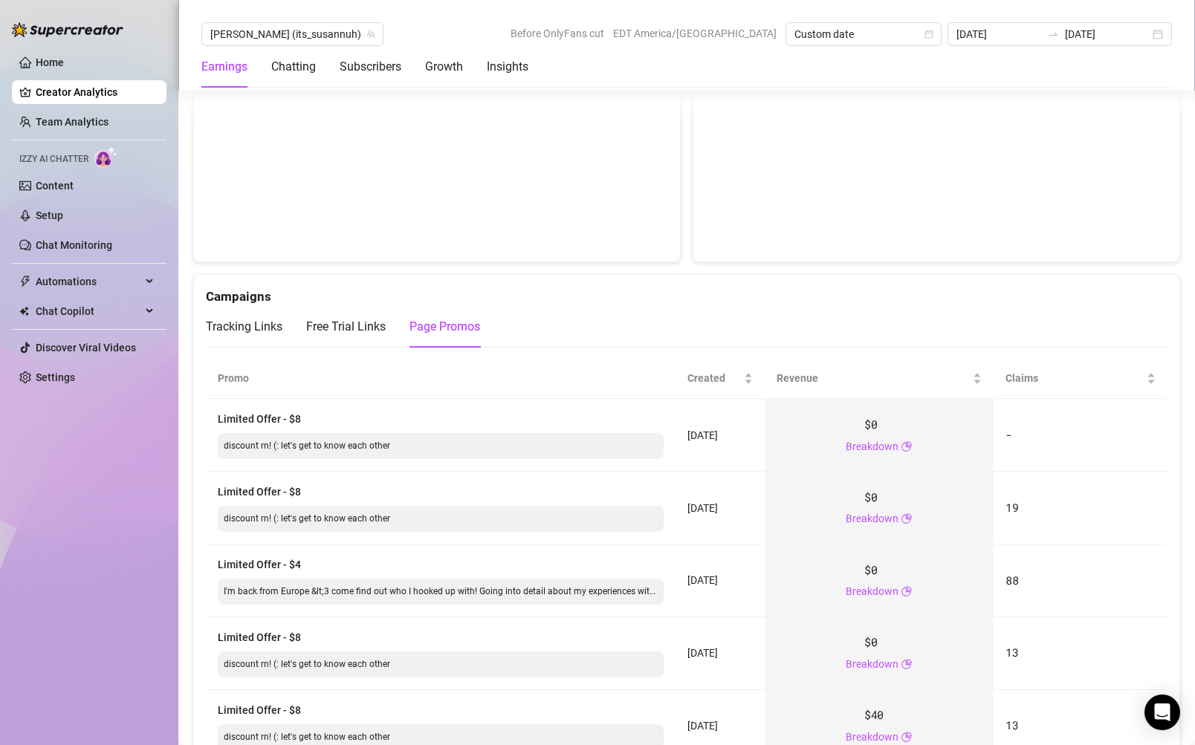
scroll to position [1408, 0]
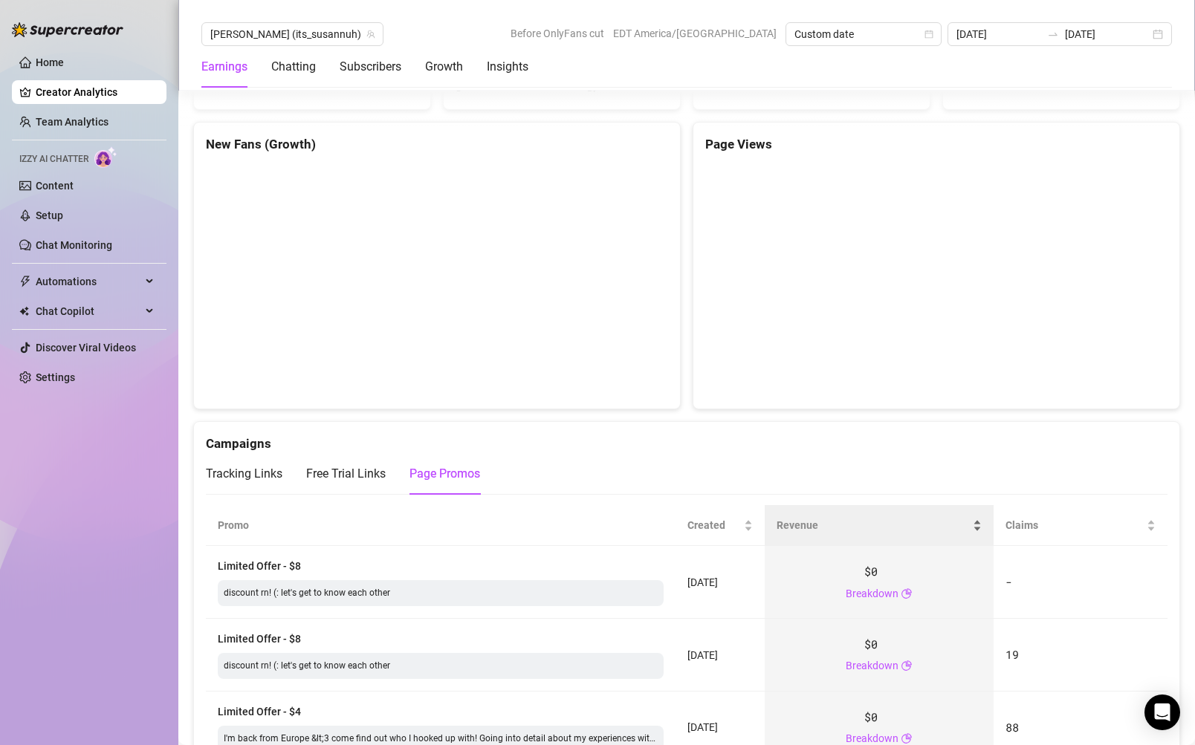
click at [819, 517] on span "Revenue" at bounding box center [873, 525] width 193 height 16
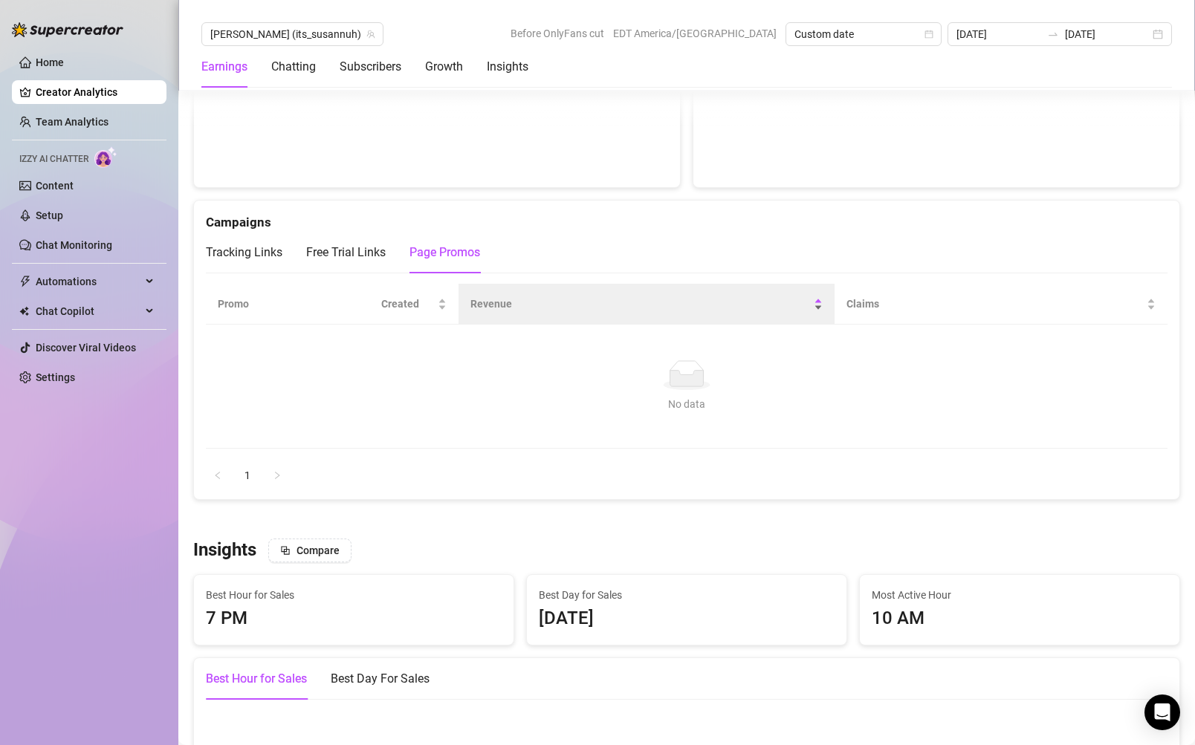
scroll to position [1630, 0]
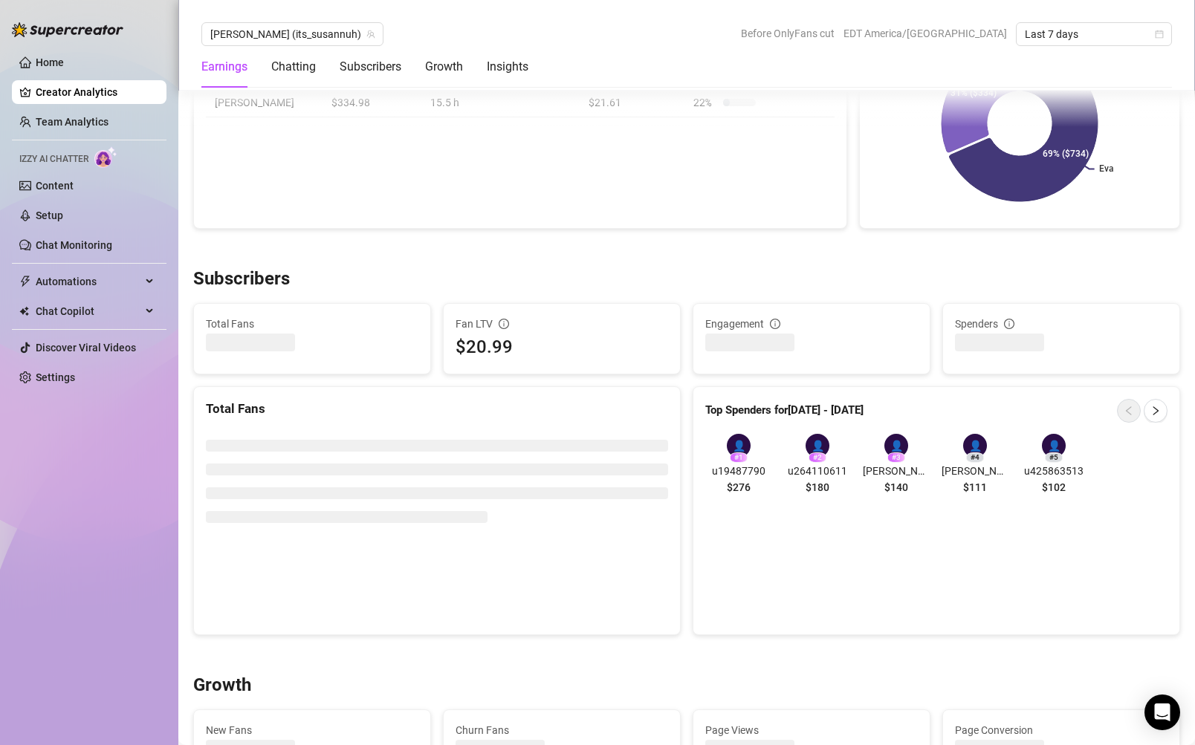
scroll to position [743, 0]
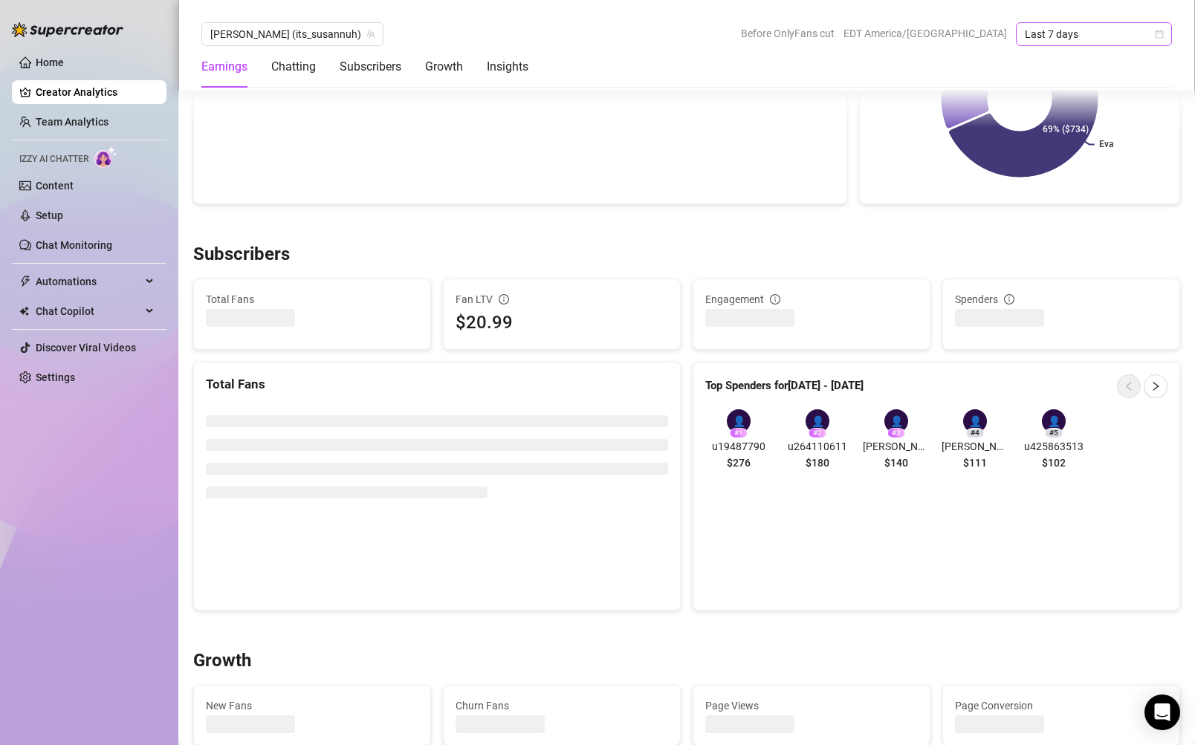
click at [1119, 35] on span "Last 7 days" at bounding box center [1094, 34] width 138 height 22
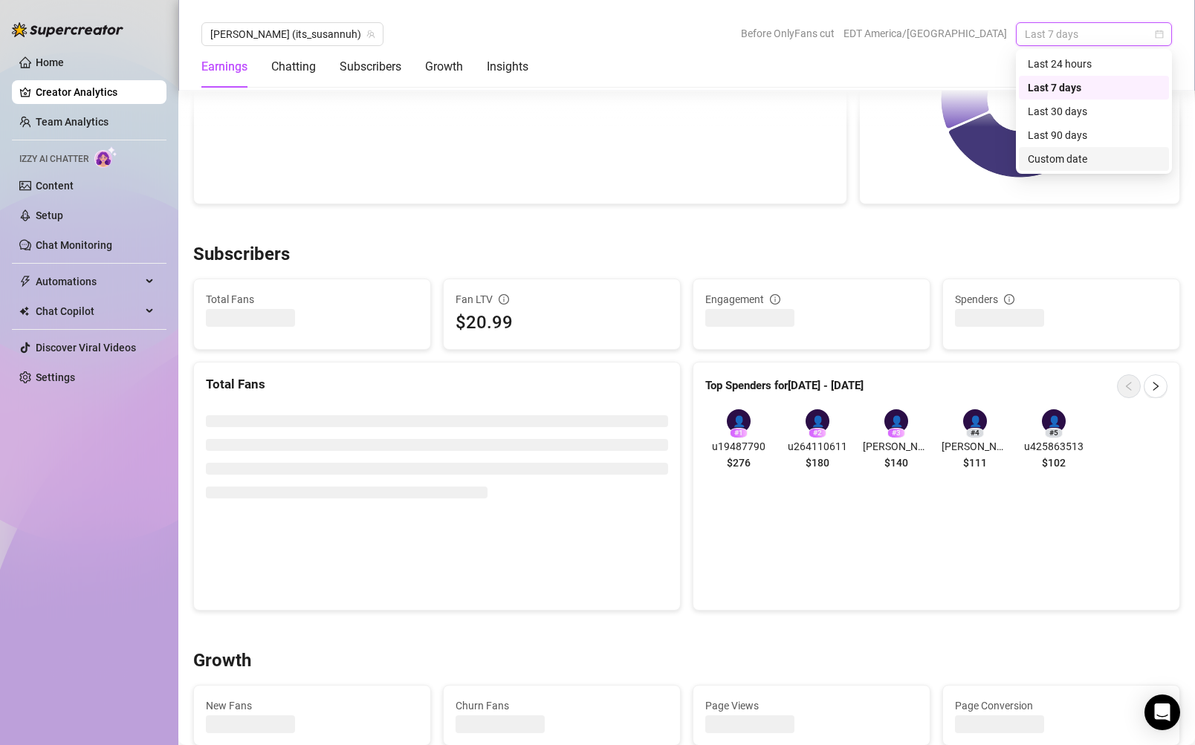
click at [1079, 159] on div "Custom date" at bounding box center [1094, 159] width 132 height 16
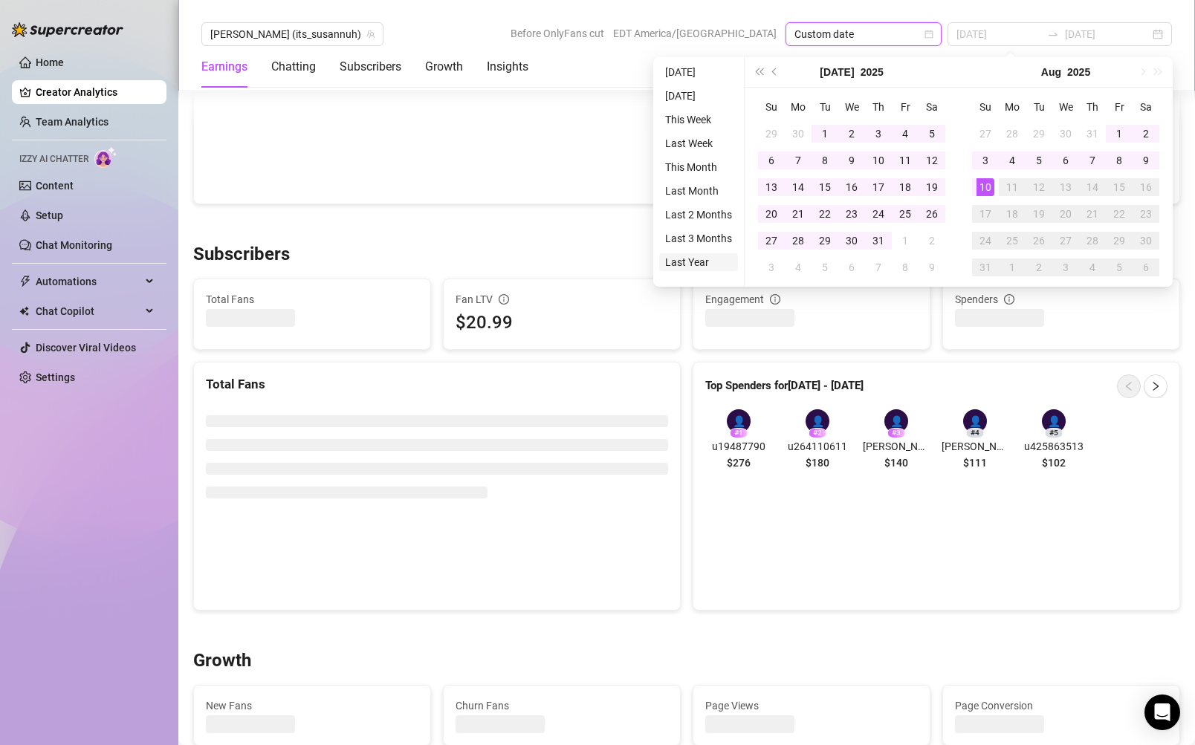
type input "[DATE]"
click at [699, 260] on li "Last Year" at bounding box center [698, 262] width 79 height 18
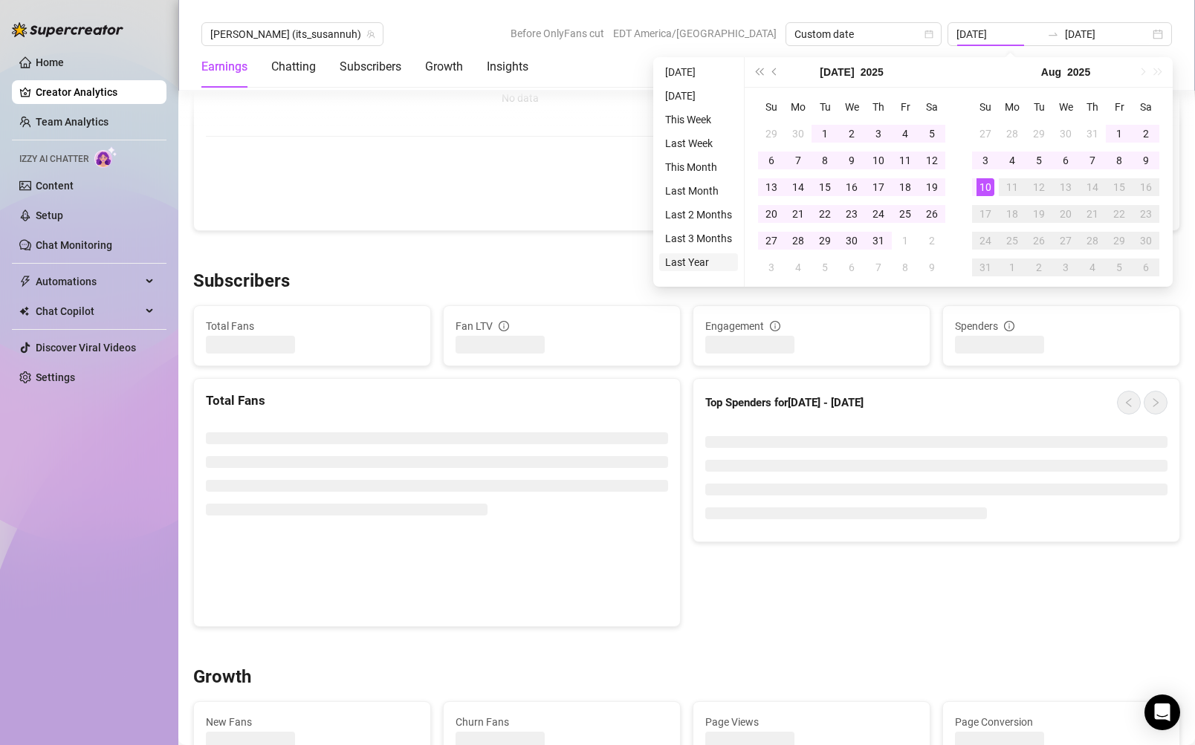
type input "[DATE]"
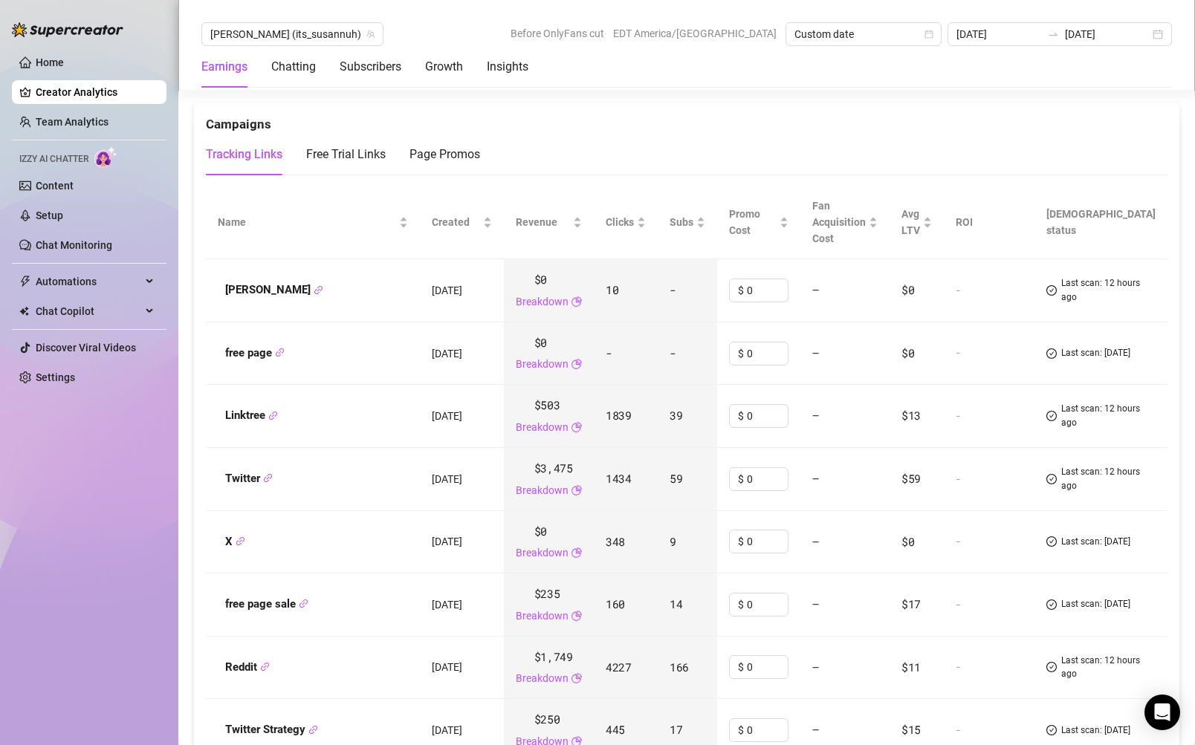
scroll to position [1726, 0]
click at [440, 147] on div "Page Promos" at bounding box center [444, 156] width 71 height 18
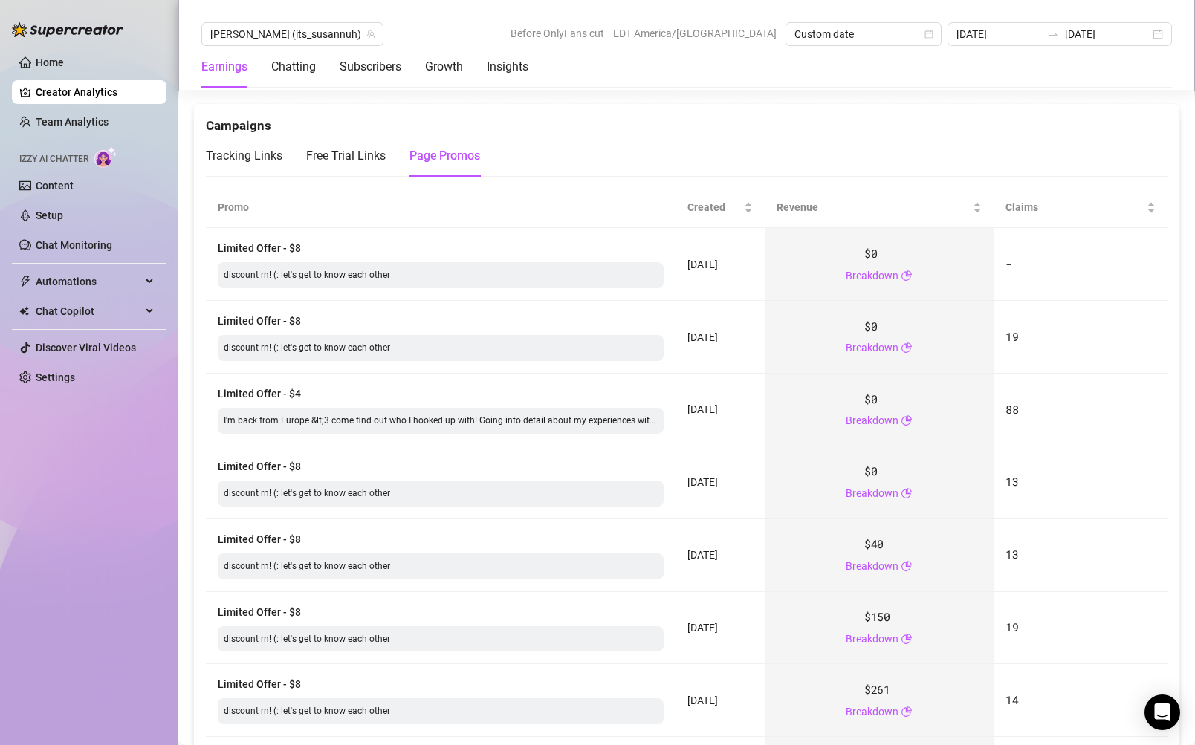
scroll to position [1741, 0]
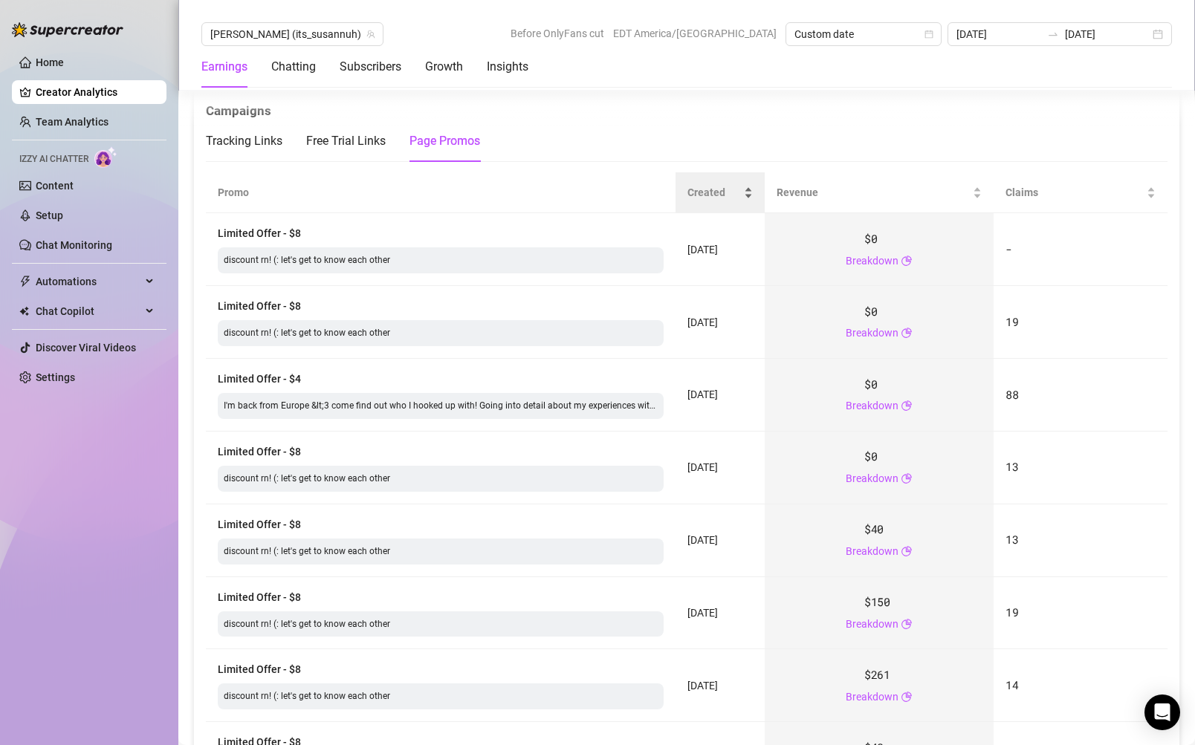
click at [716, 184] on span "Created" at bounding box center [714, 192] width 54 height 16
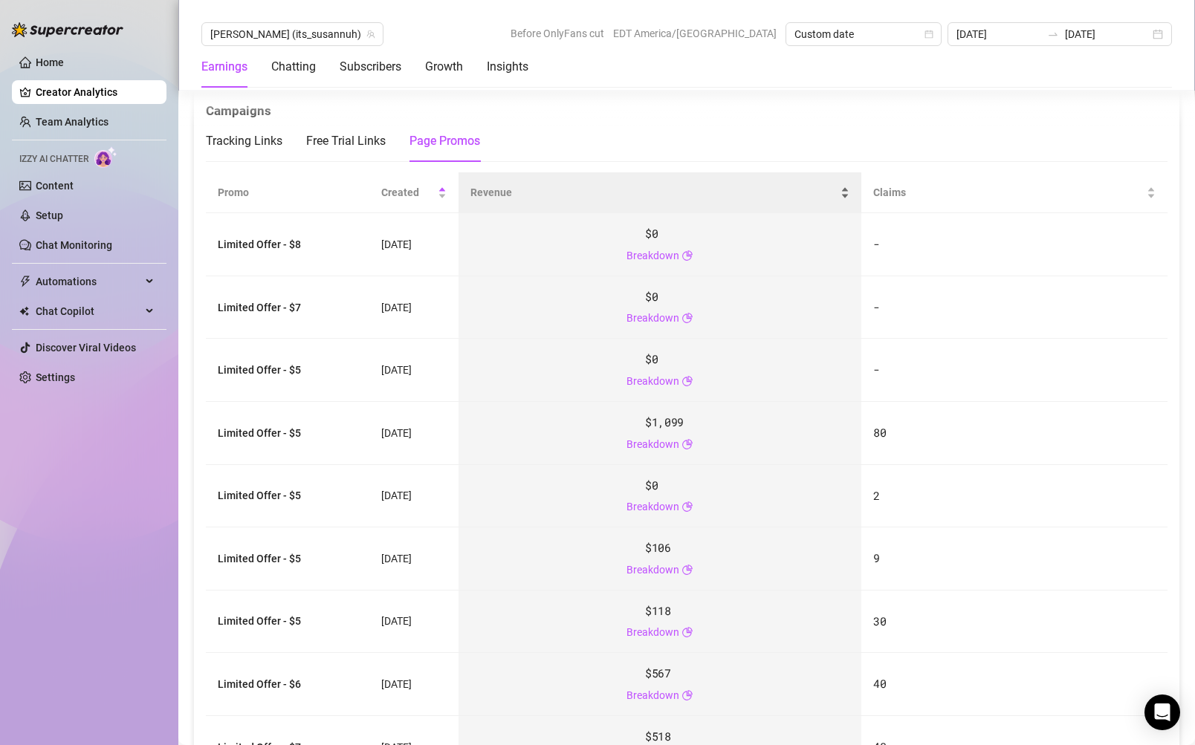
click at [524, 184] on span "Revenue" at bounding box center [653, 192] width 367 height 16
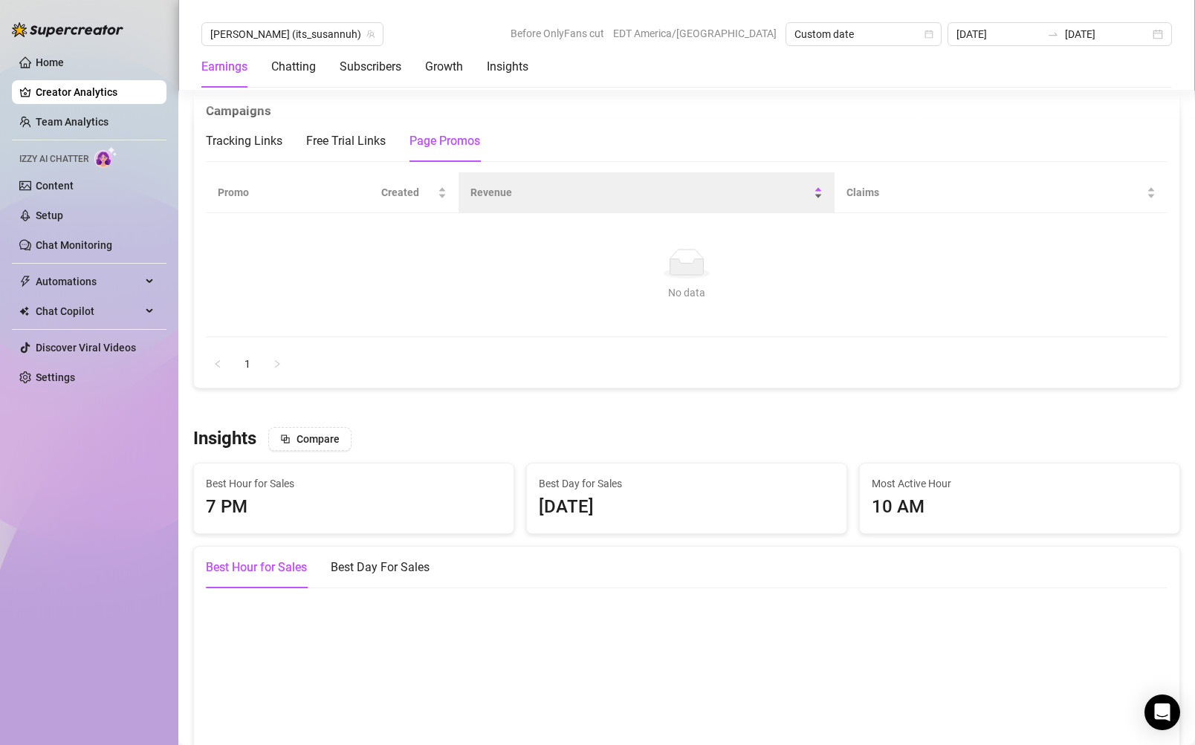
click at [524, 184] on span "Revenue" at bounding box center [640, 192] width 340 height 16
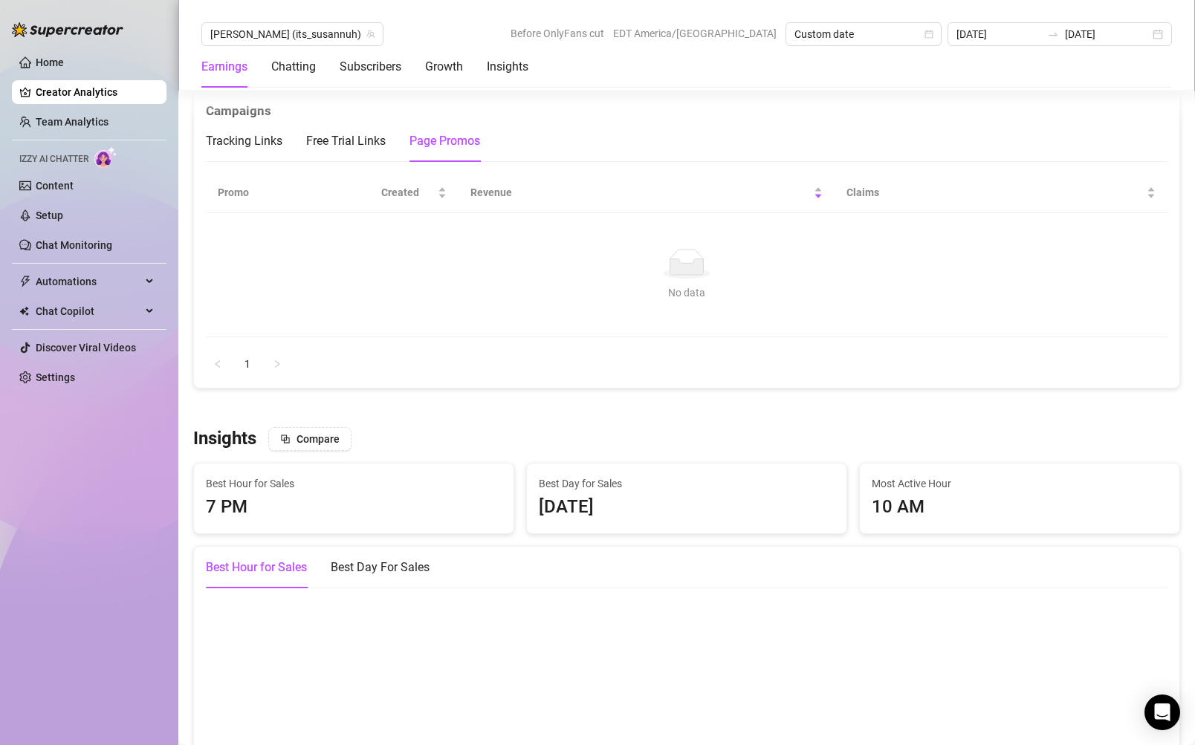
click at [285, 172] on th "Promo" at bounding box center [287, 192] width 163 height 41
click at [233, 172] on th "Promo" at bounding box center [287, 192] width 163 height 41
click at [401, 184] on span "Created" at bounding box center [408, 192] width 54 height 16
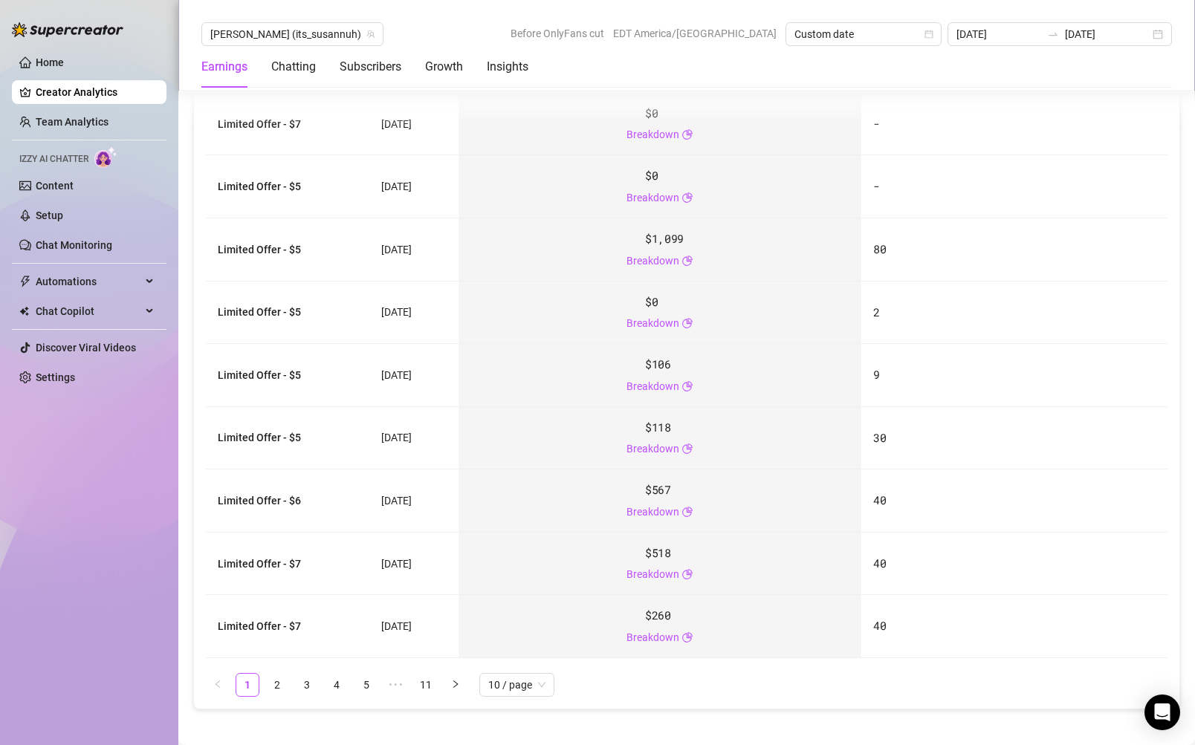
scroll to position [2010, 0]
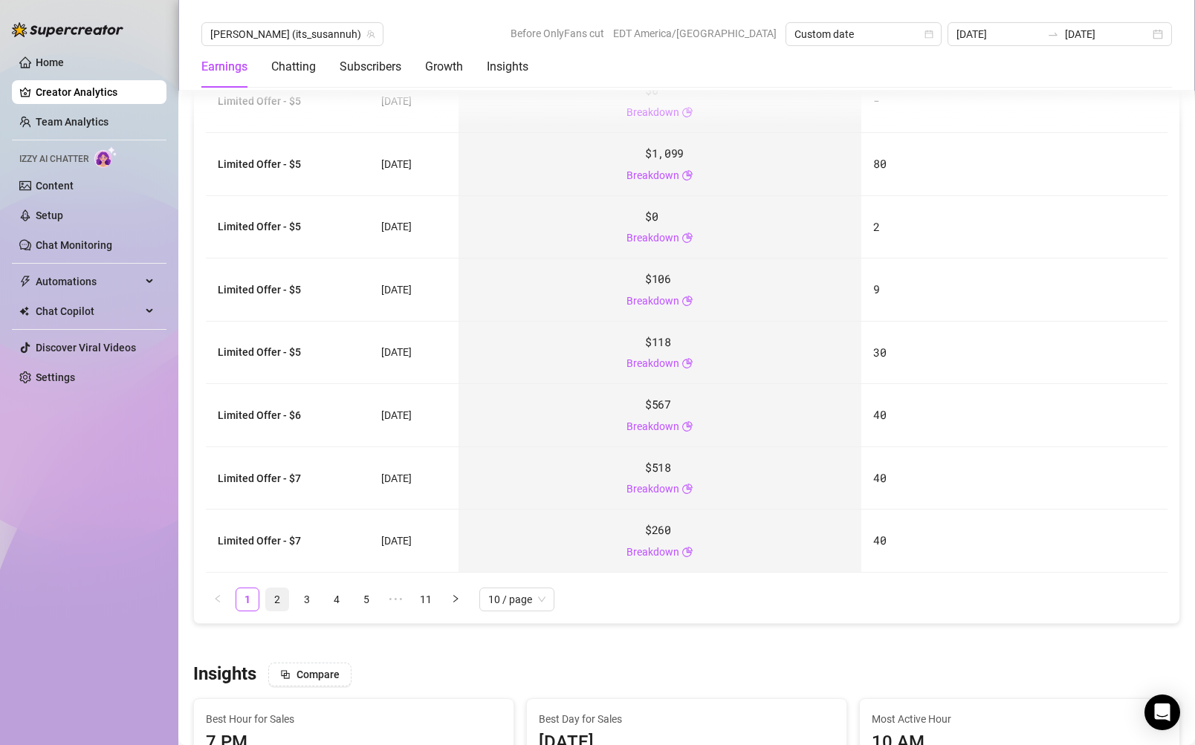
click at [280, 589] on link "2" at bounding box center [277, 600] width 22 height 22
click at [531, 589] on span "10 / page" at bounding box center [516, 600] width 57 height 22
click at [512, 693] on div "100 / page" at bounding box center [516, 701] width 51 height 16
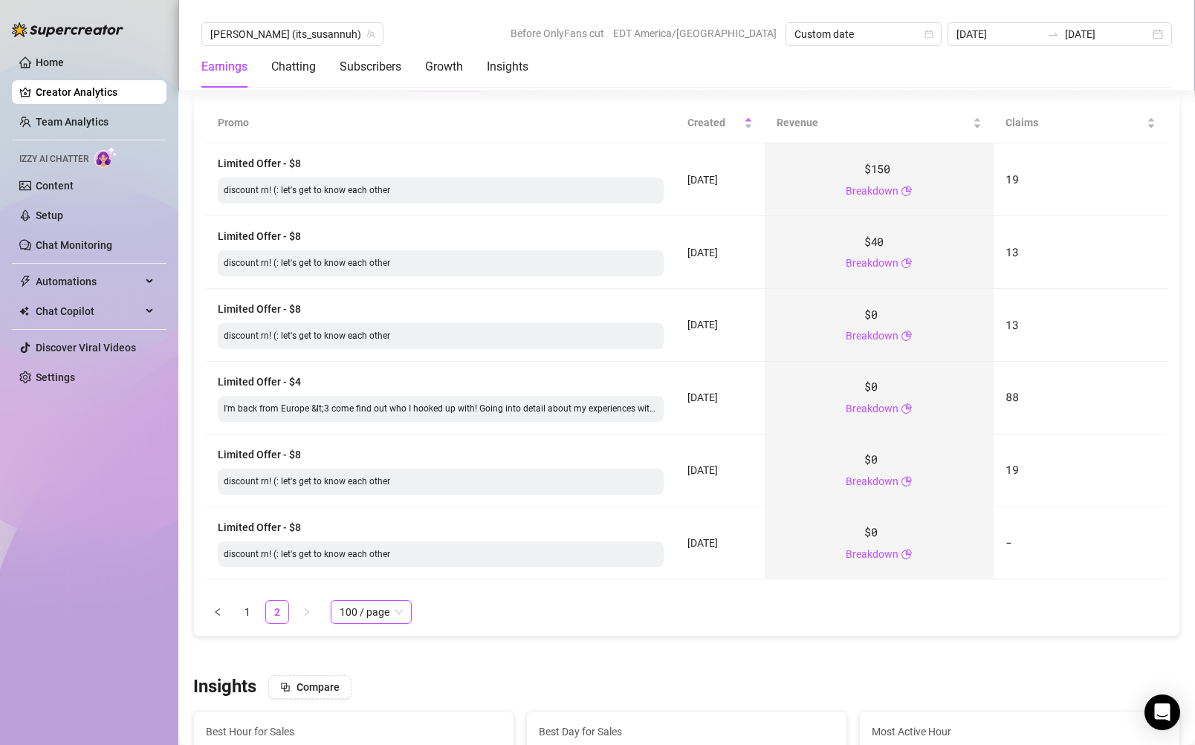
scroll to position [1803, 0]
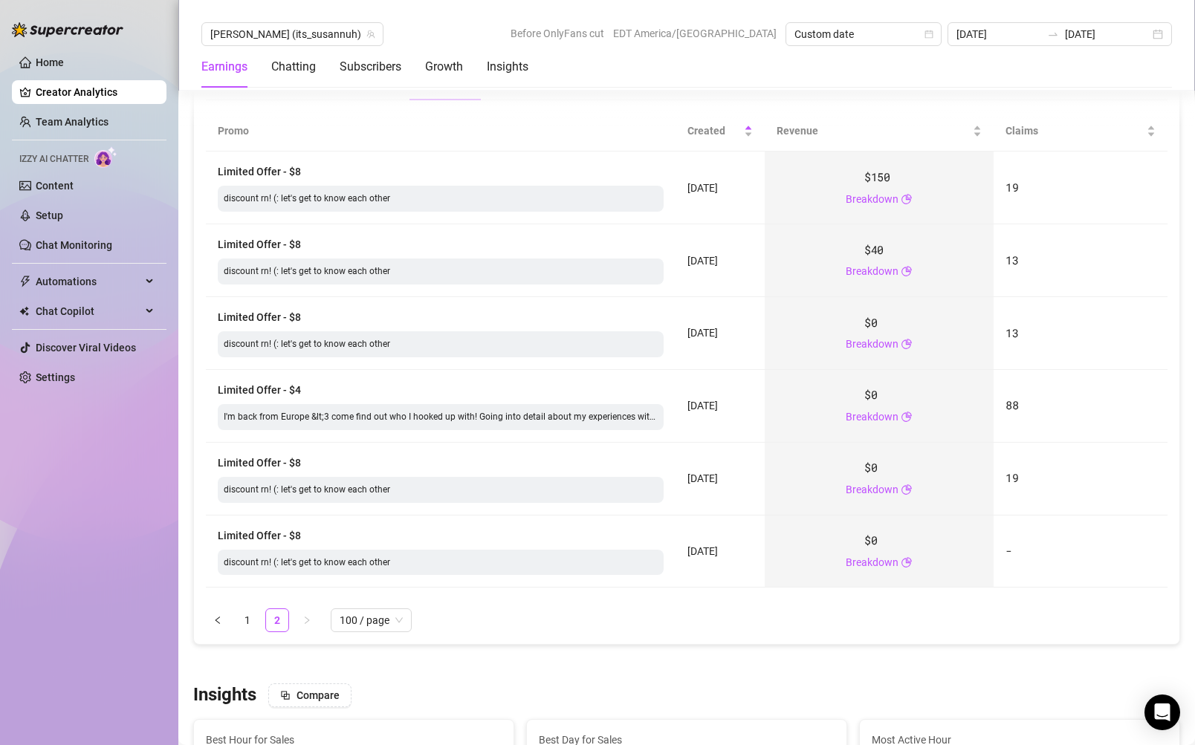
click at [601, 606] on div "Promo Created Revenue Claims Limited Offer - $8 discount rn! (: let's get to kn…" at bounding box center [686, 371] width 985 height 545
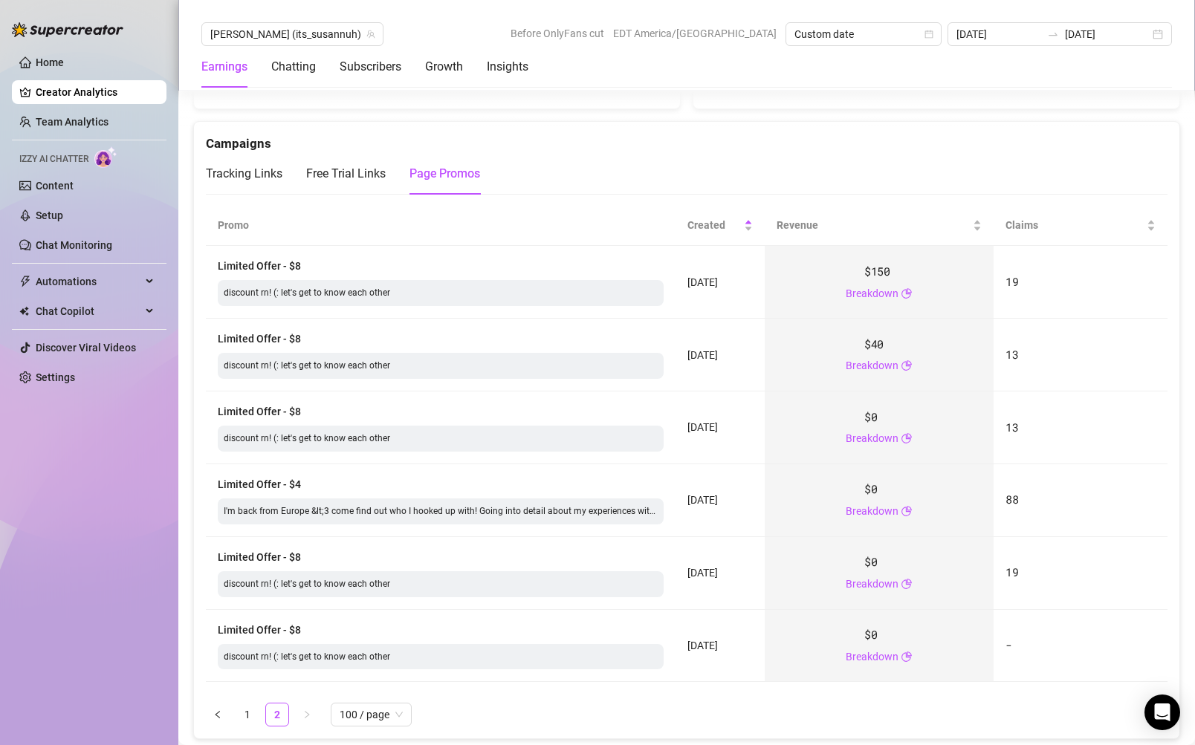
scroll to position [1864, 0]
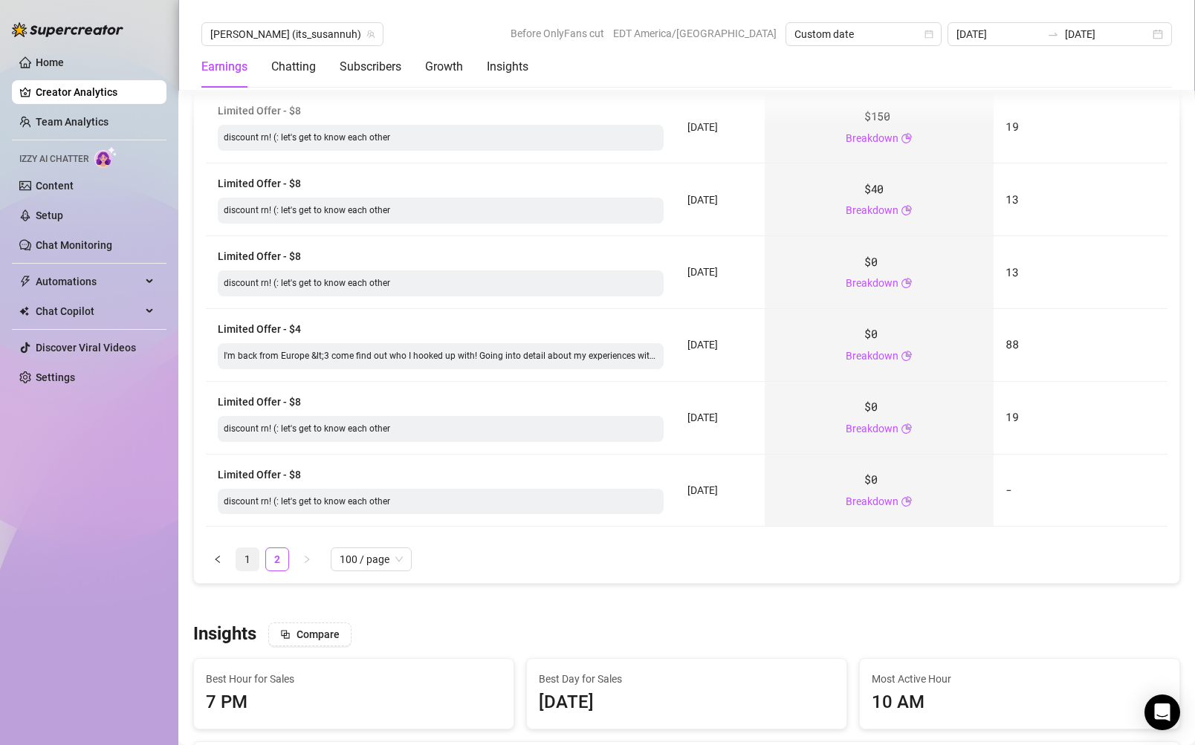
click at [254, 548] on link "1" at bounding box center [247, 559] width 22 height 22
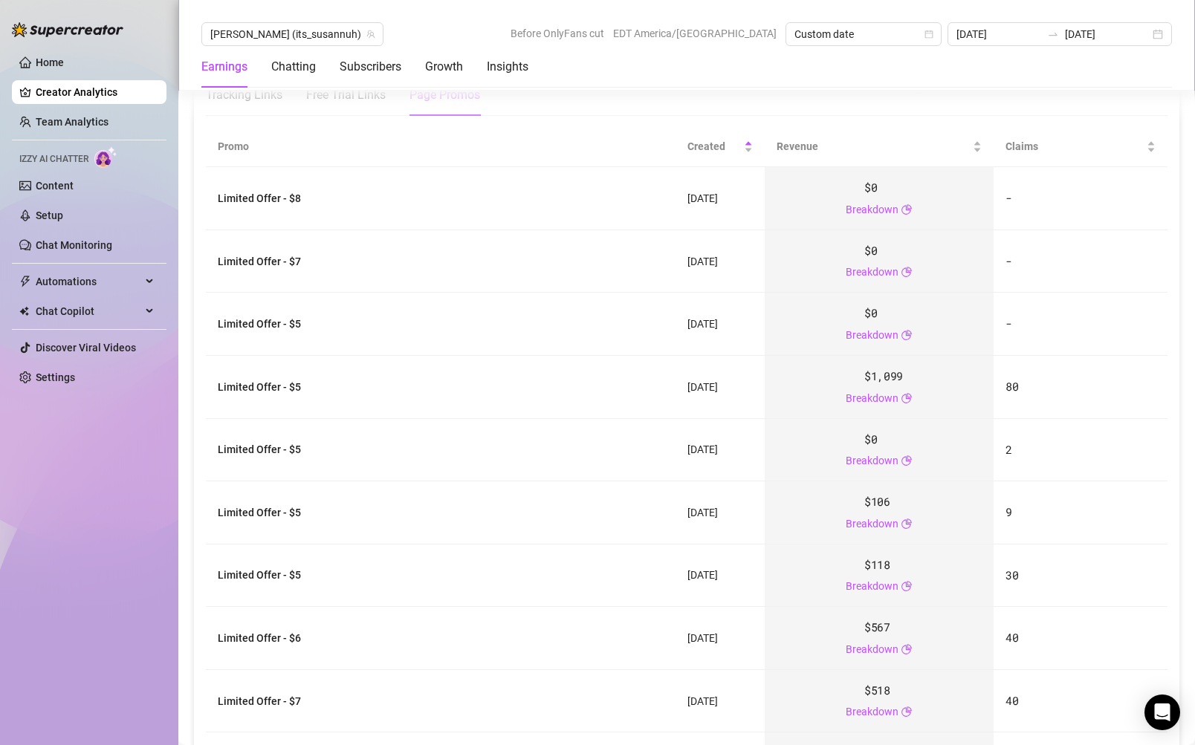
scroll to position [1735, 0]
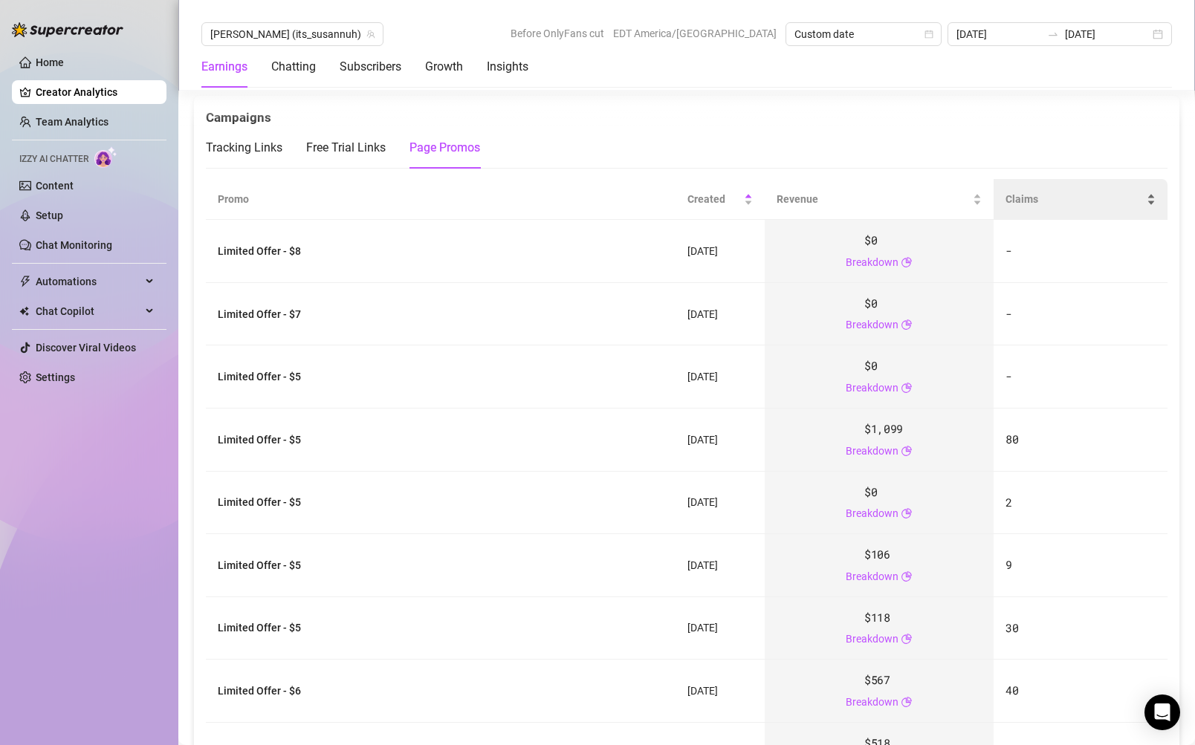
click at [1048, 191] on span "Claims" at bounding box center [1074, 199] width 138 height 16
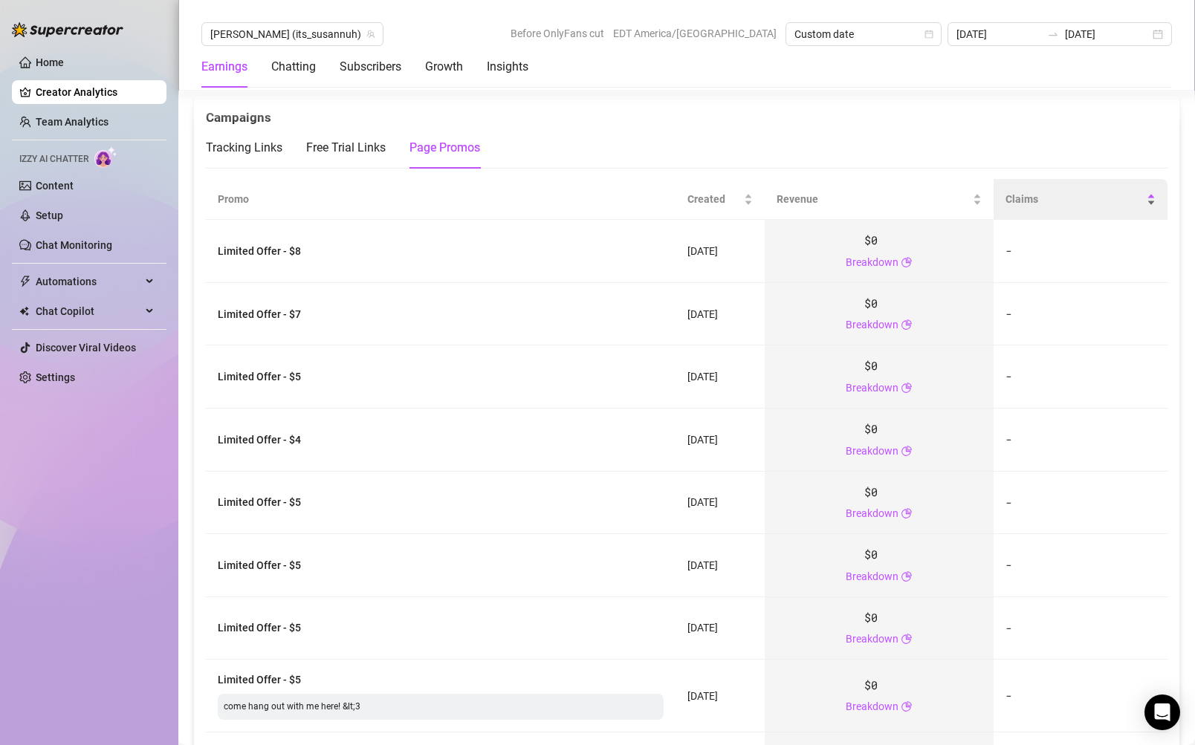
click at [1097, 191] on span "Claims" at bounding box center [1074, 199] width 138 height 16
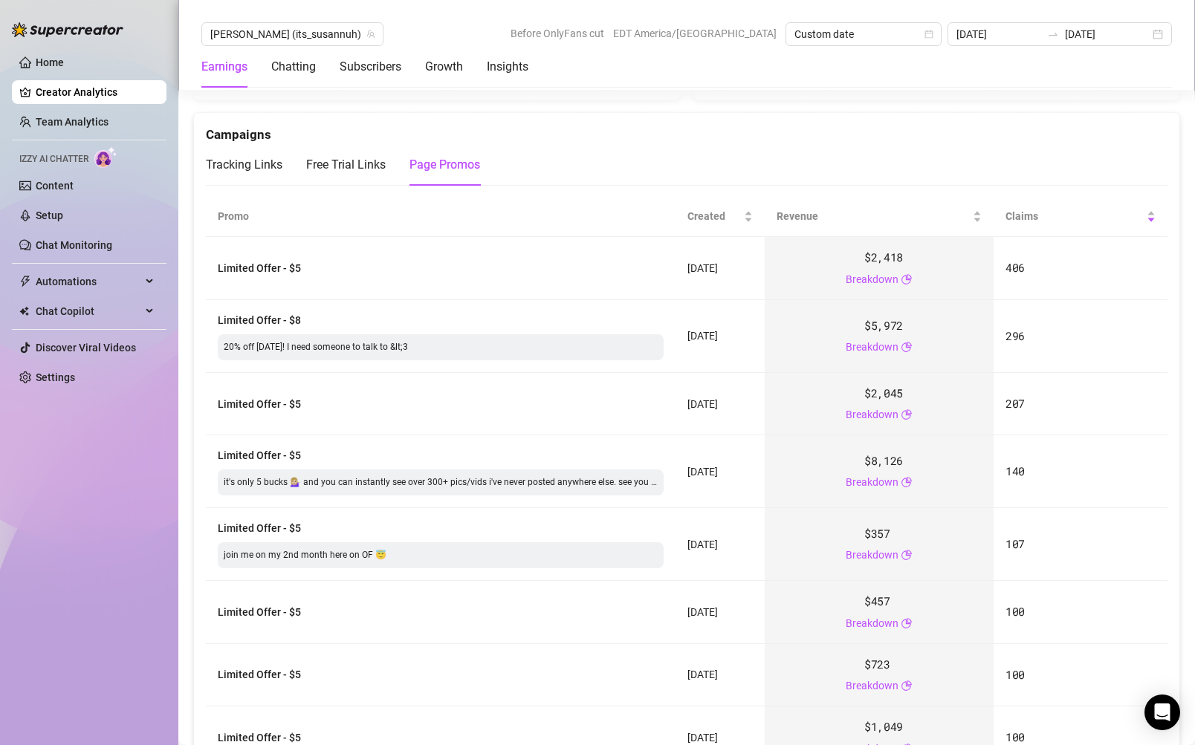
scroll to position [1721, 0]
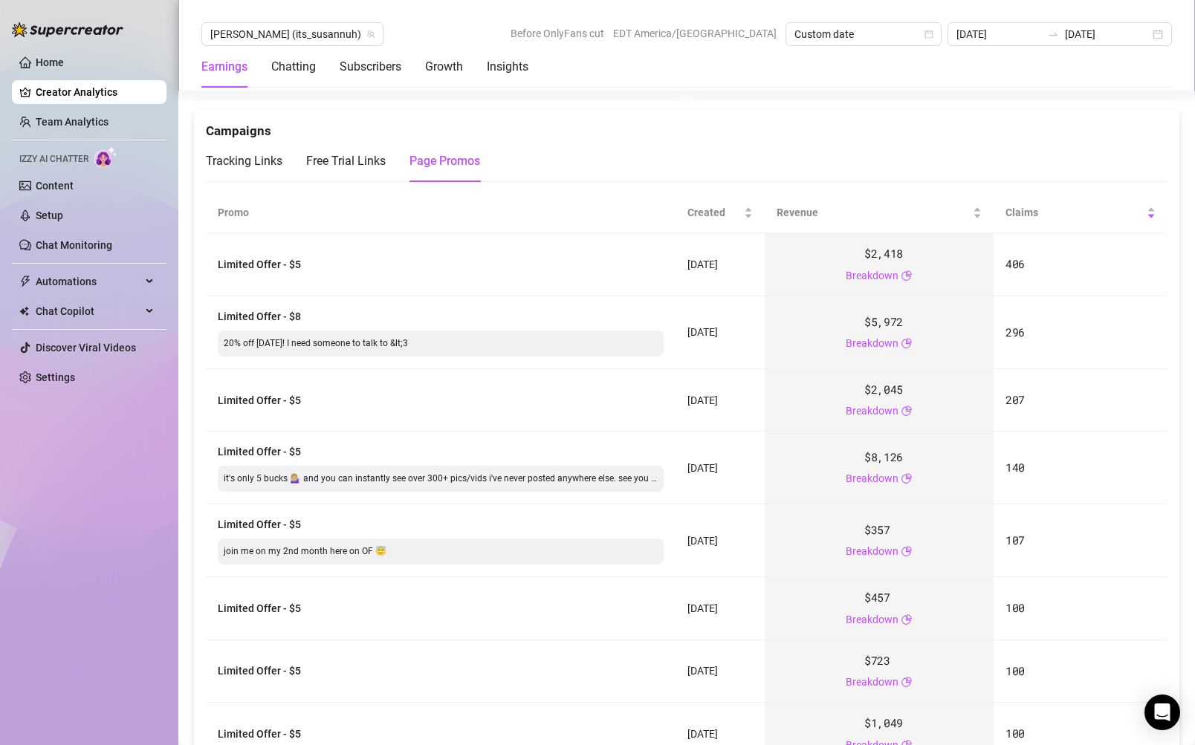
click at [639, 466] on div "it's only 5 bucks 💁🏼‍♀️ and you can instantly see over 300+ pics/vids i've neve…" at bounding box center [441, 479] width 446 height 26
click at [727, 206] on span "Created" at bounding box center [714, 214] width 54 height 16
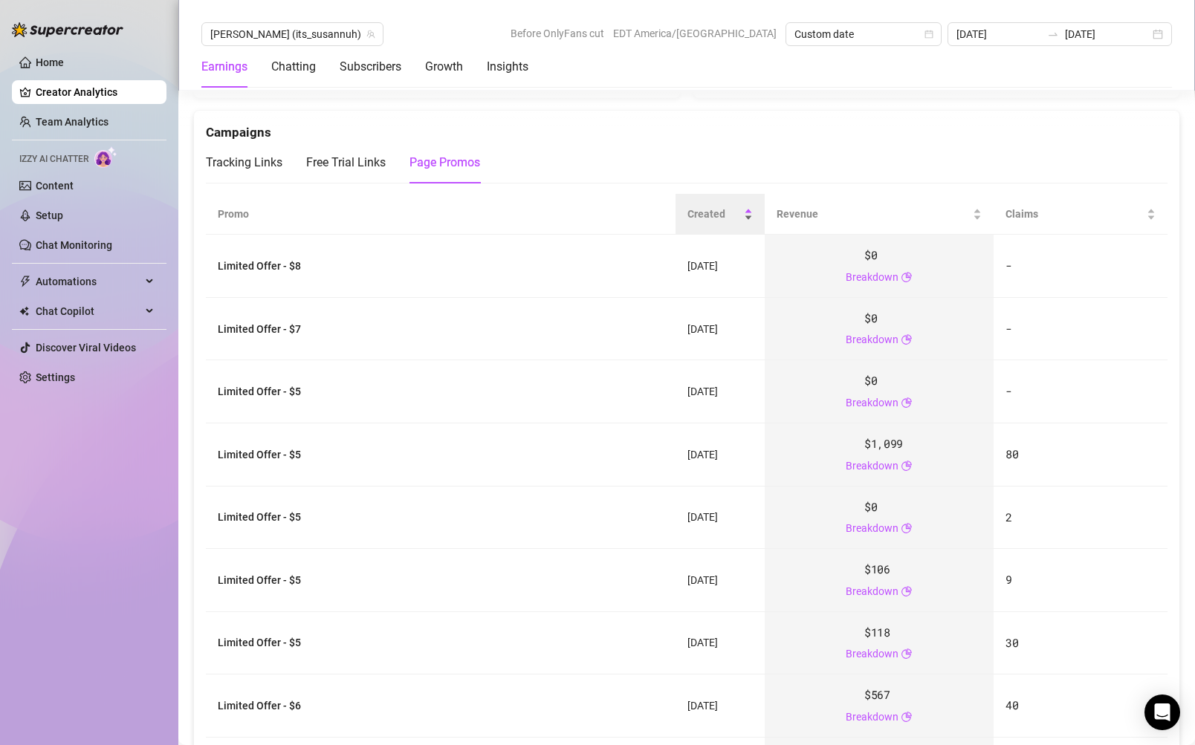
click at [735, 206] on span "Created" at bounding box center [714, 214] width 54 height 16
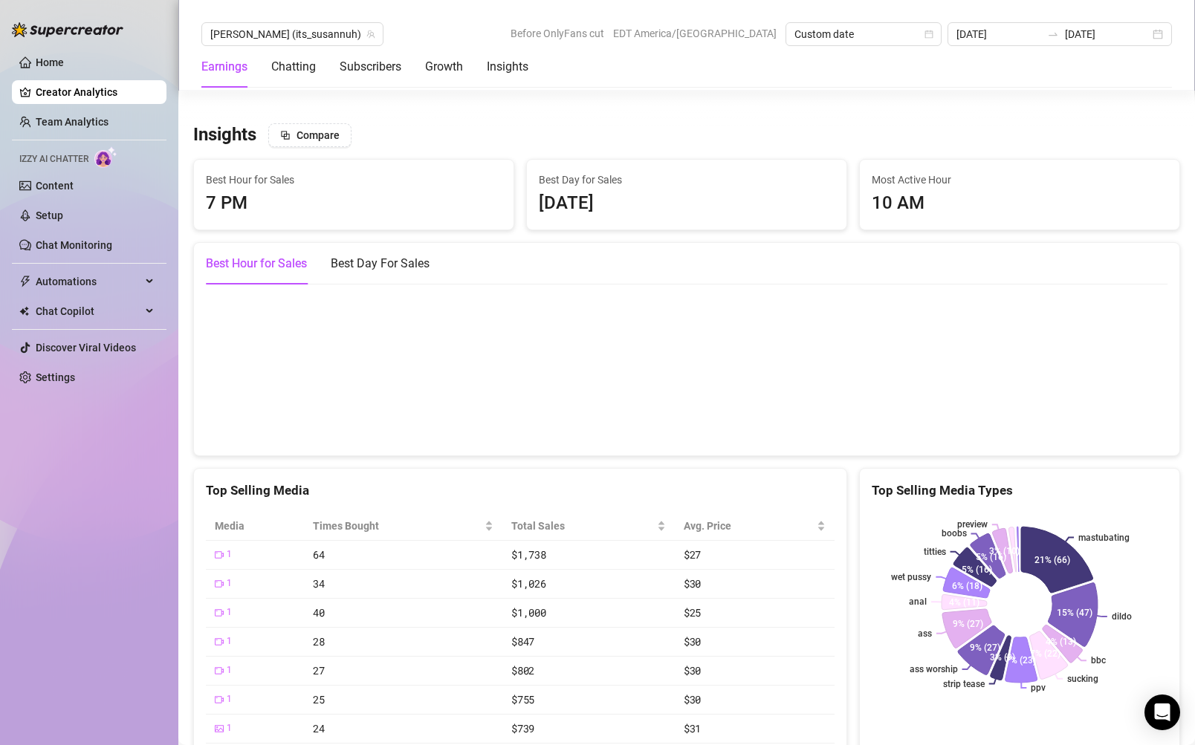
scroll to position [8729, 0]
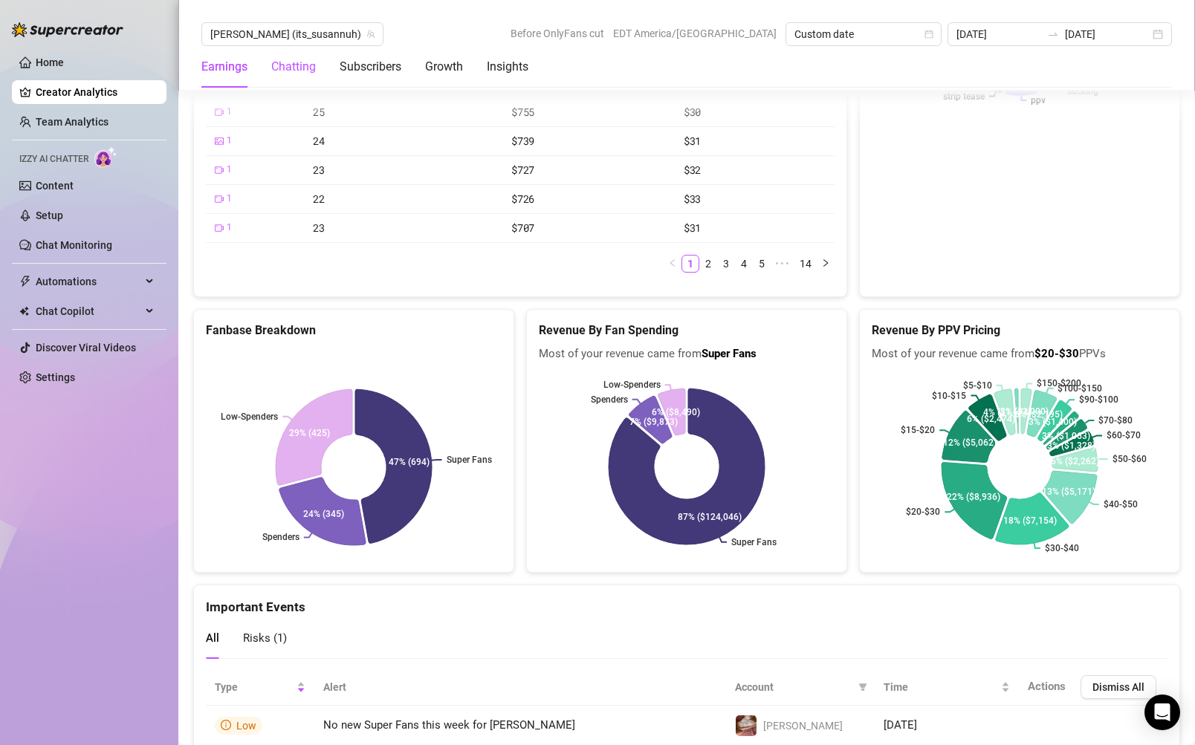
click at [304, 66] on div "Chatting" at bounding box center [293, 67] width 45 height 18
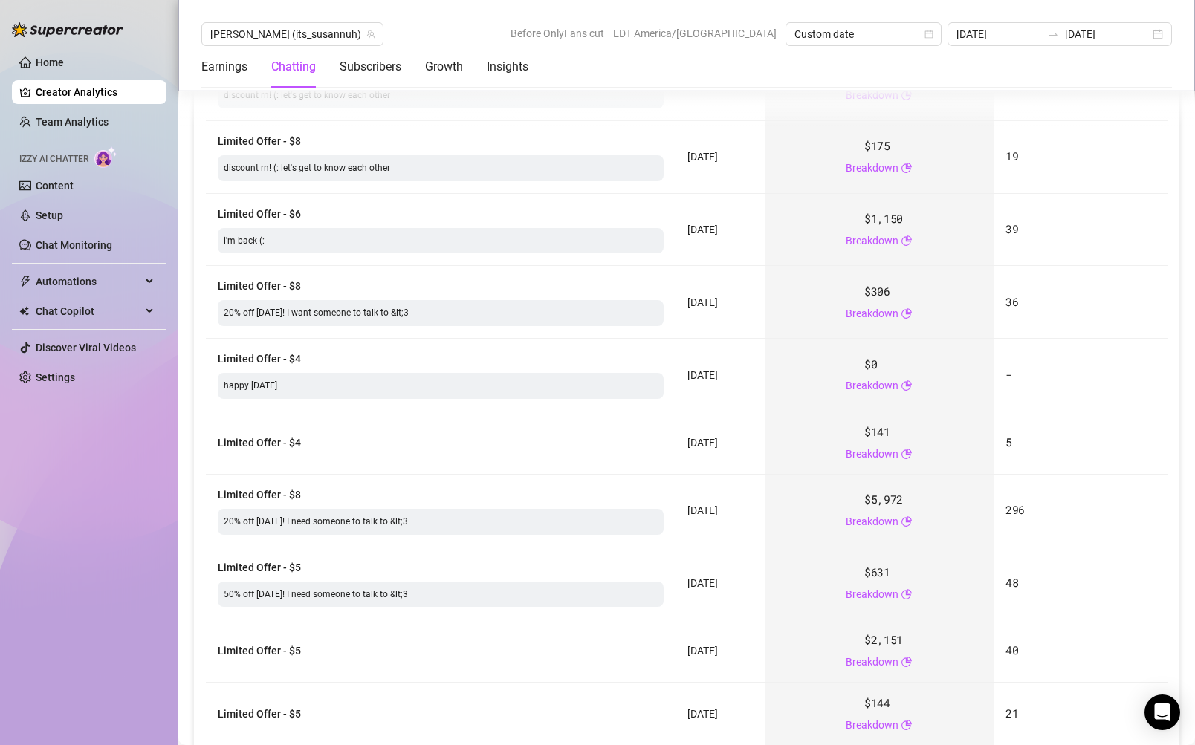
scroll to position [524, 0]
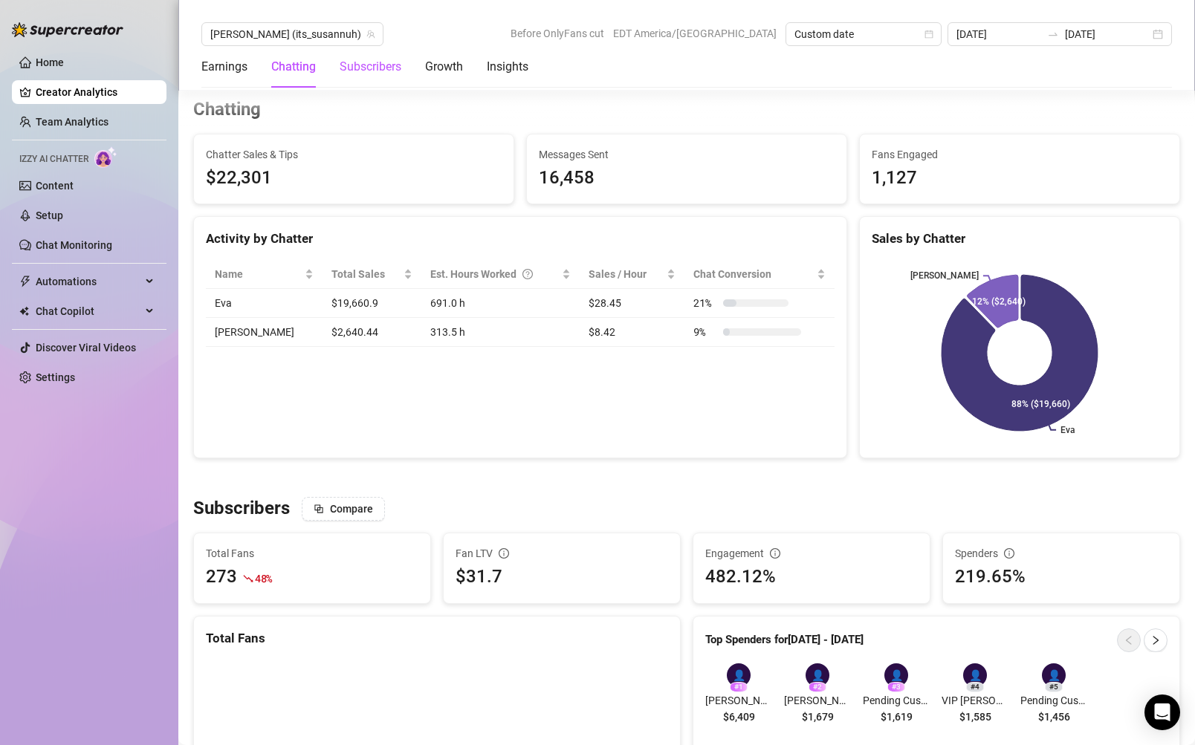
click at [374, 62] on div "Subscribers" at bounding box center [371, 67] width 62 height 18
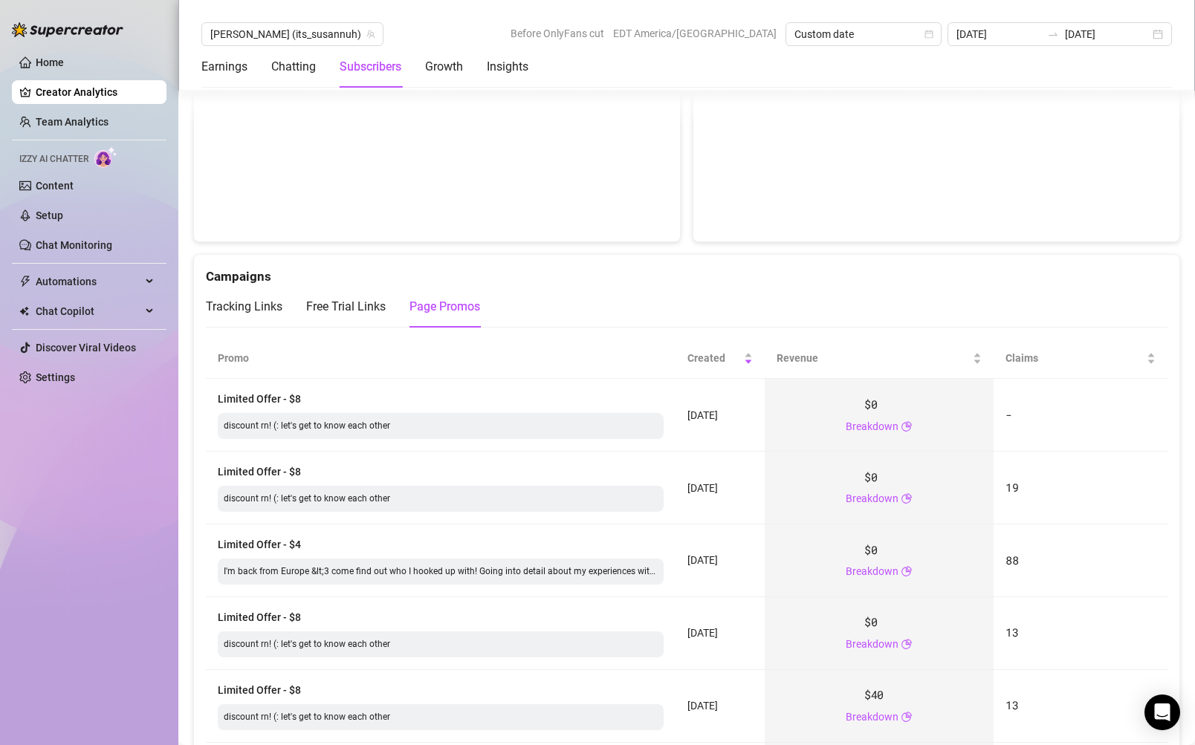
scroll to position [1492, 0]
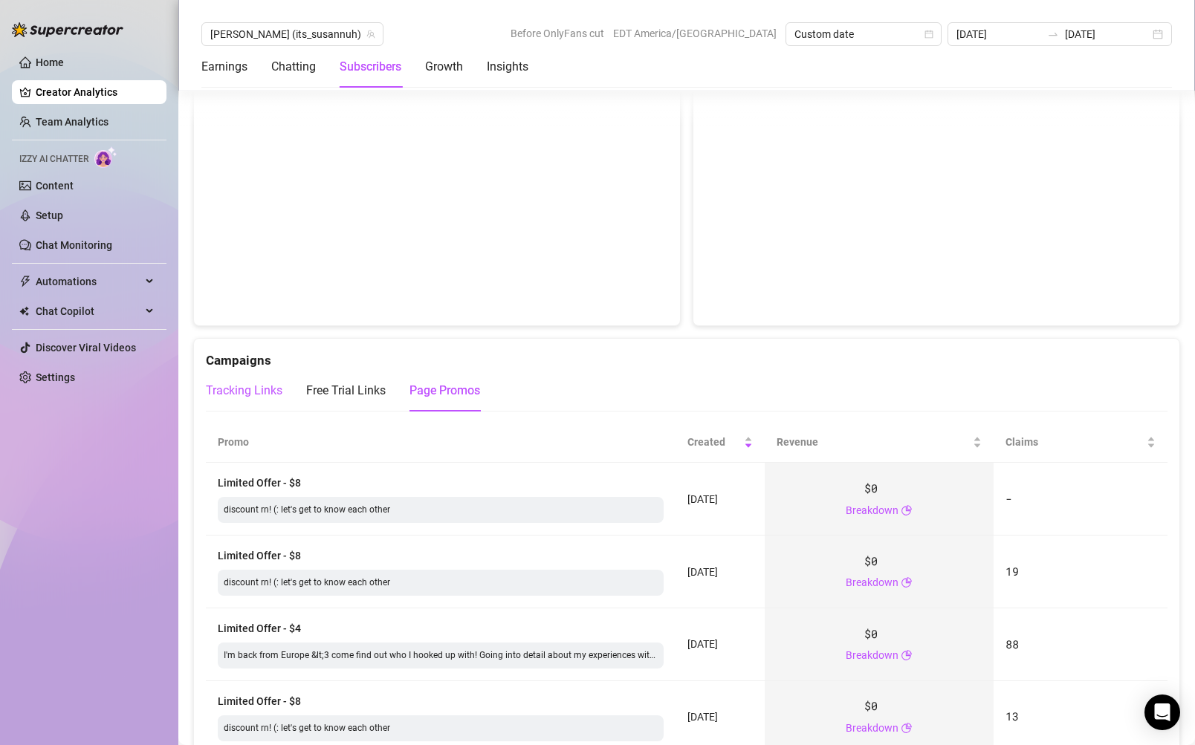
click at [254, 382] on div "Tracking Links" at bounding box center [244, 391] width 77 height 18
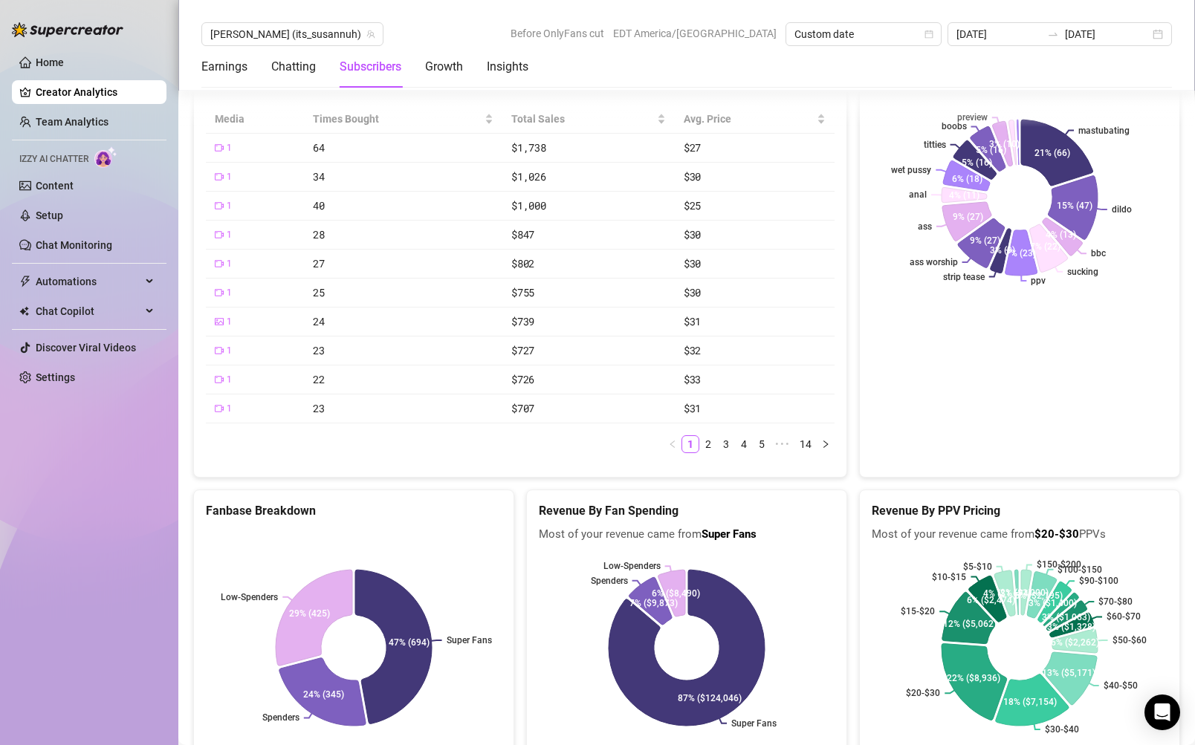
scroll to position [2615, 0]
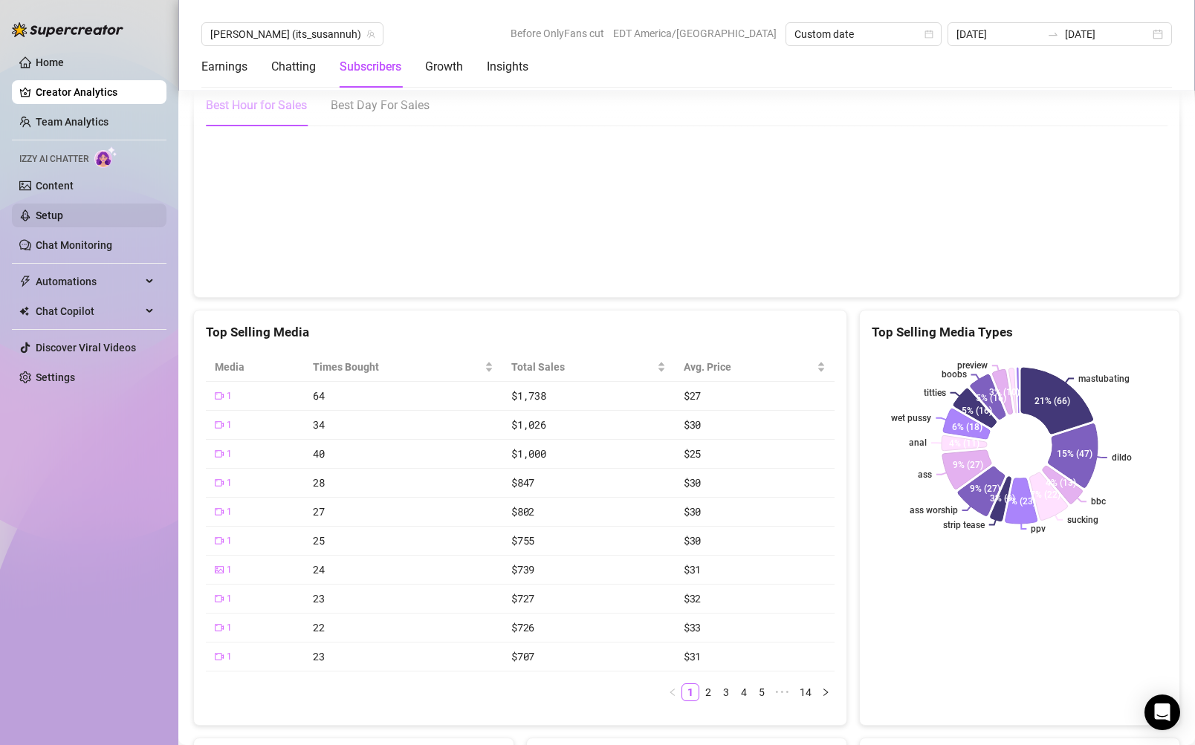
click at [63, 218] on link "Setup" at bounding box center [49, 216] width 27 height 12
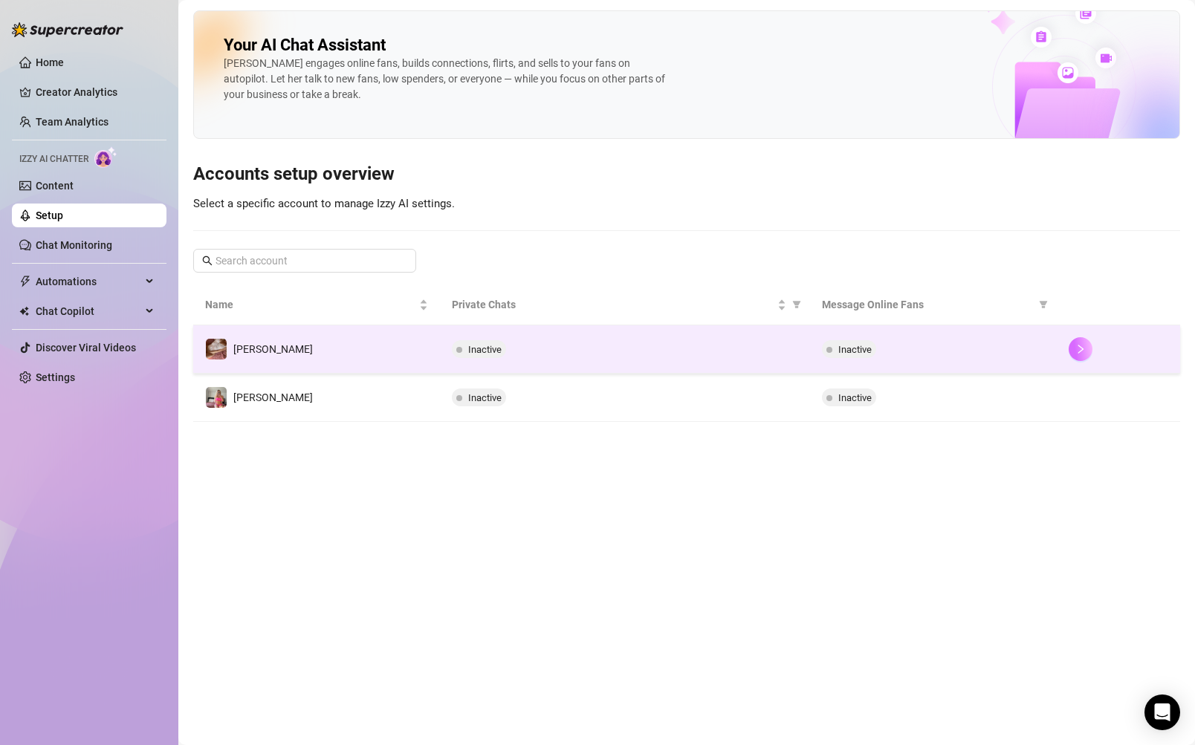
click at [1070, 351] on button "button" at bounding box center [1081, 349] width 24 height 24
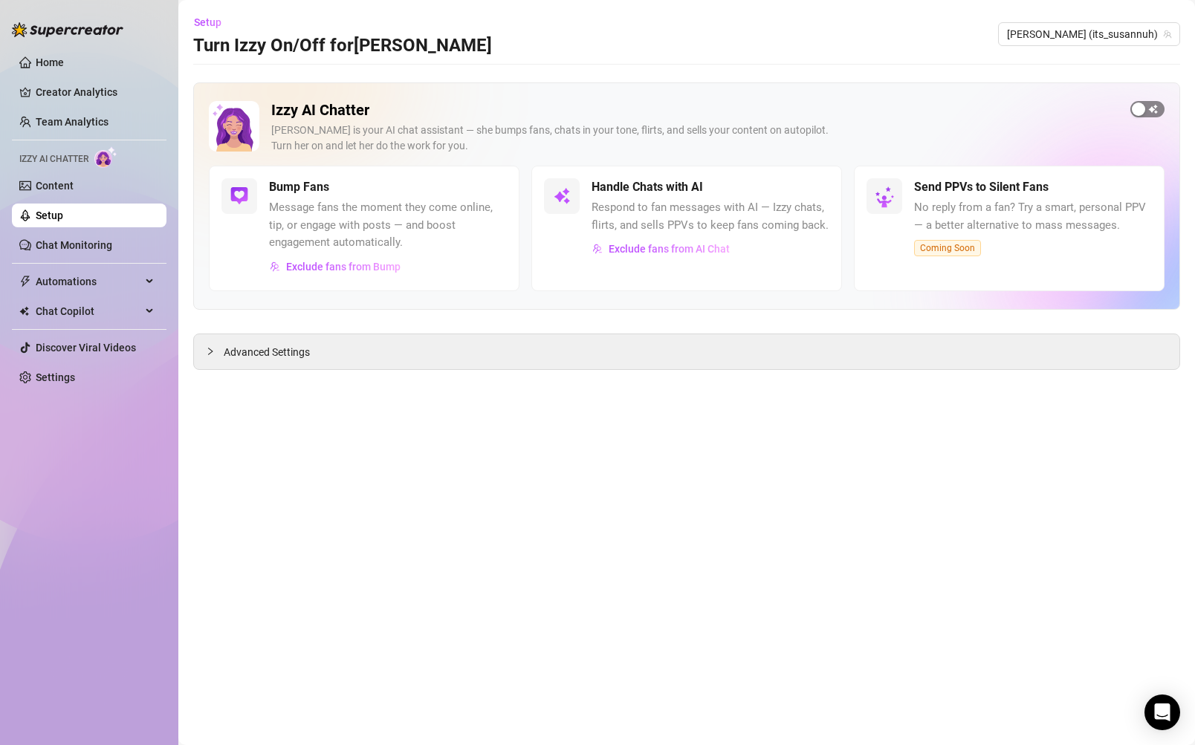
click at [1150, 103] on span "button" at bounding box center [1147, 109] width 34 height 16
click at [496, 184] on div "button" at bounding box center [498, 187] width 13 height 13
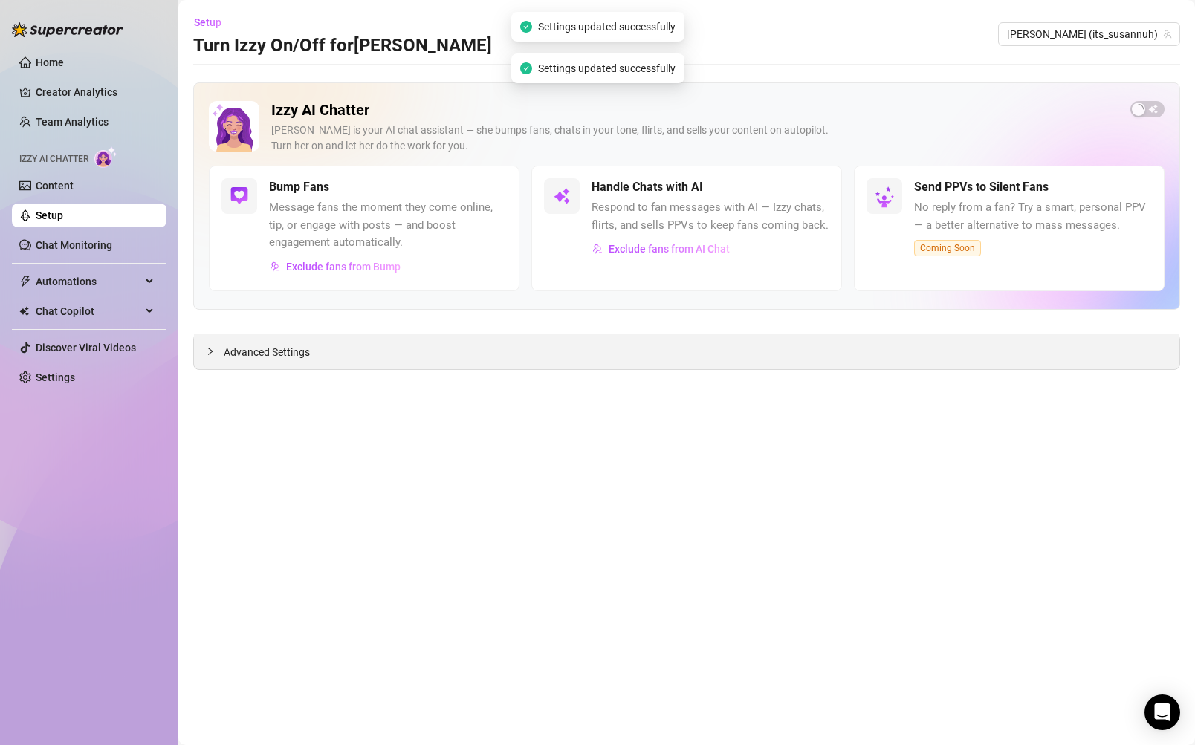
click at [243, 352] on span "Advanced Settings" at bounding box center [267, 352] width 86 height 16
